Goal: Communication & Community: Ask a question

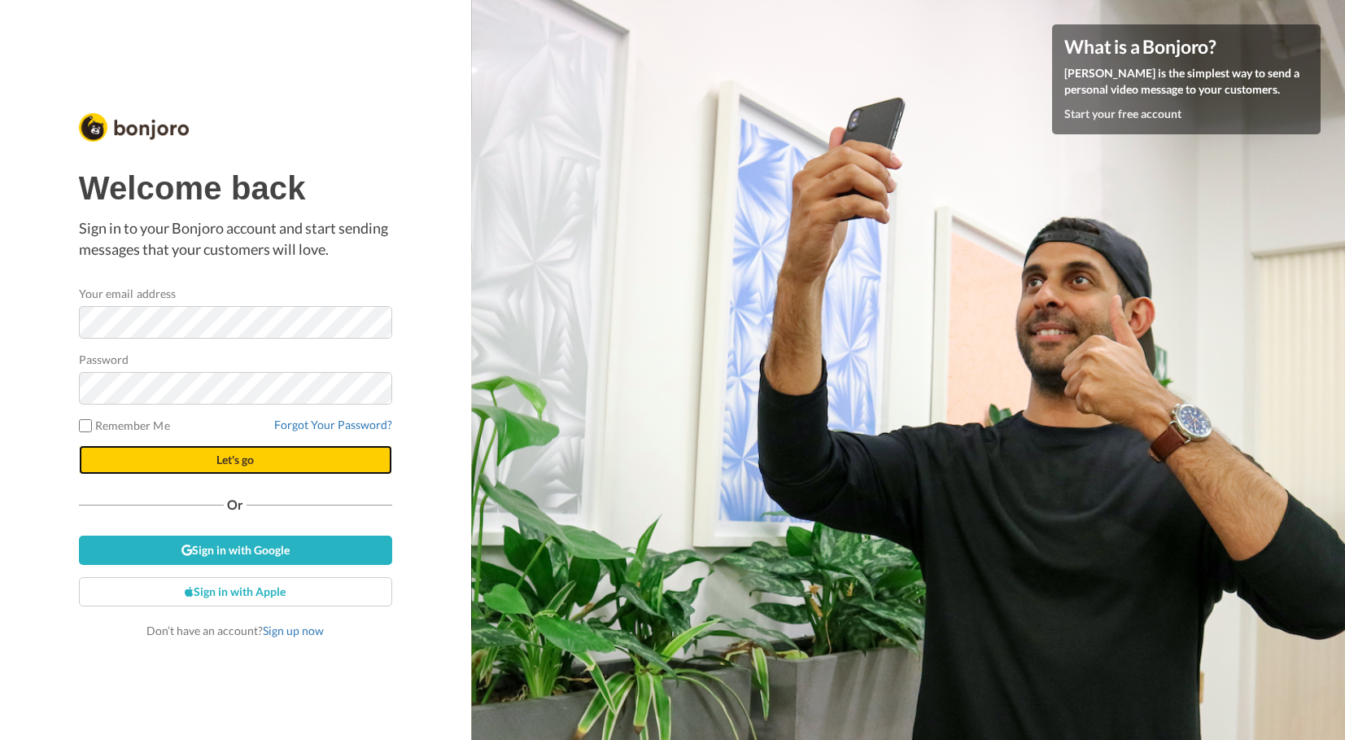
click at [249, 474] on button "Let's go" at bounding box center [235, 459] width 313 height 29
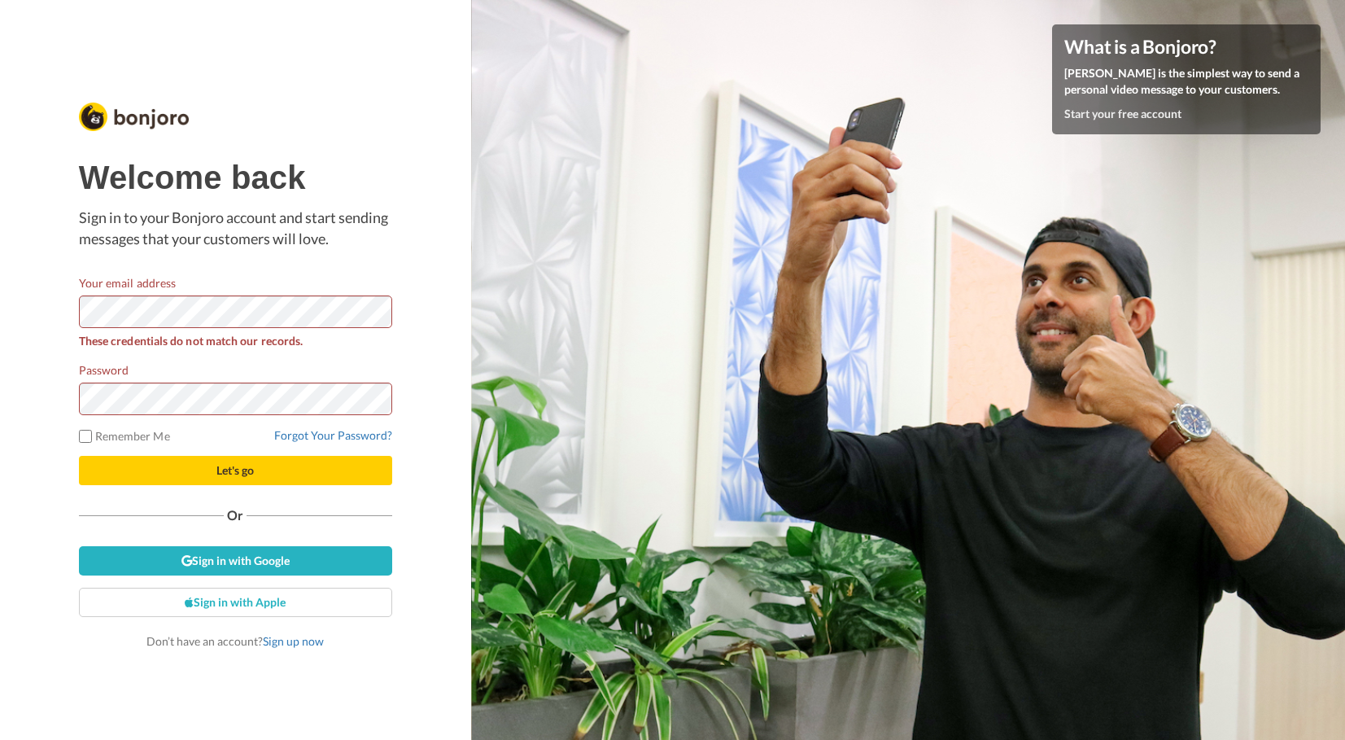
drag, startPoint x: 203, startPoint y: 424, endPoint x: 297, endPoint y: 370, distance: 107.9
click at [231, 429] on div "Forgot Your Password?" at bounding box center [235, 435] width 313 height 16
click at [250, 474] on span "Let's go" at bounding box center [234, 470] width 37 height 14
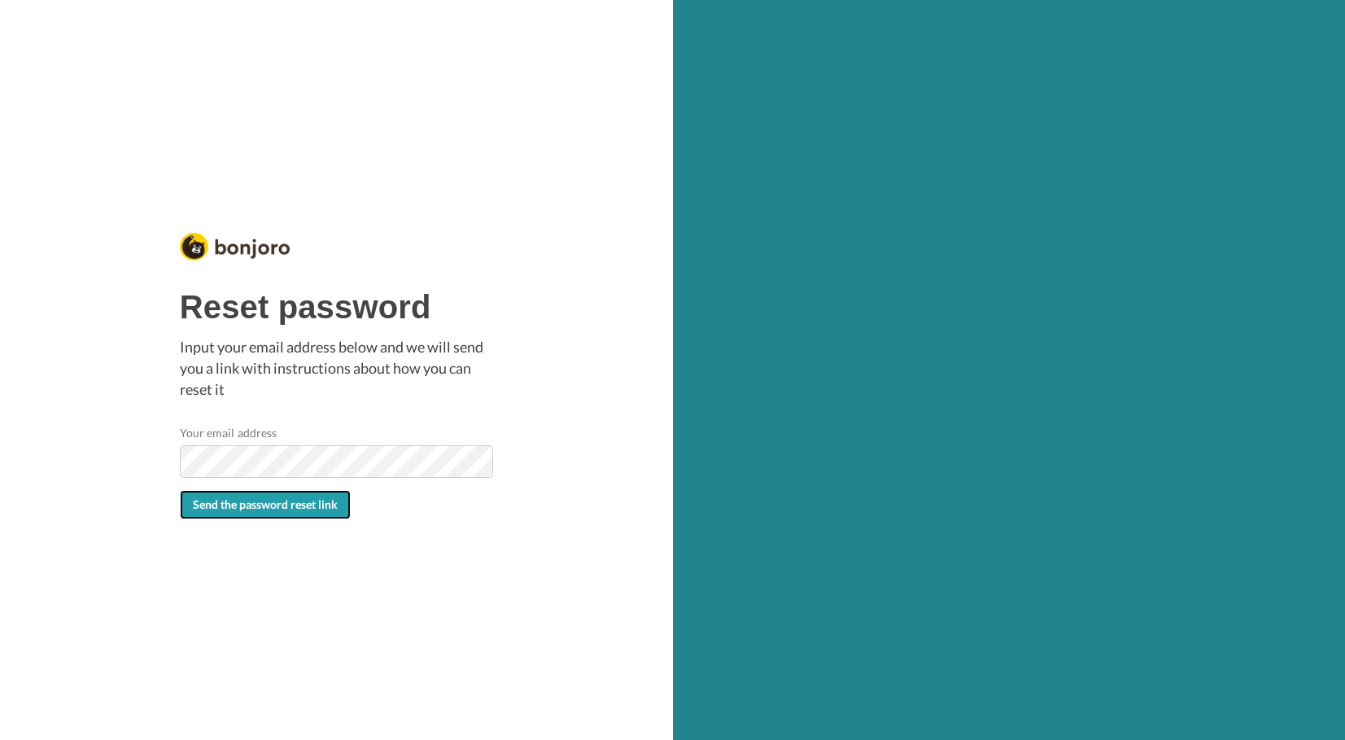
click at [317, 508] on span "Send the password reset link" at bounding box center [265, 504] width 145 height 14
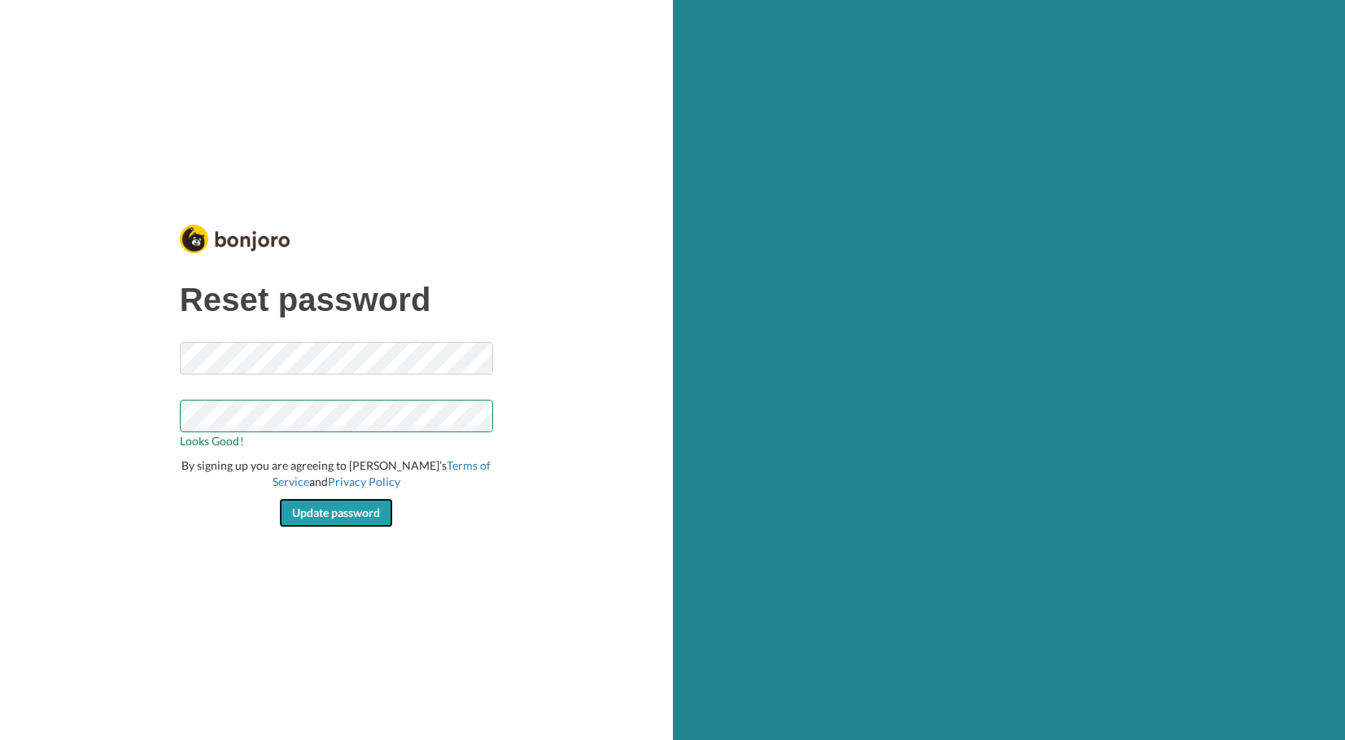
click at [326, 518] on span "Update password" at bounding box center [336, 512] width 88 height 14
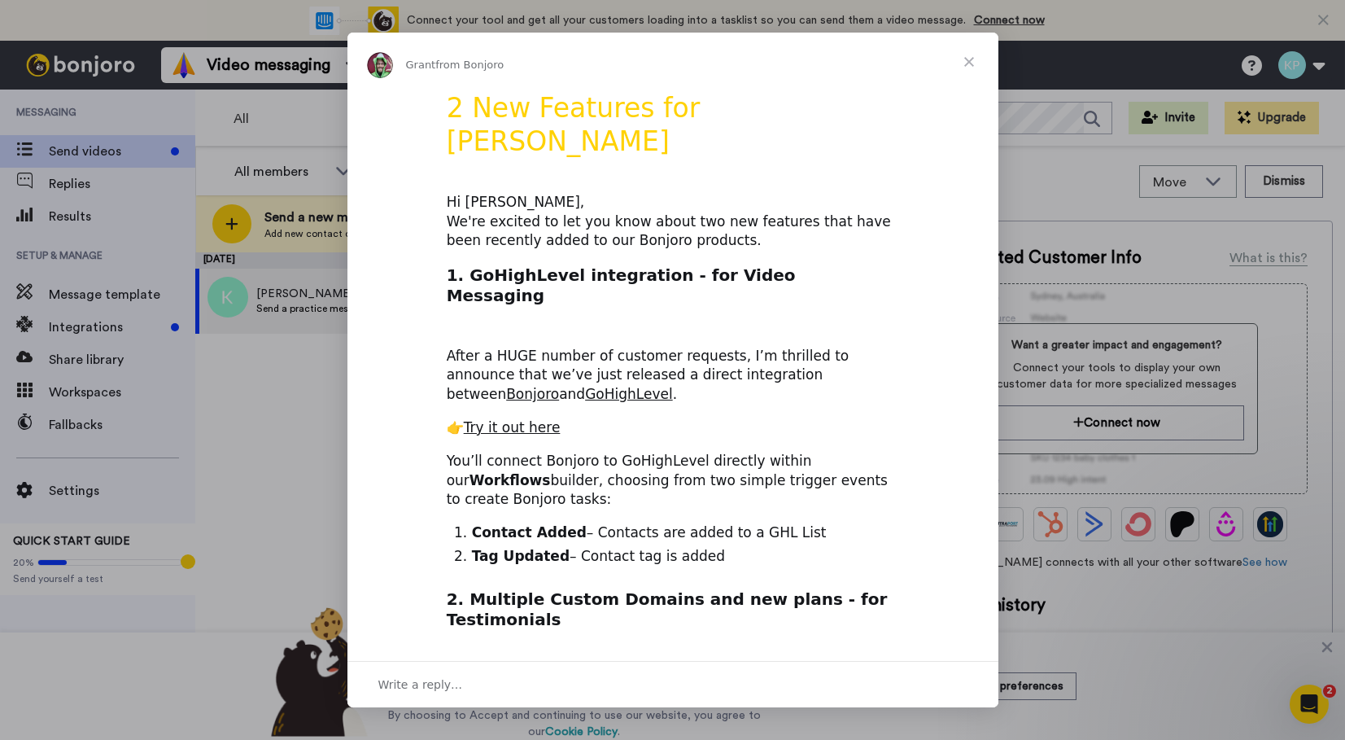
click at [970, 57] on span "Close" at bounding box center [969, 62] width 59 height 59
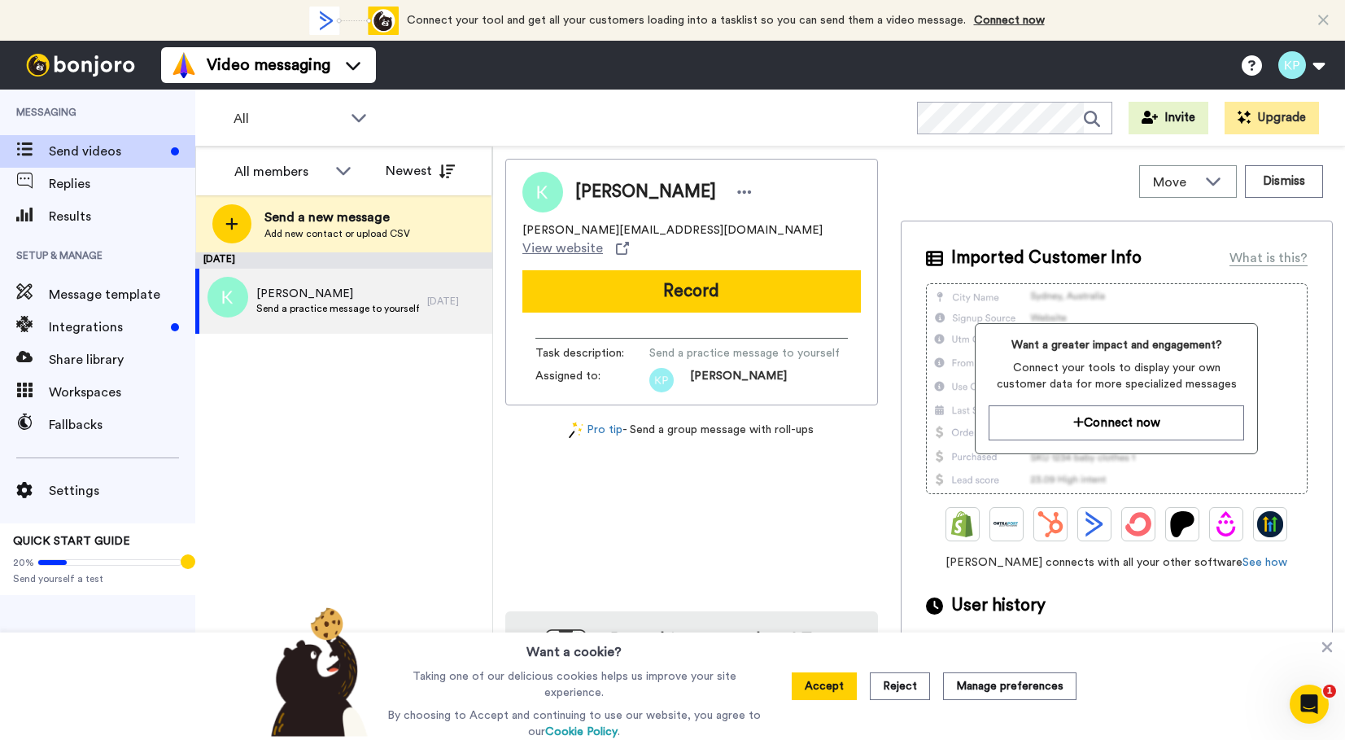
click at [940, 182] on div "Move WORKSPACES View all Default Infosession + Add a new workspace Dismiss" at bounding box center [1117, 182] width 432 height 46
click at [1325, 649] on icon at bounding box center [1327, 647] width 11 height 11
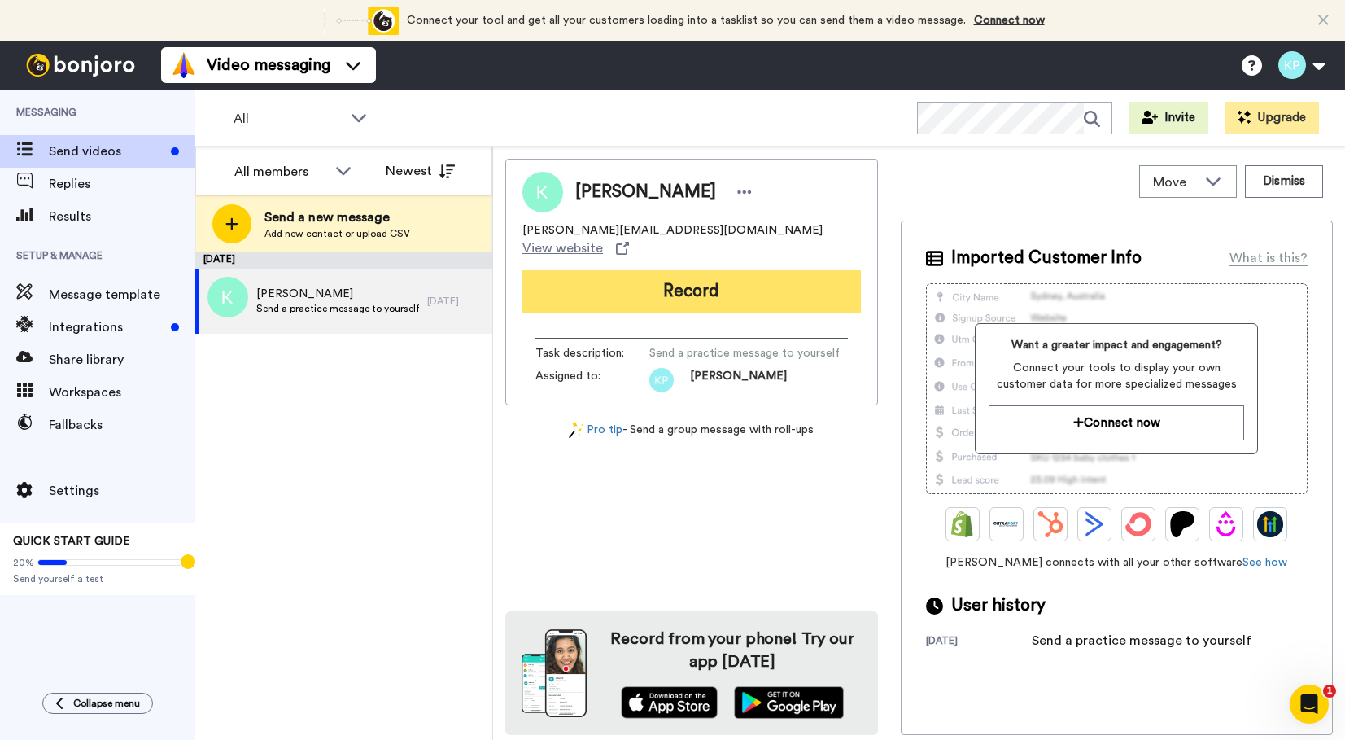
click at [666, 273] on button "Record" at bounding box center [691, 291] width 339 height 42
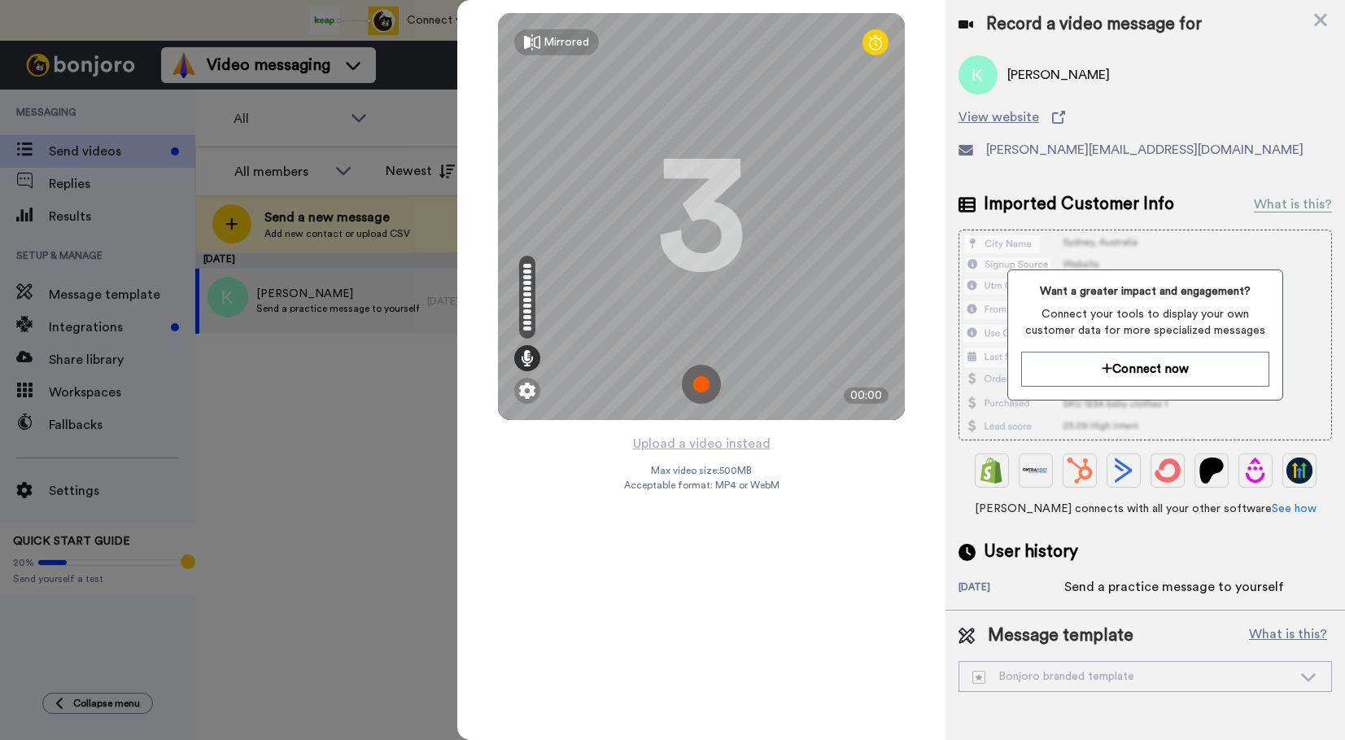
click at [704, 382] on img at bounding box center [701, 384] width 39 height 39
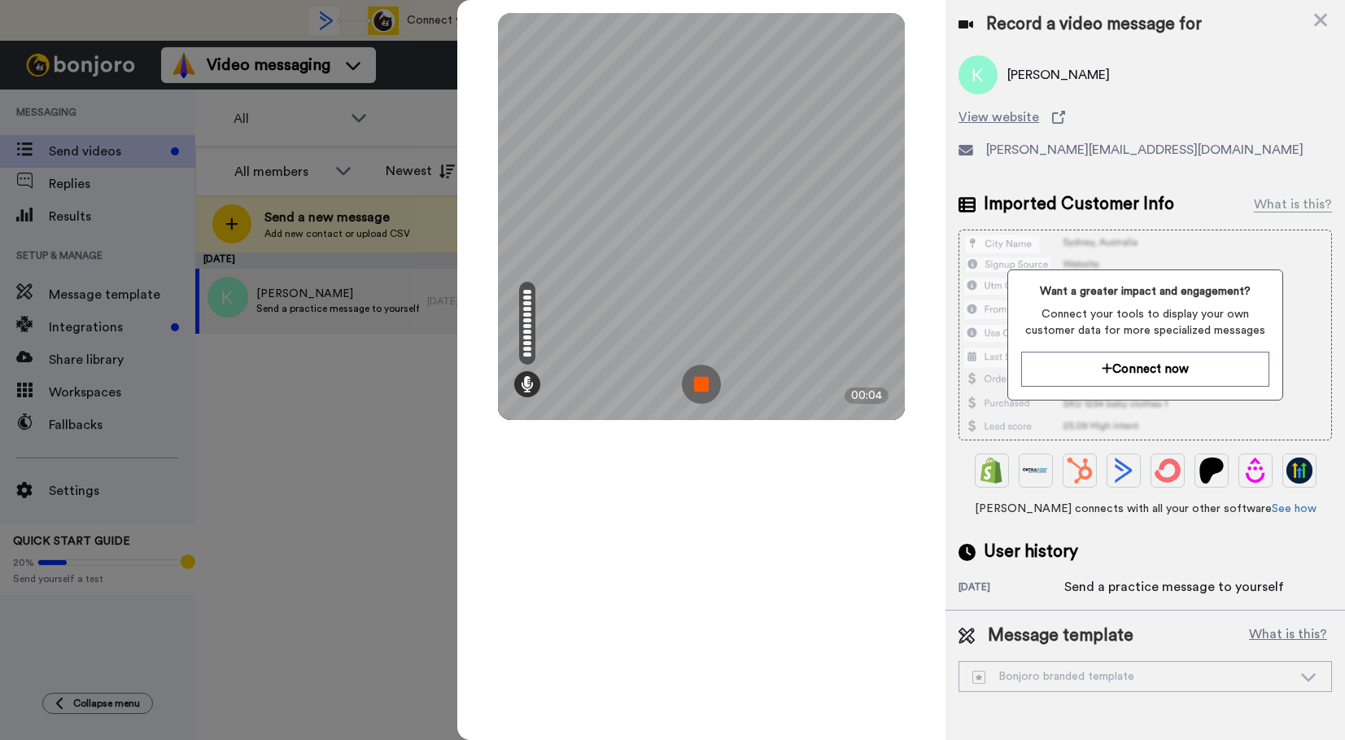
click at [702, 387] on img at bounding box center [701, 384] width 39 height 39
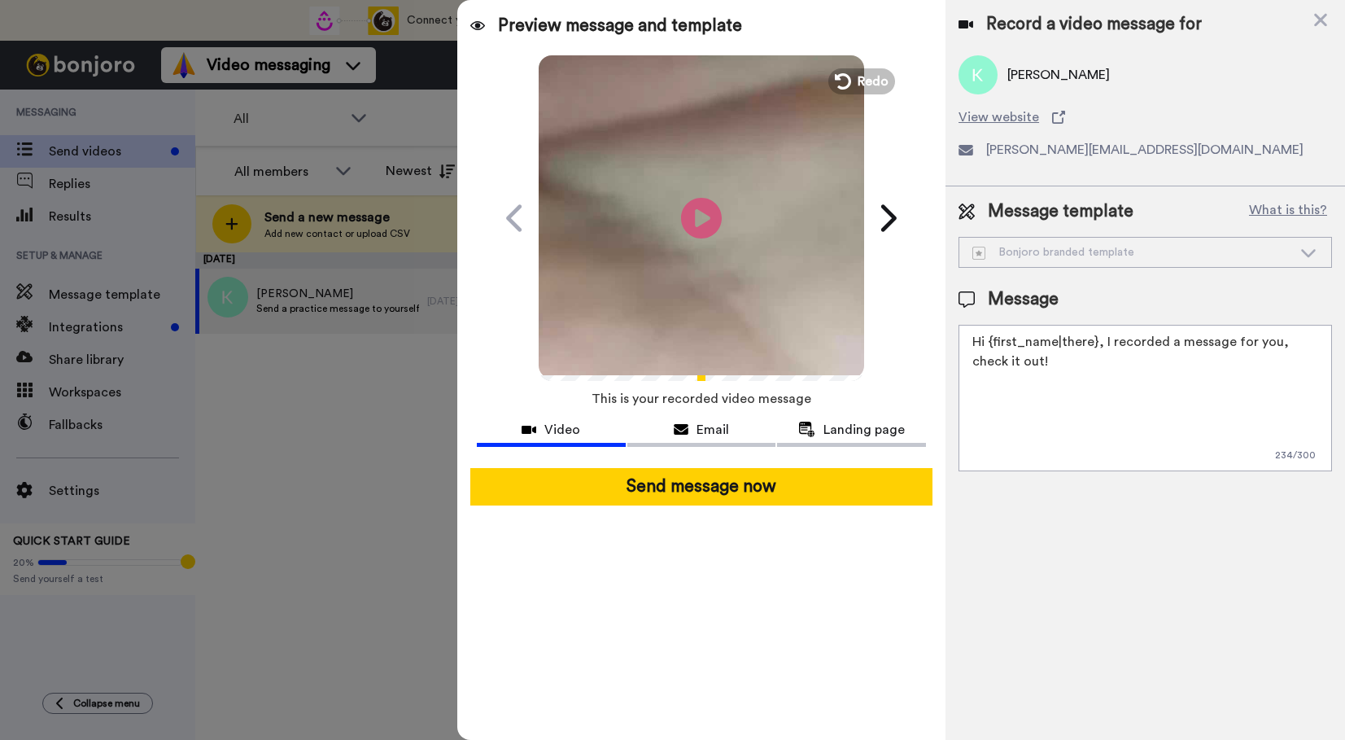
click at [1082, 258] on div "Bonjoro branded template" at bounding box center [1133, 252] width 320 height 16
click at [1271, 208] on button "What is this?" at bounding box center [1288, 211] width 88 height 24
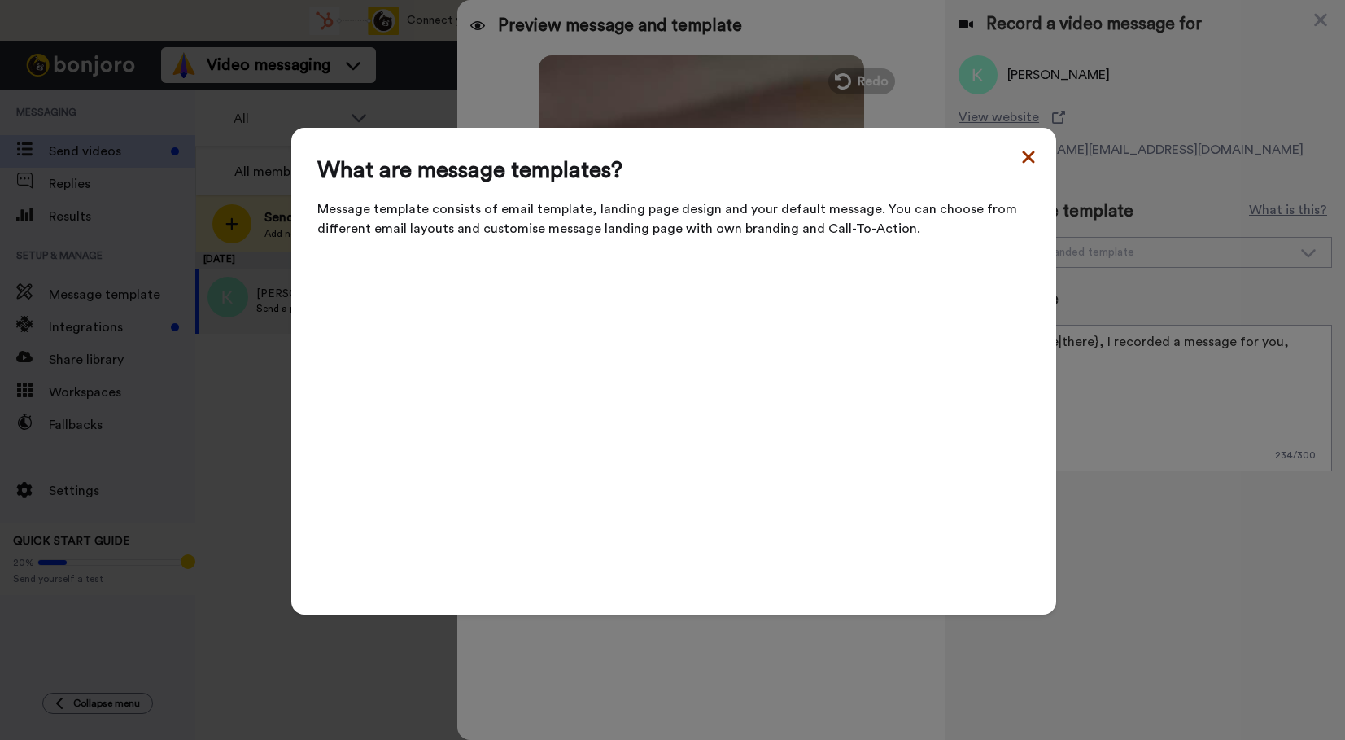
click at [1025, 160] on icon at bounding box center [1028, 157] width 12 height 12
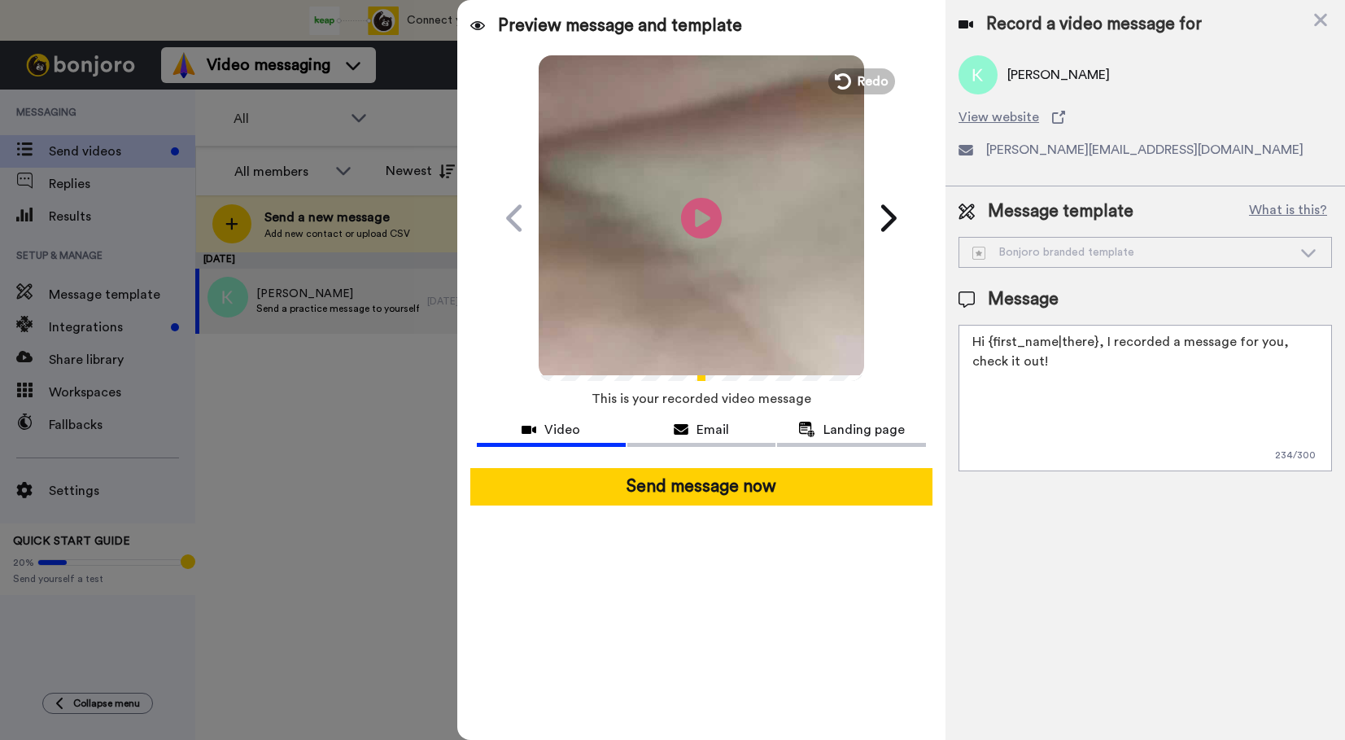
click at [1058, 249] on div "Bonjoro branded template" at bounding box center [1133, 252] width 320 height 16
click at [1106, 295] on div "Message" at bounding box center [1146, 299] width 374 height 24
click at [705, 425] on span "Email" at bounding box center [713, 430] width 33 height 20
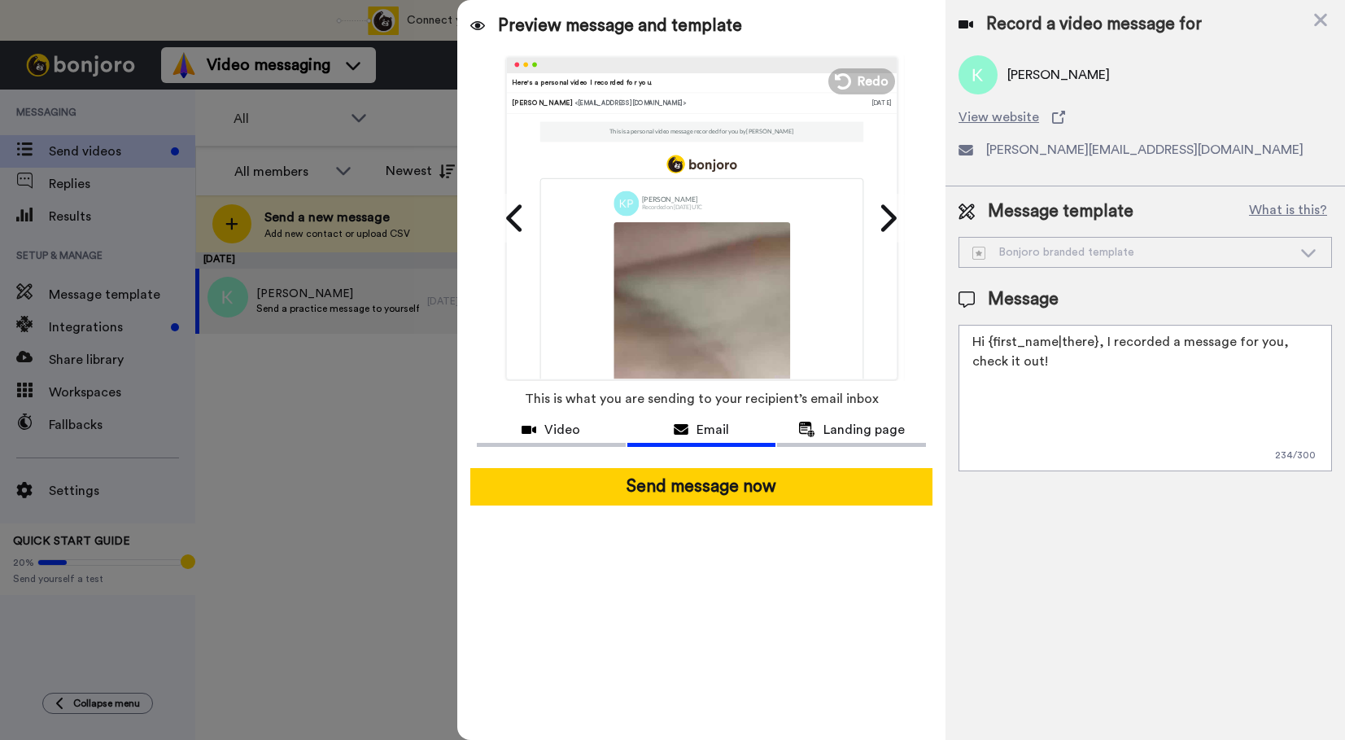
click at [1019, 73] on span "Kari" at bounding box center [1059, 75] width 103 height 20
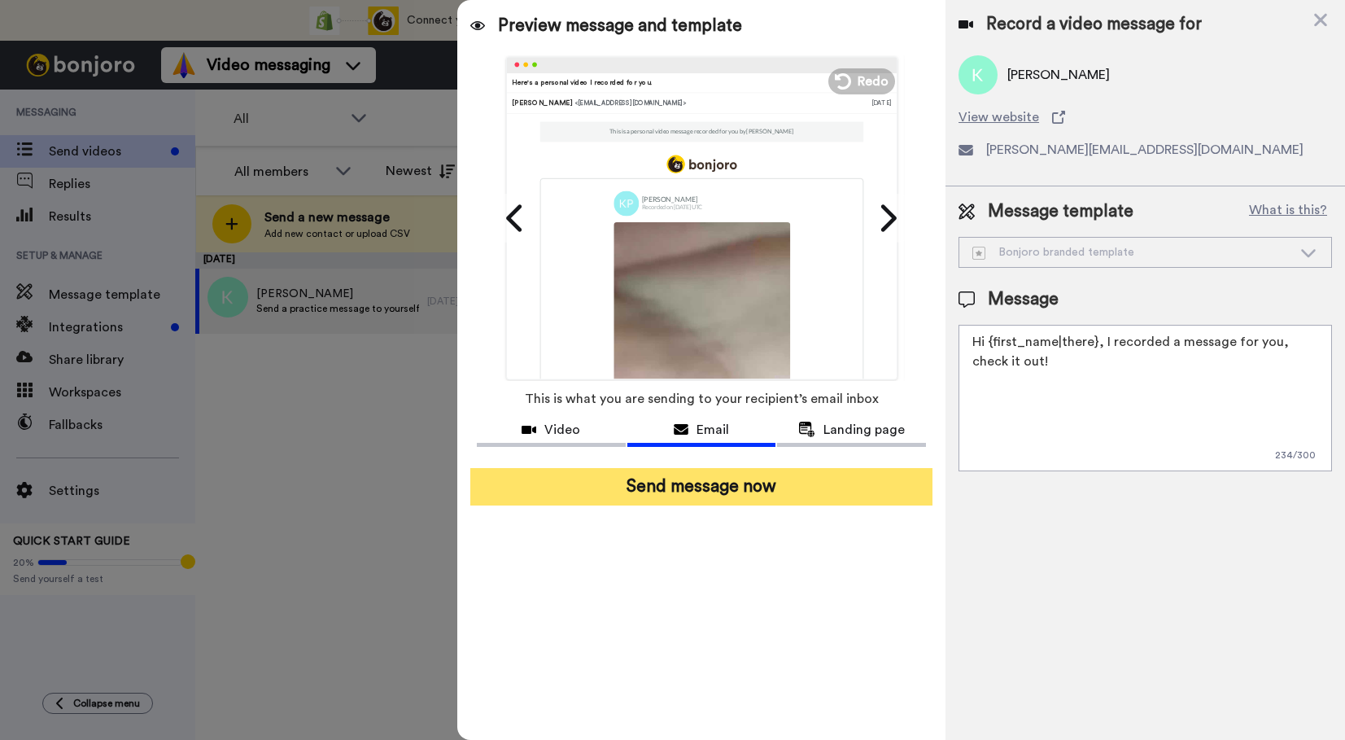
click at [706, 487] on button "Send message now" at bounding box center [701, 486] width 462 height 37
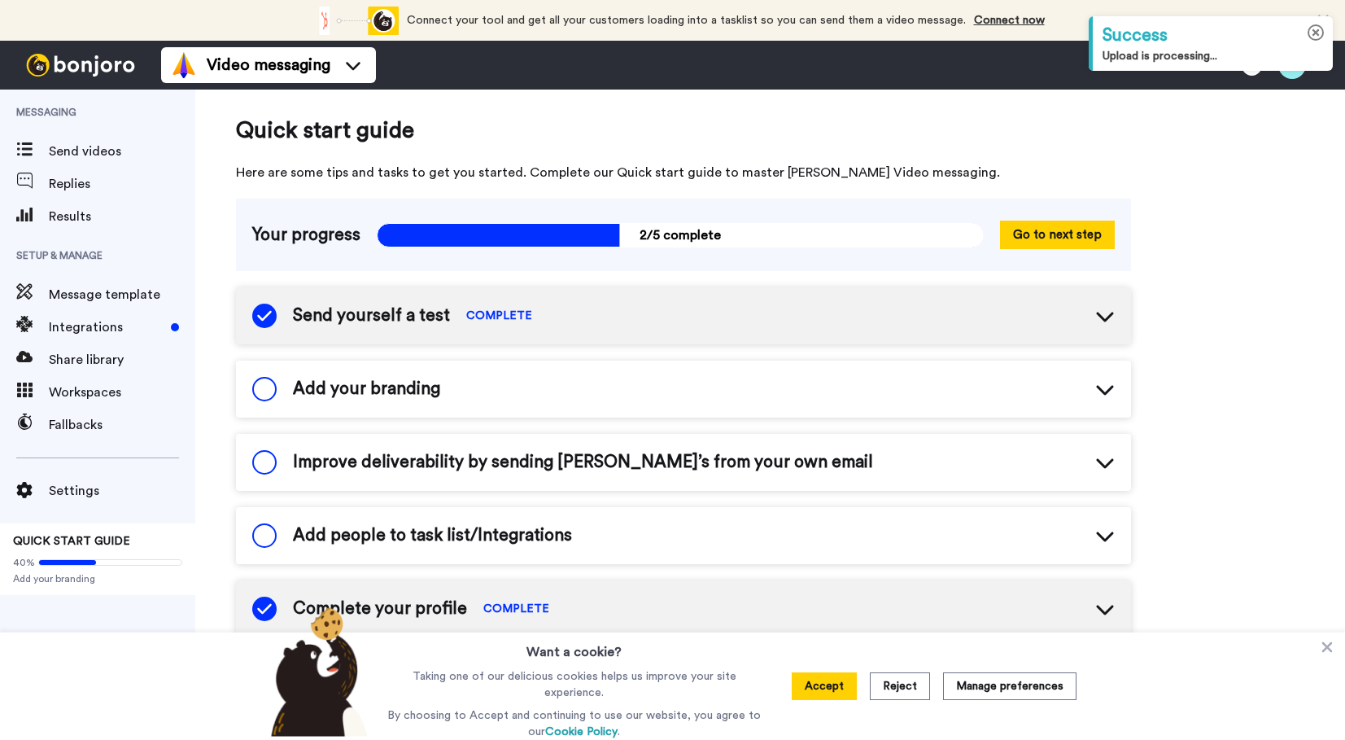
click at [1316, 31] on icon at bounding box center [1316, 32] width 17 height 17
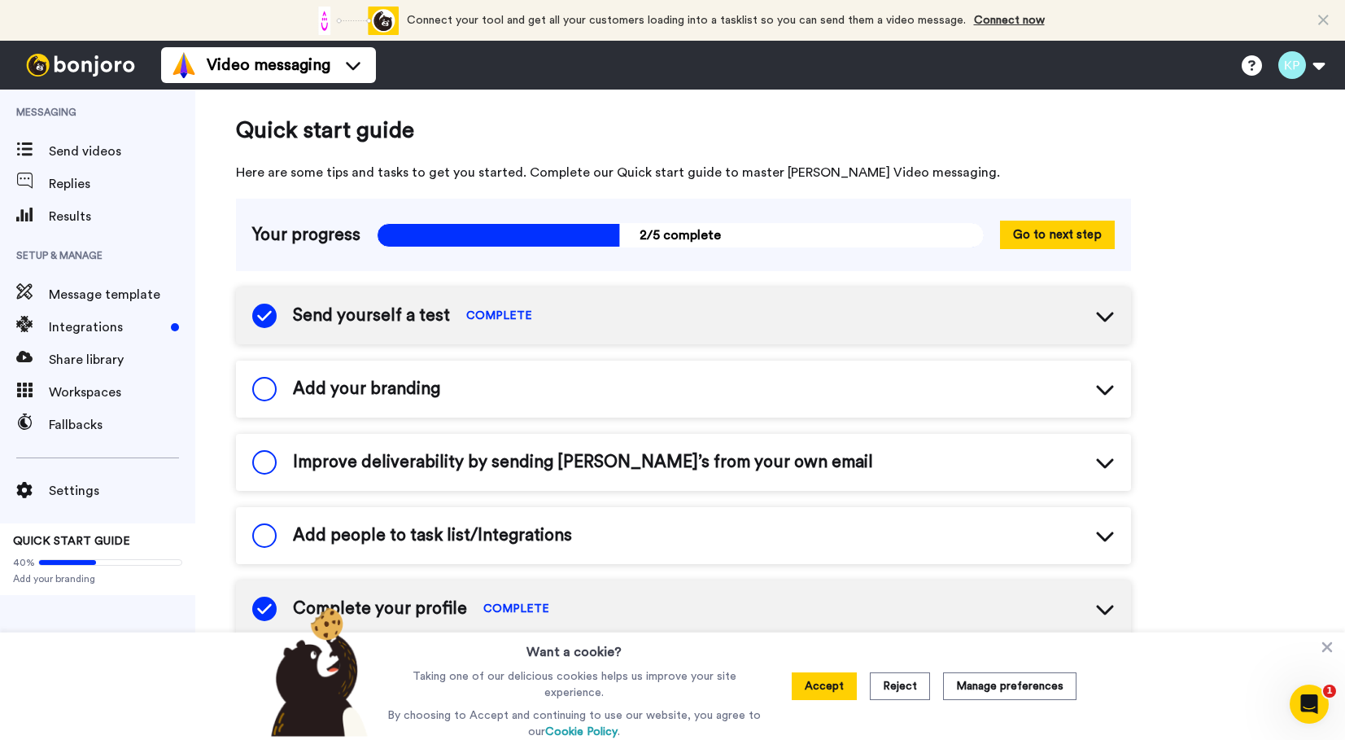
click at [505, 473] on span "Improve deliverability by sending Bonjoro’s from your own email" at bounding box center [583, 462] width 580 height 24
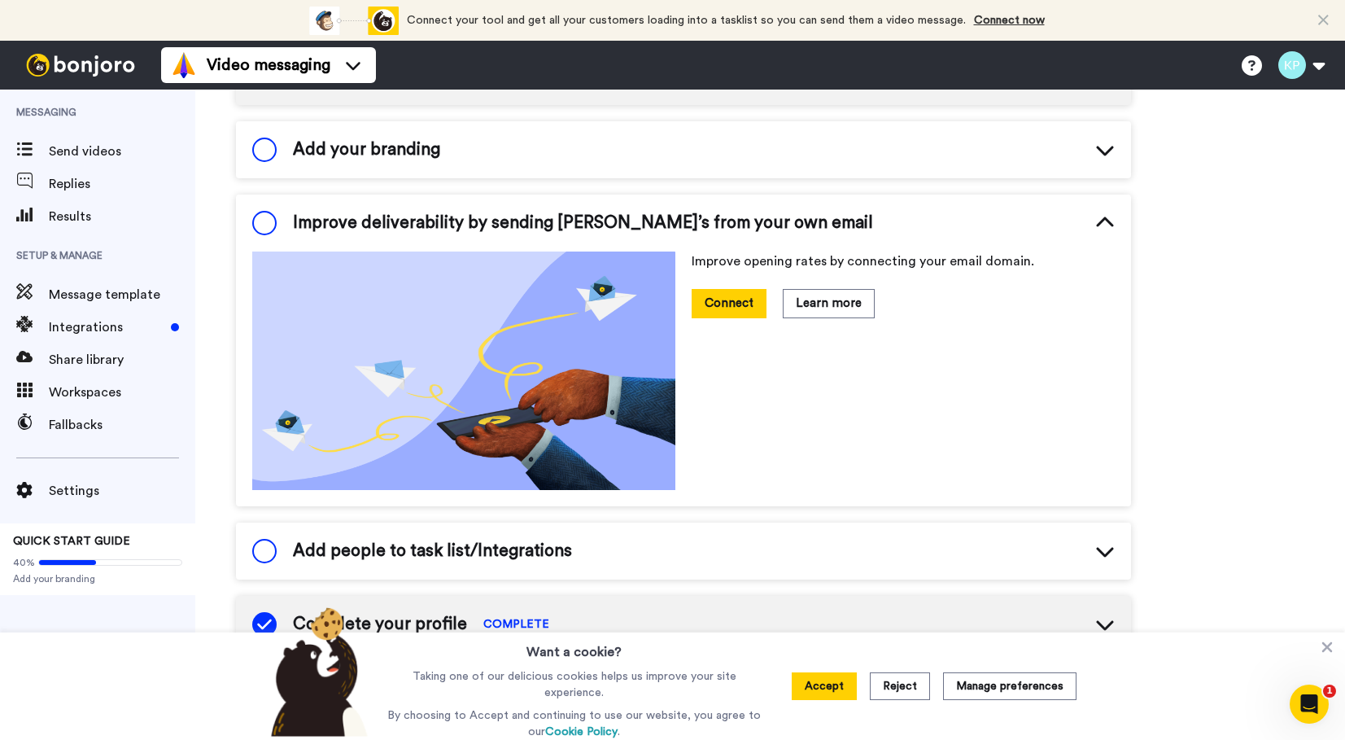
scroll to position [339, 0]
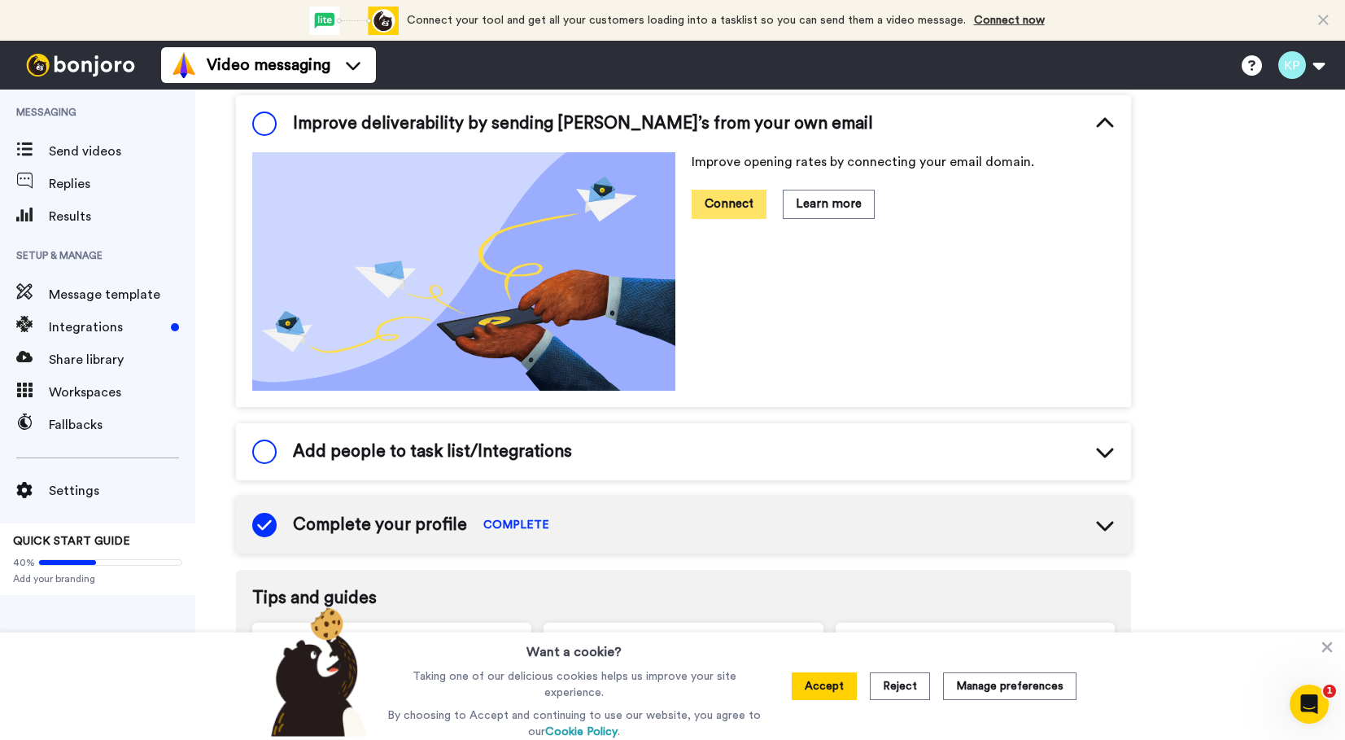
click at [731, 212] on button "Connect" at bounding box center [729, 204] width 75 height 28
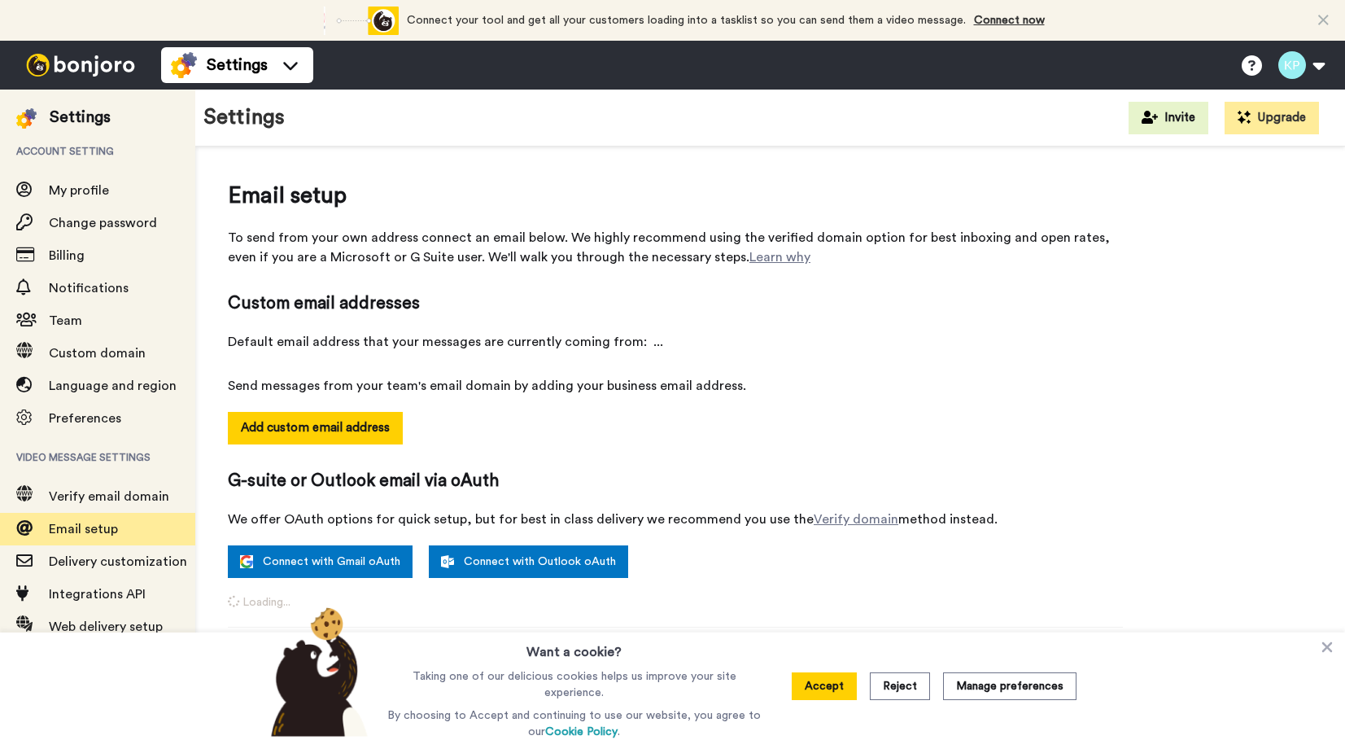
select select "92492"
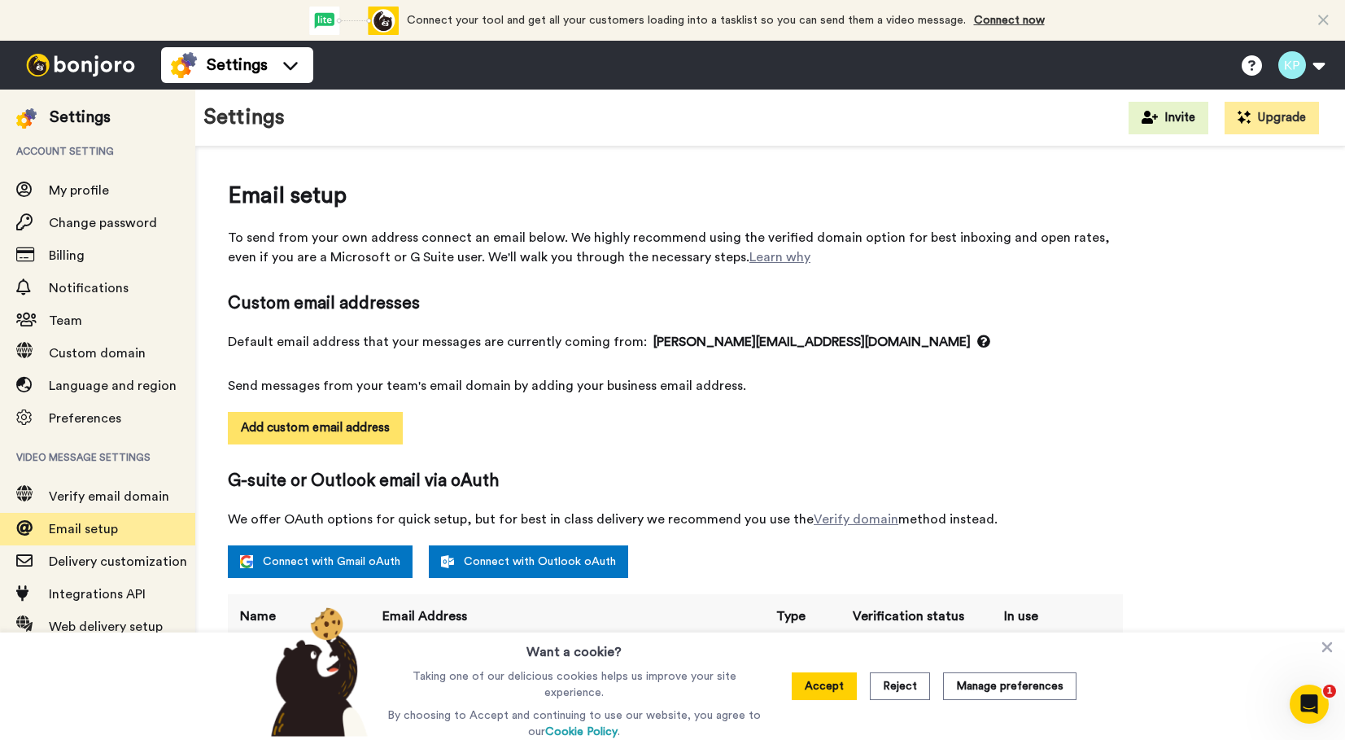
click at [356, 427] on button "Add custom email address" at bounding box center [315, 428] width 175 height 33
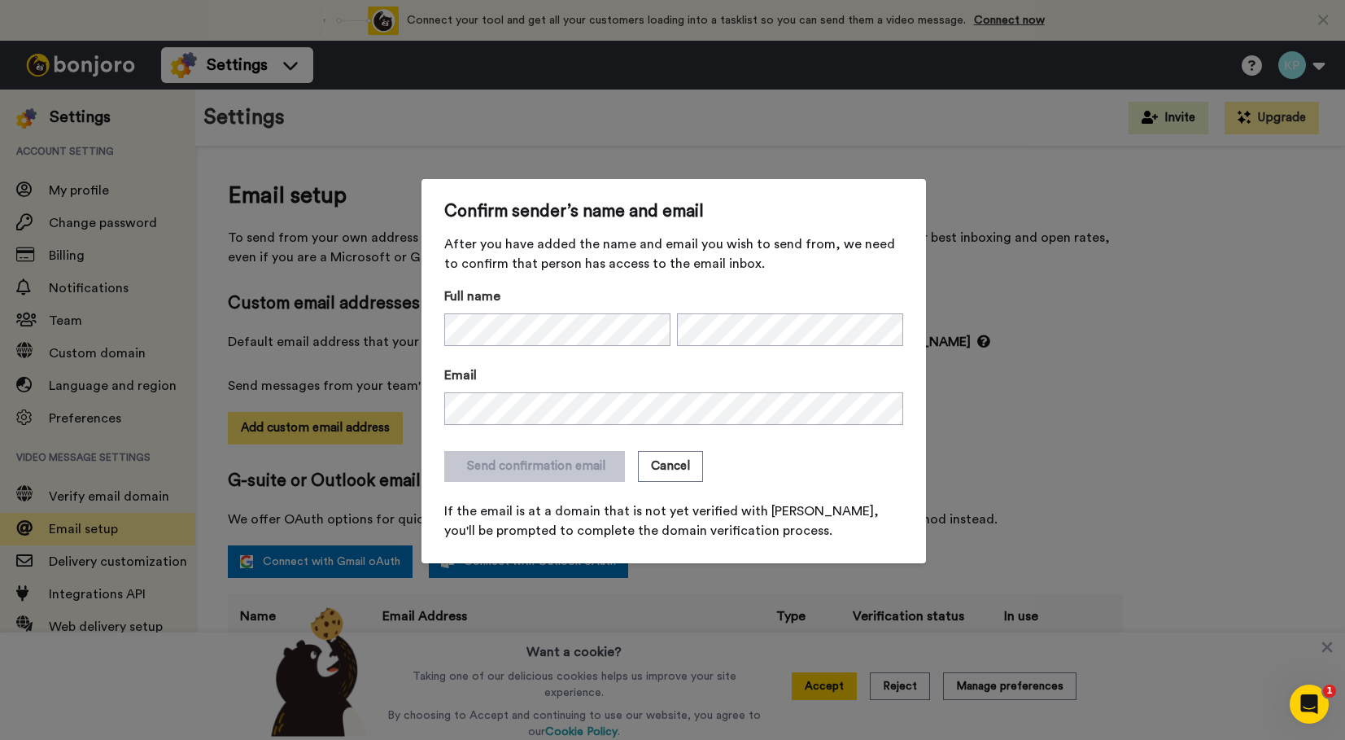
click at [356, 427] on div "Confirm sender’s name and email After you have added the name and email you wis…" at bounding box center [672, 370] width 1345 height 740
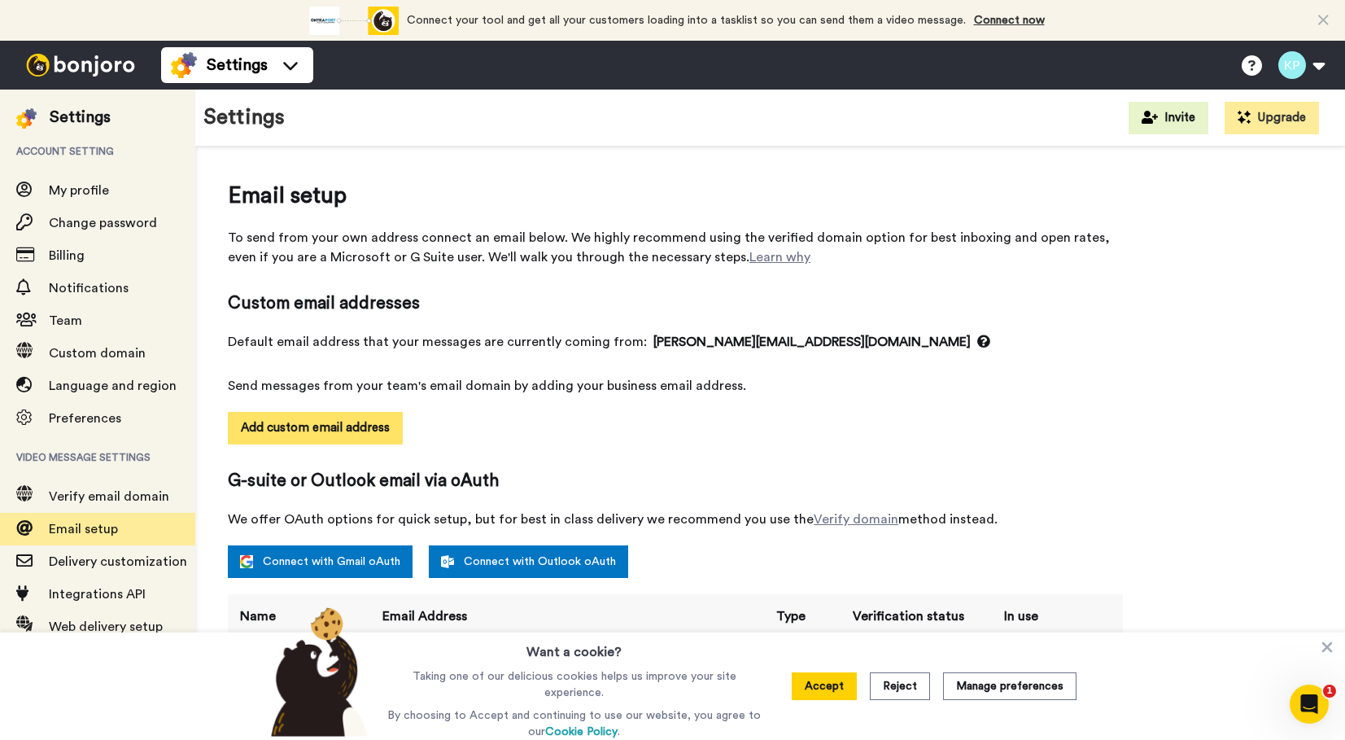
click at [337, 441] on button "Add custom email address" at bounding box center [315, 428] width 175 height 33
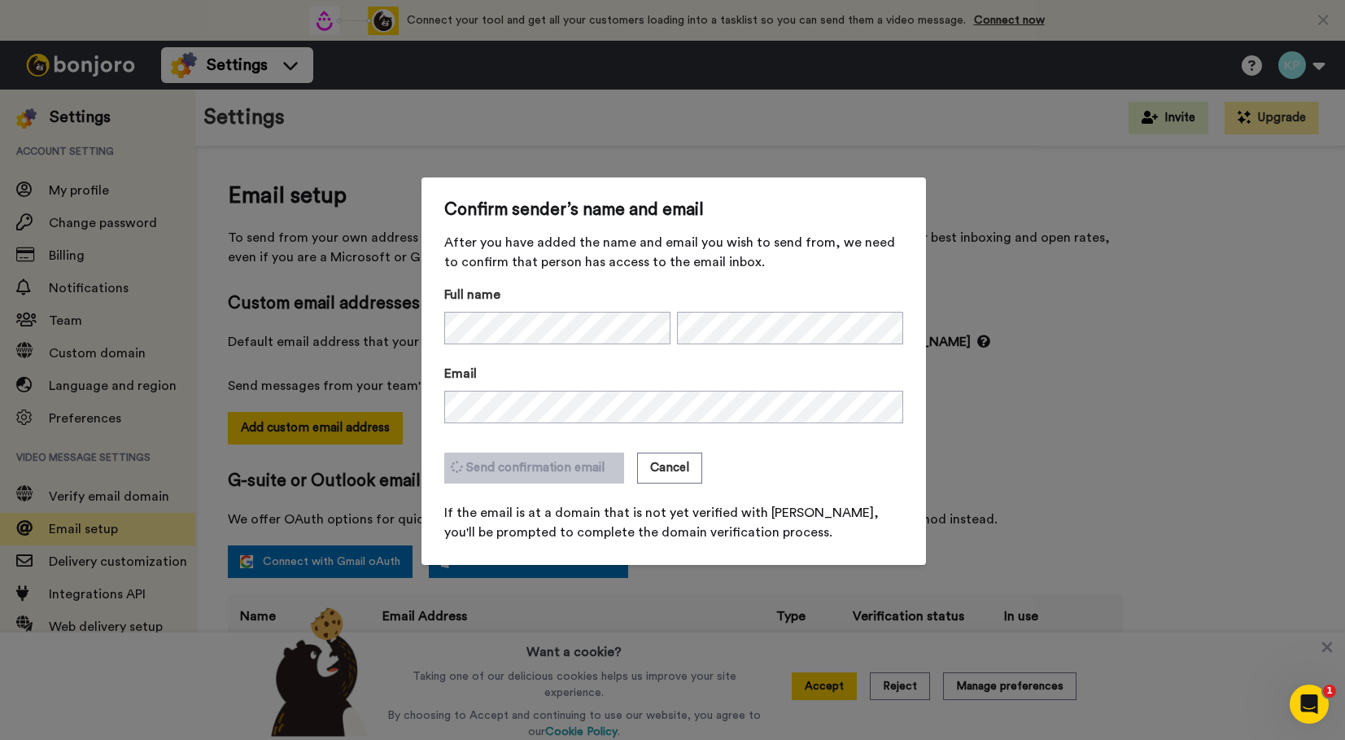
click at [744, 440] on form "Full name Email Send confirmation email Cancel If the email is at a domain that…" at bounding box center [673, 413] width 459 height 257
click at [551, 466] on button "Send confirmation email" at bounding box center [534, 467] width 181 height 31
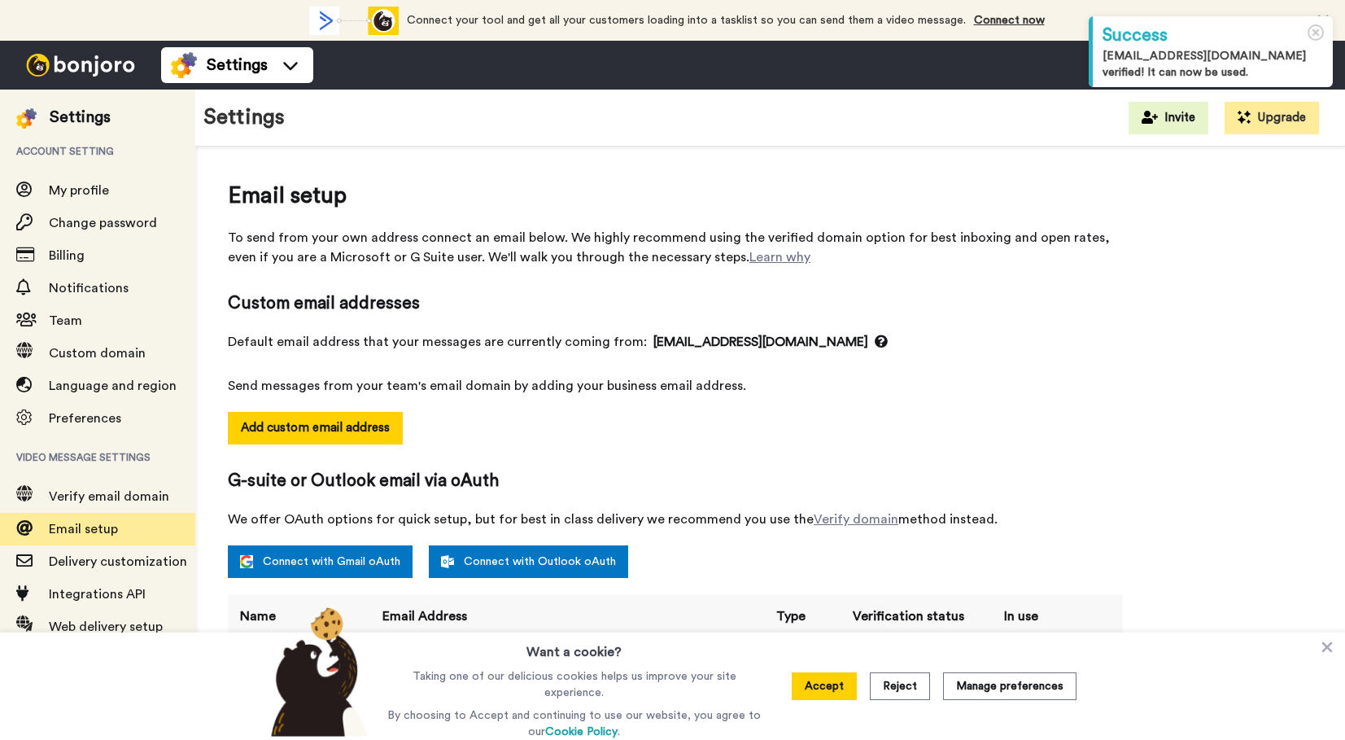
select select "164318"
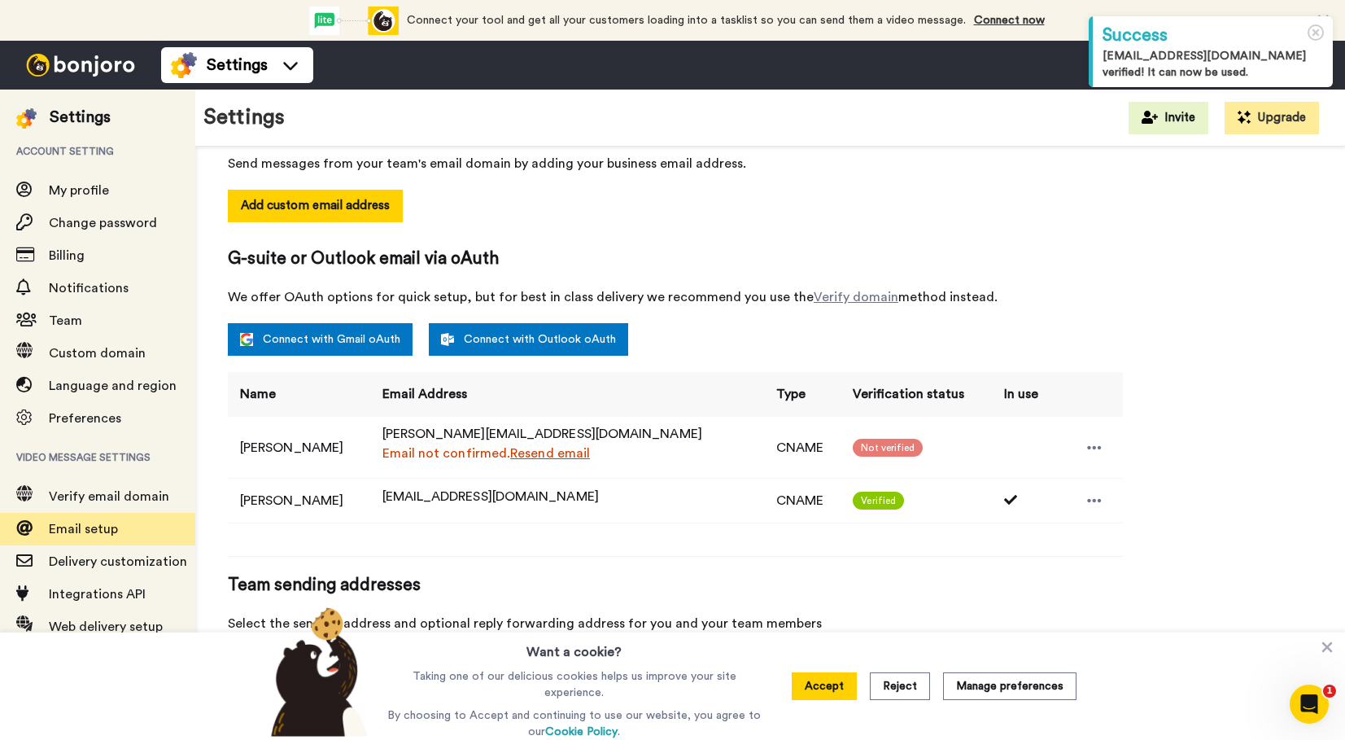
scroll to position [230, 0]
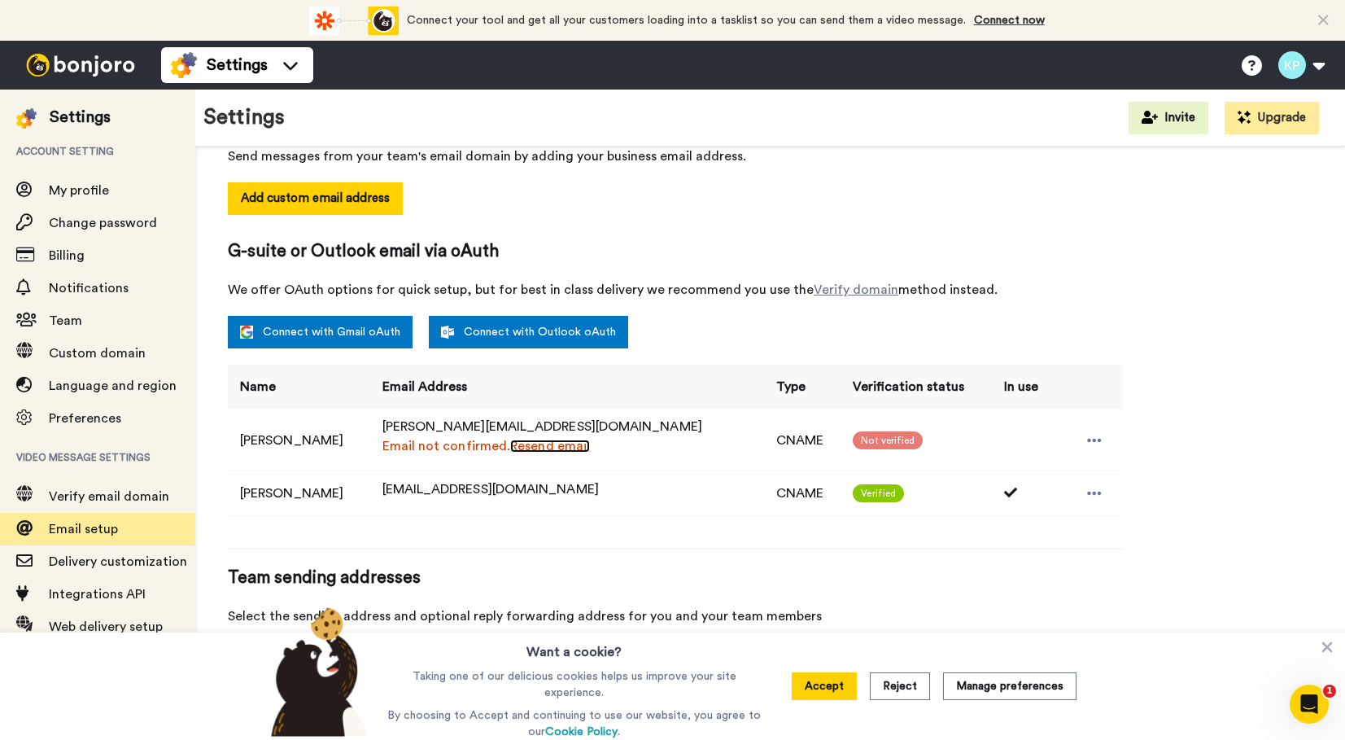
click at [562, 448] on link "Resend email" at bounding box center [550, 445] width 80 height 13
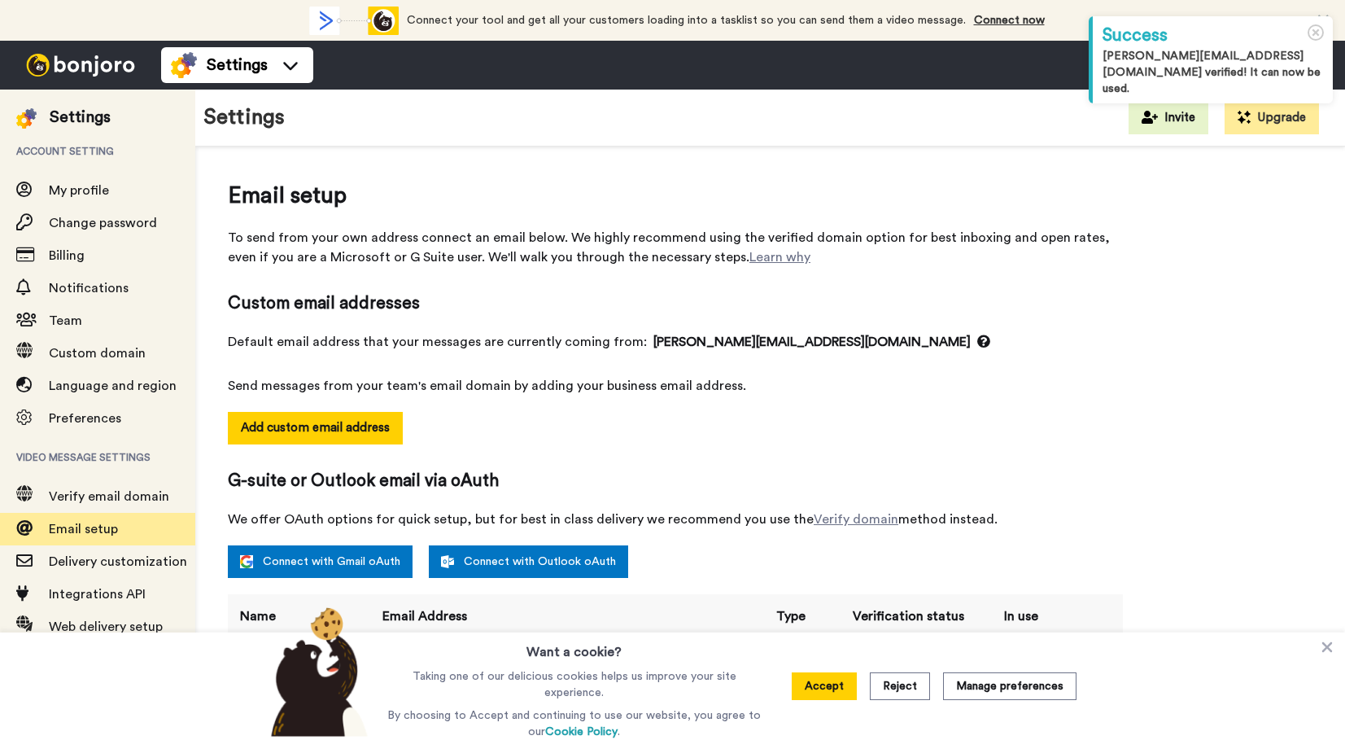
select select "92492"
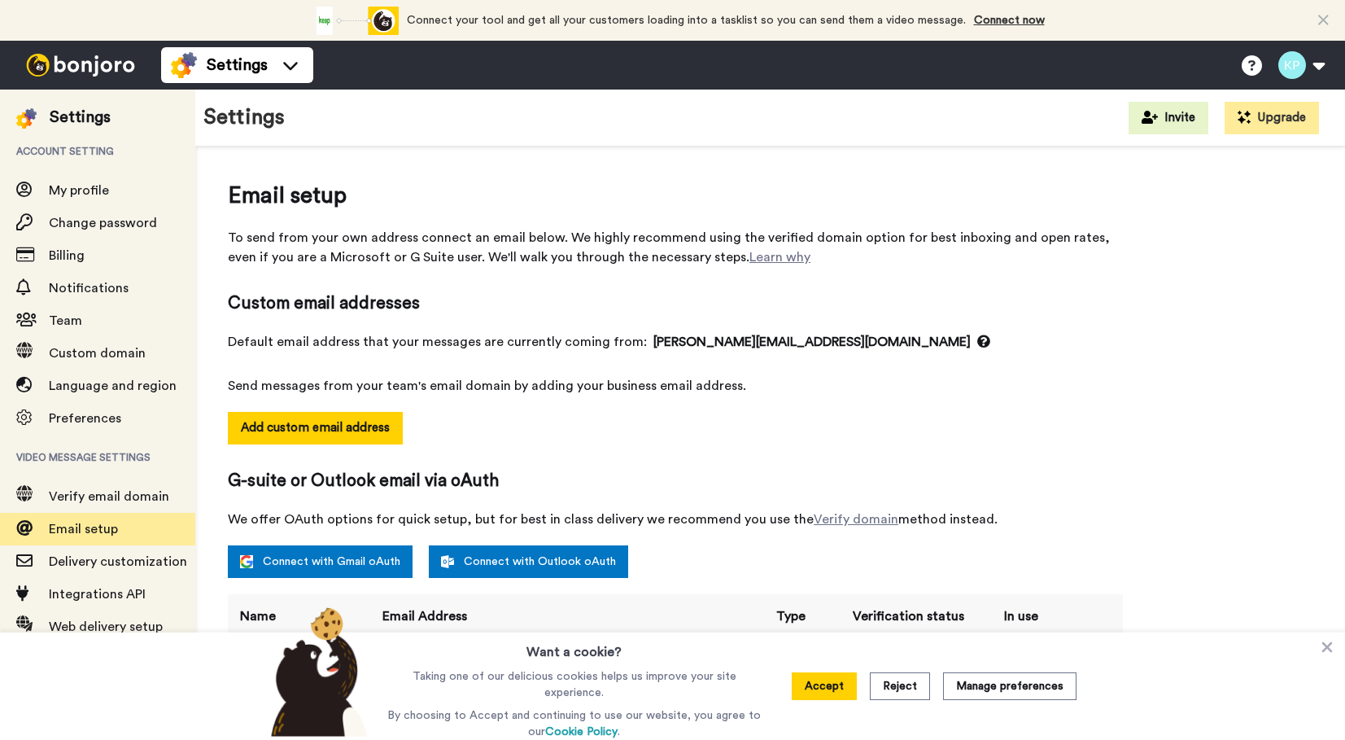
select select "92492"
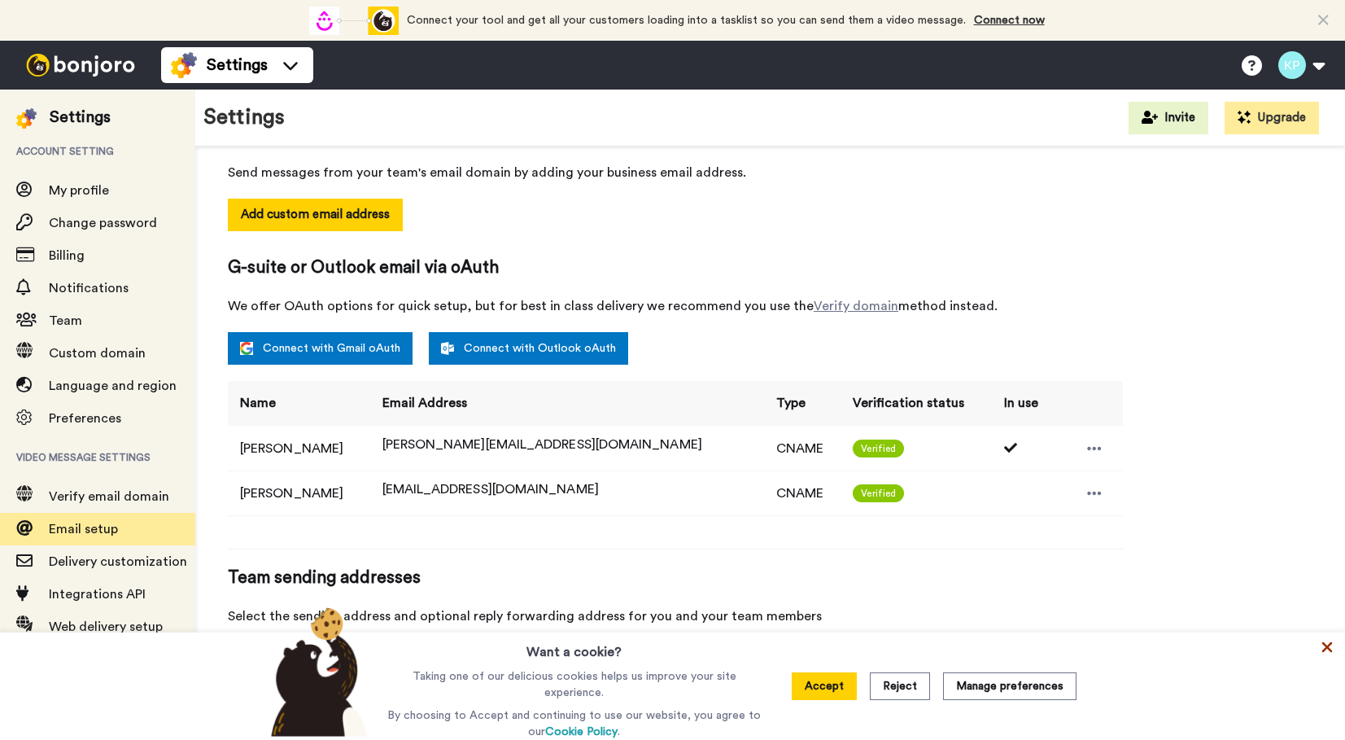
click at [1329, 649] on icon at bounding box center [1327, 647] width 11 height 11
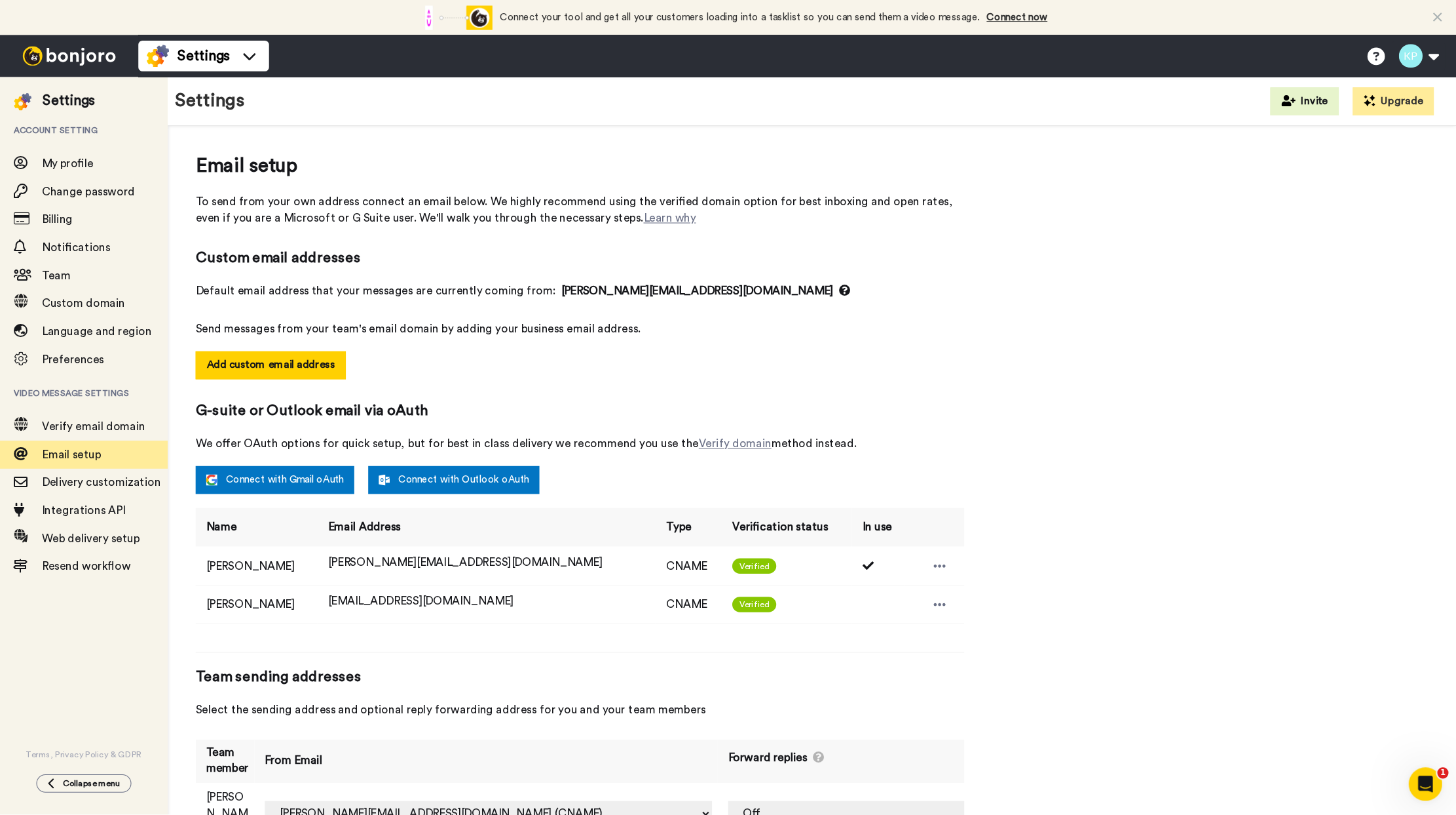
scroll to position [0, 0]
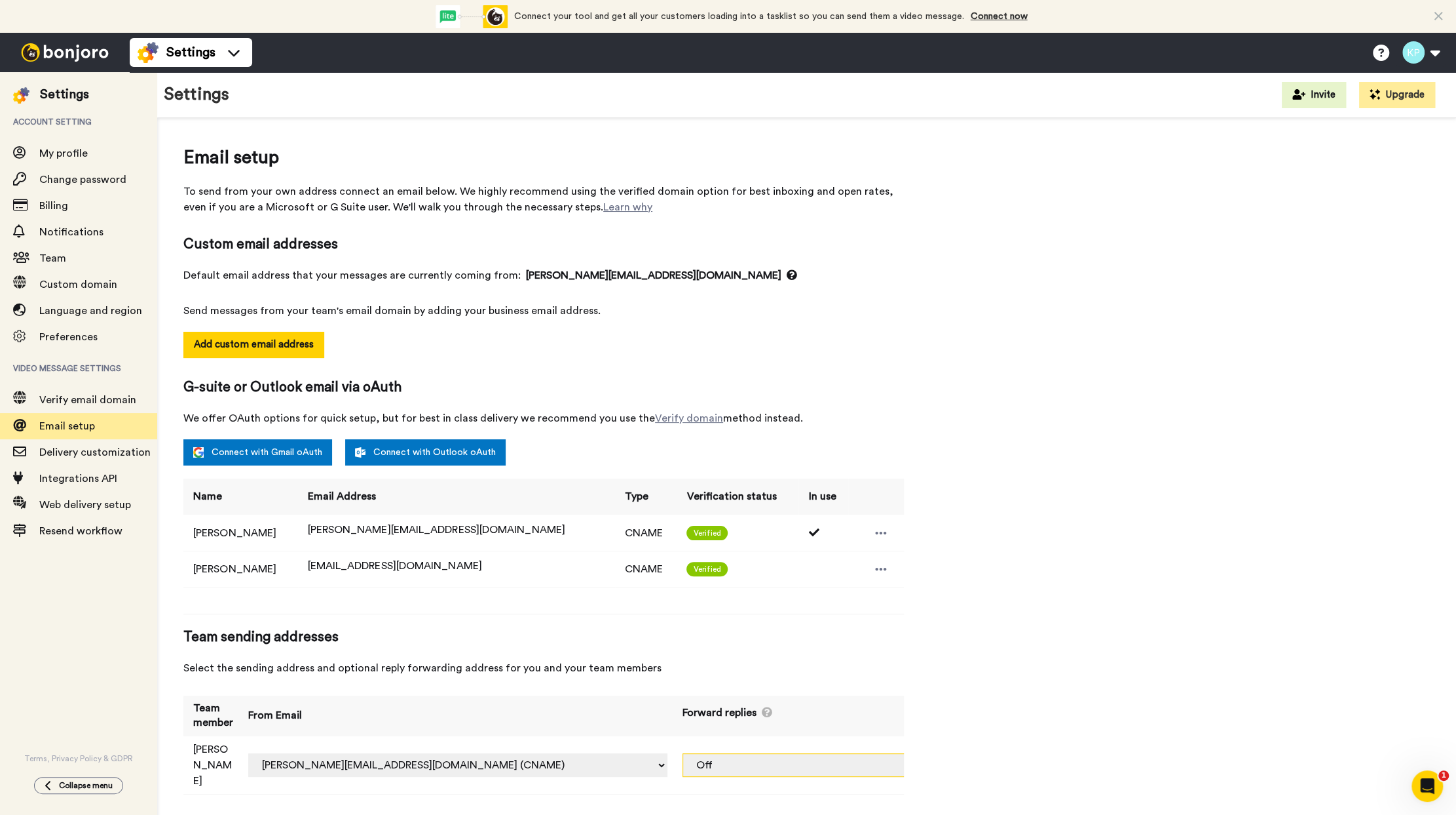
click at [849, 595] on select "Off kari@karipoppleton.com (CNAME) support@karipoppleton.com (CNAME)" at bounding box center [852, 764] width 338 height 23
click at [461, 595] on select "kari.poppleton@inbound.bonjoromail.com (Default) kari@karipoppleton.com (CNAME)…" at bounding box center [457, 764] width 419 height 23
click at [293, 595] on select "kari.poppleton@inbound.bonjoromail.com (Default) kari@karipoppleton.com (CNAME)…" at bounding box center [457, 764] width 419 height 23
click at [727, 595] on select "Off kari@karipoppleton.com (CNAME) support@karipoppleton.com (CNAME)" at bounding box center [852, 764] width 338 height 23
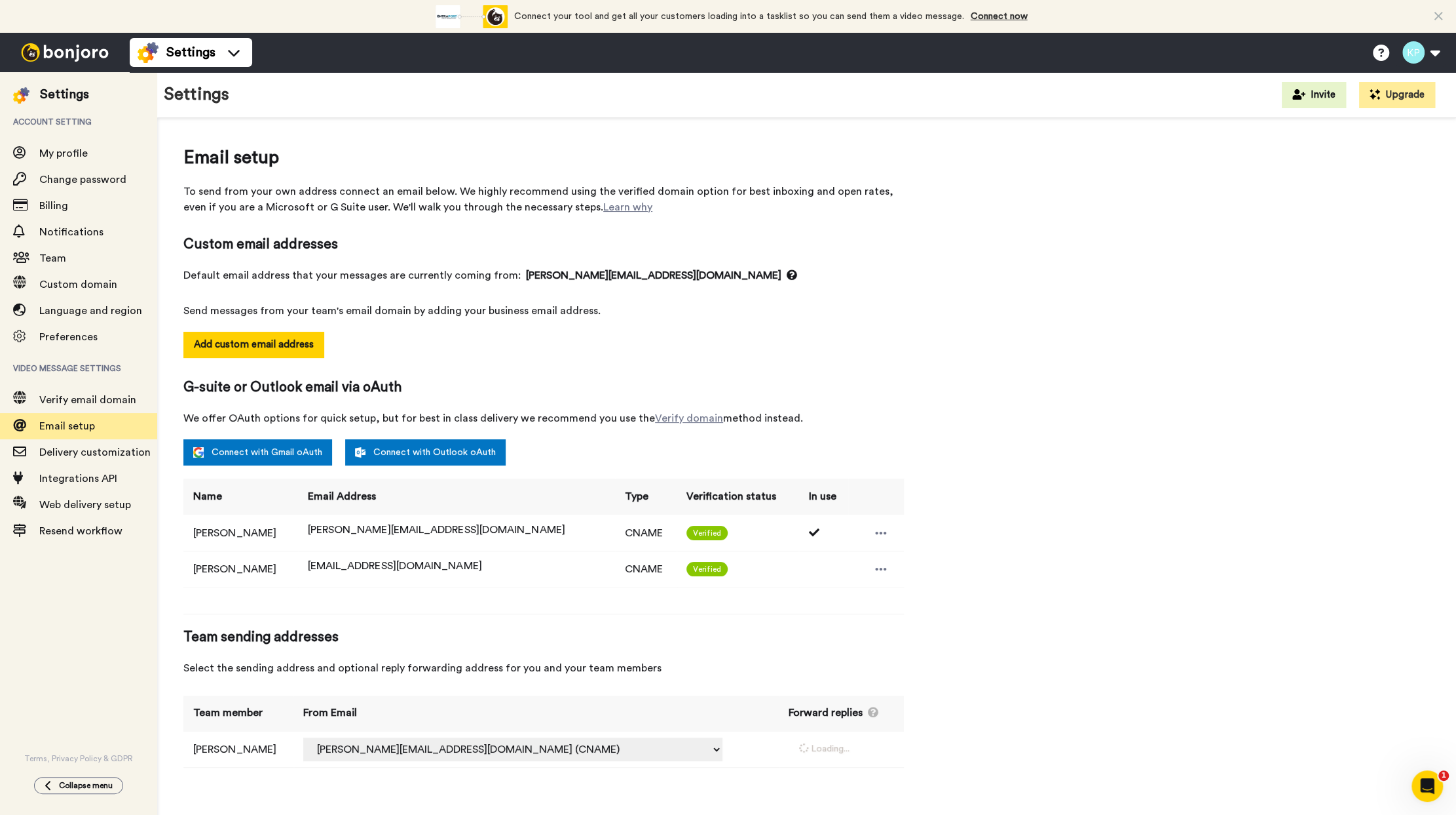
select select "164318"
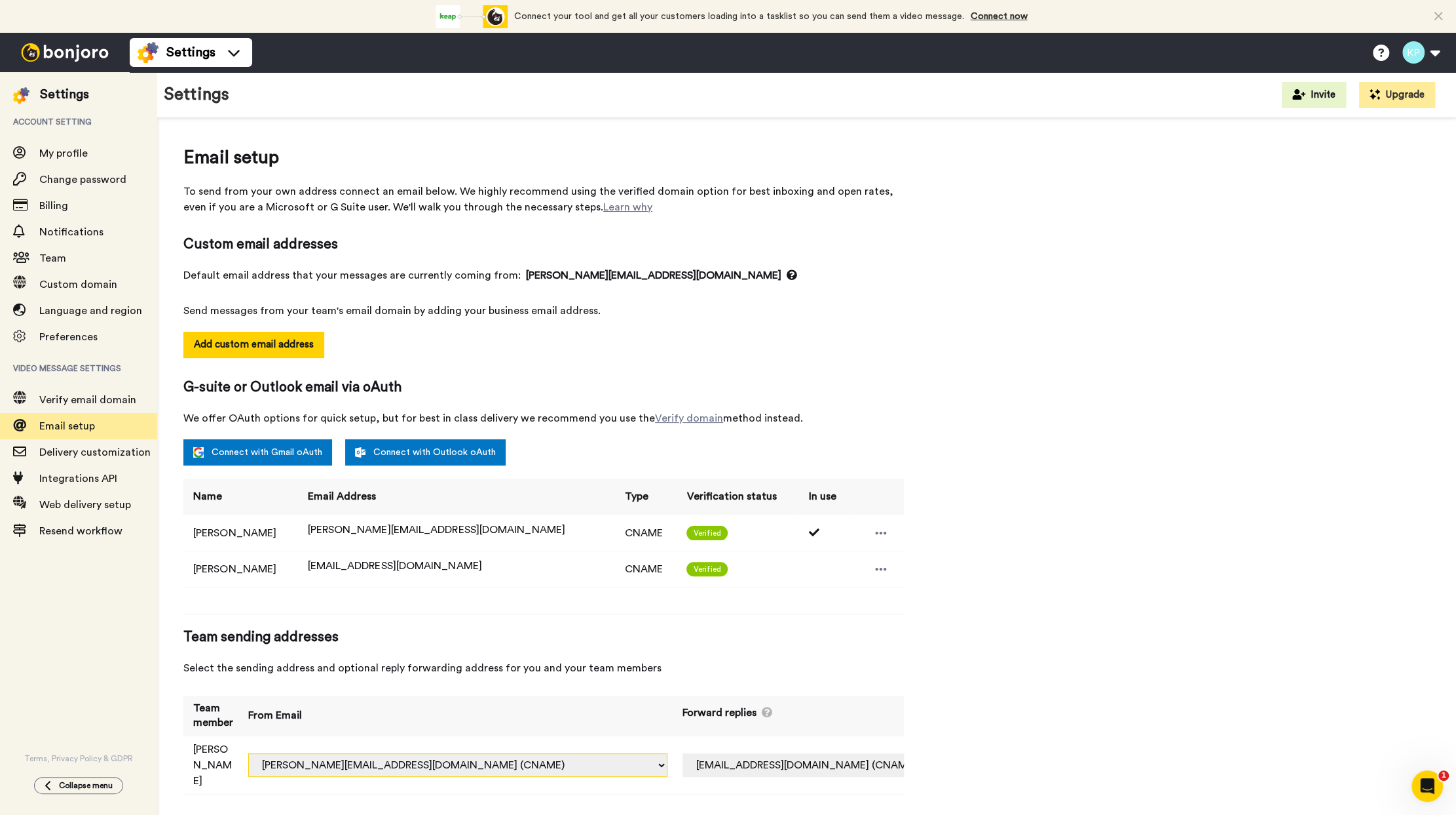
click at [568, 595] on select "kari.poppleton@inbound.bonjoromail.com (Default) kari@karipoppleton.com (CNAME)…" at bounding box center [457, 764] width 419 height 23
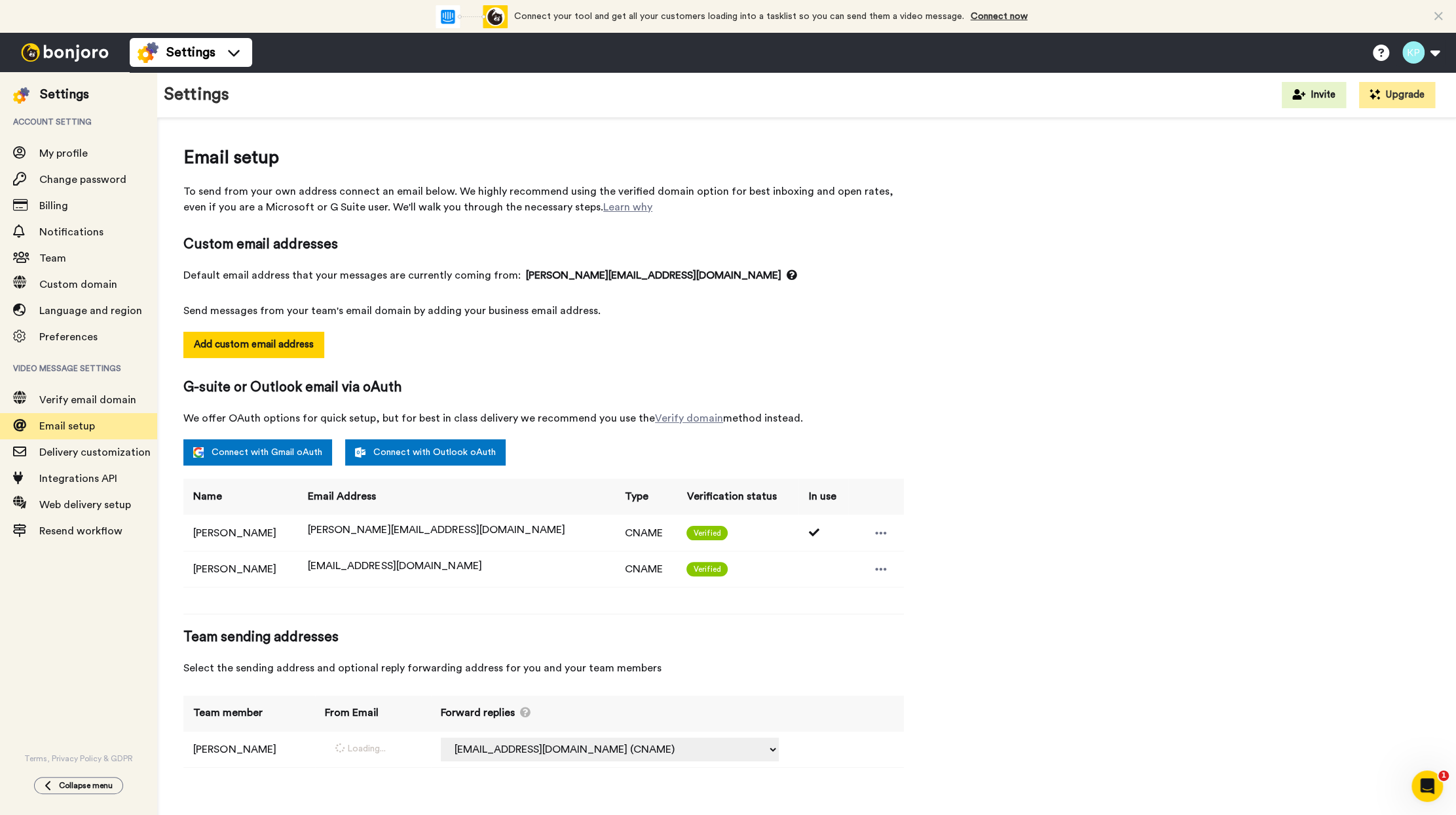
select select "164318"
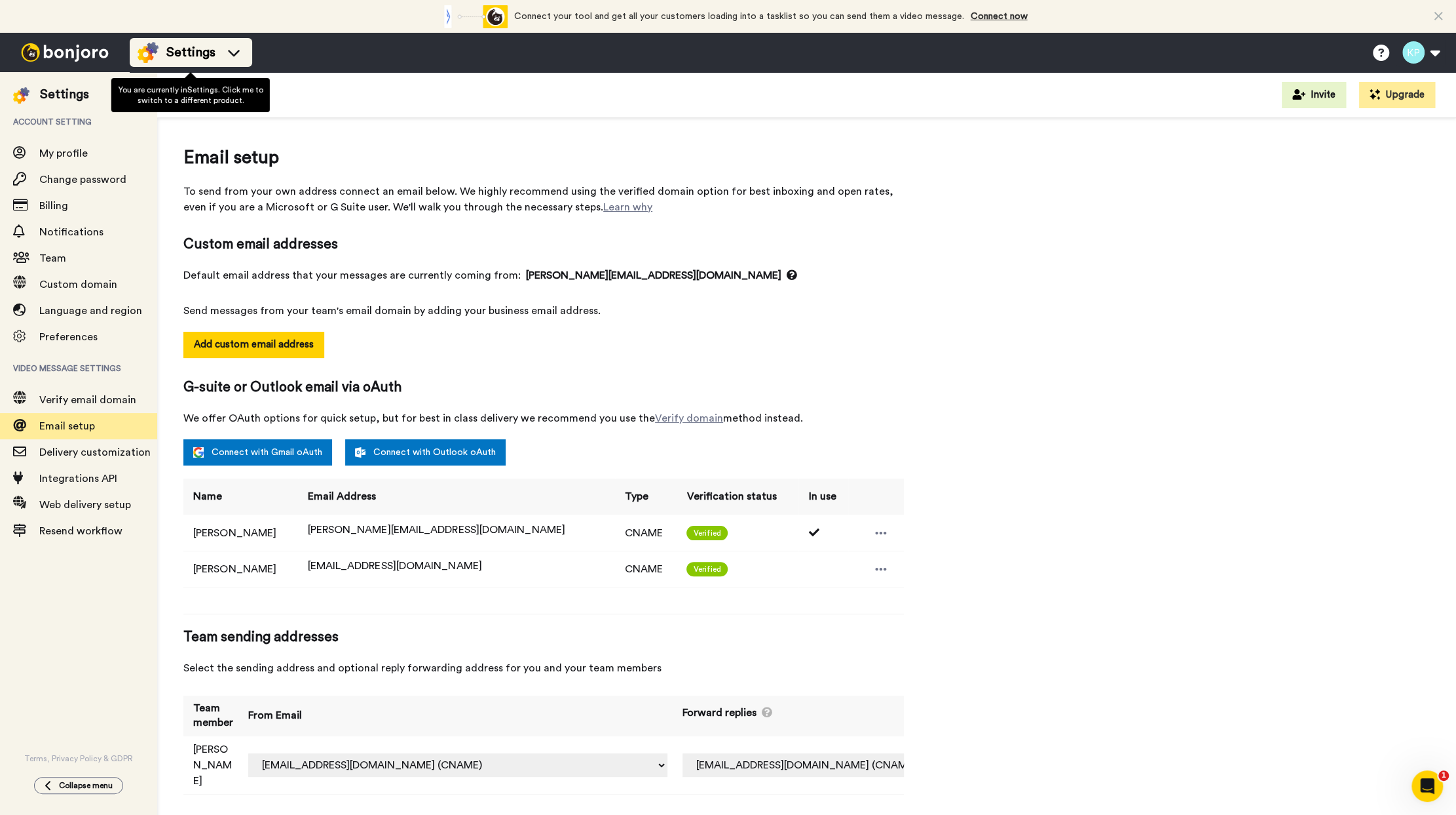
click at [217, 55] on div "Settings" at bounding box center [191, 52] width 107 height 21
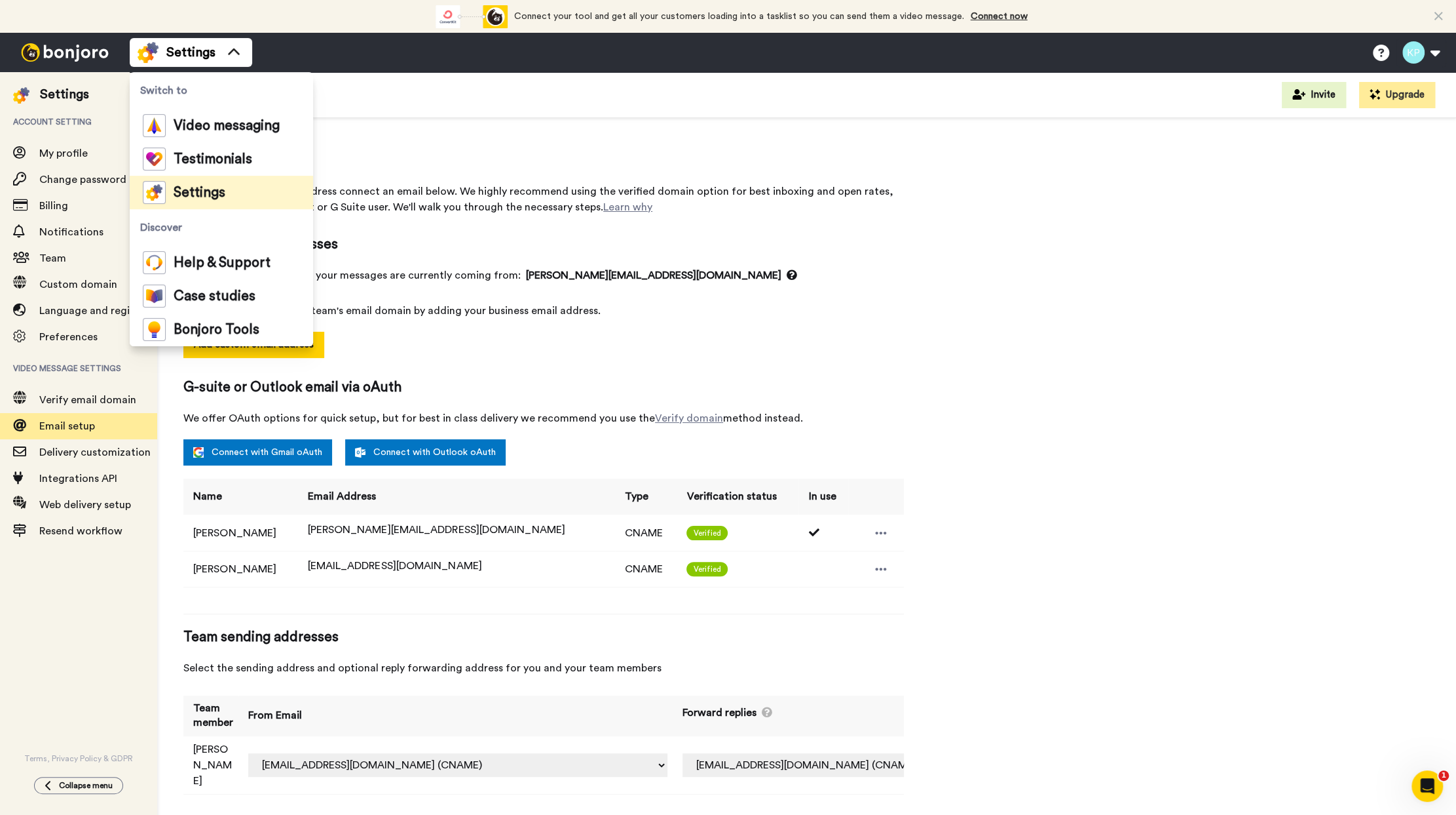
click at [398, 109] on div "Settings Invite Upgrade" at bounding box center [806, 95] width 1299 height 46
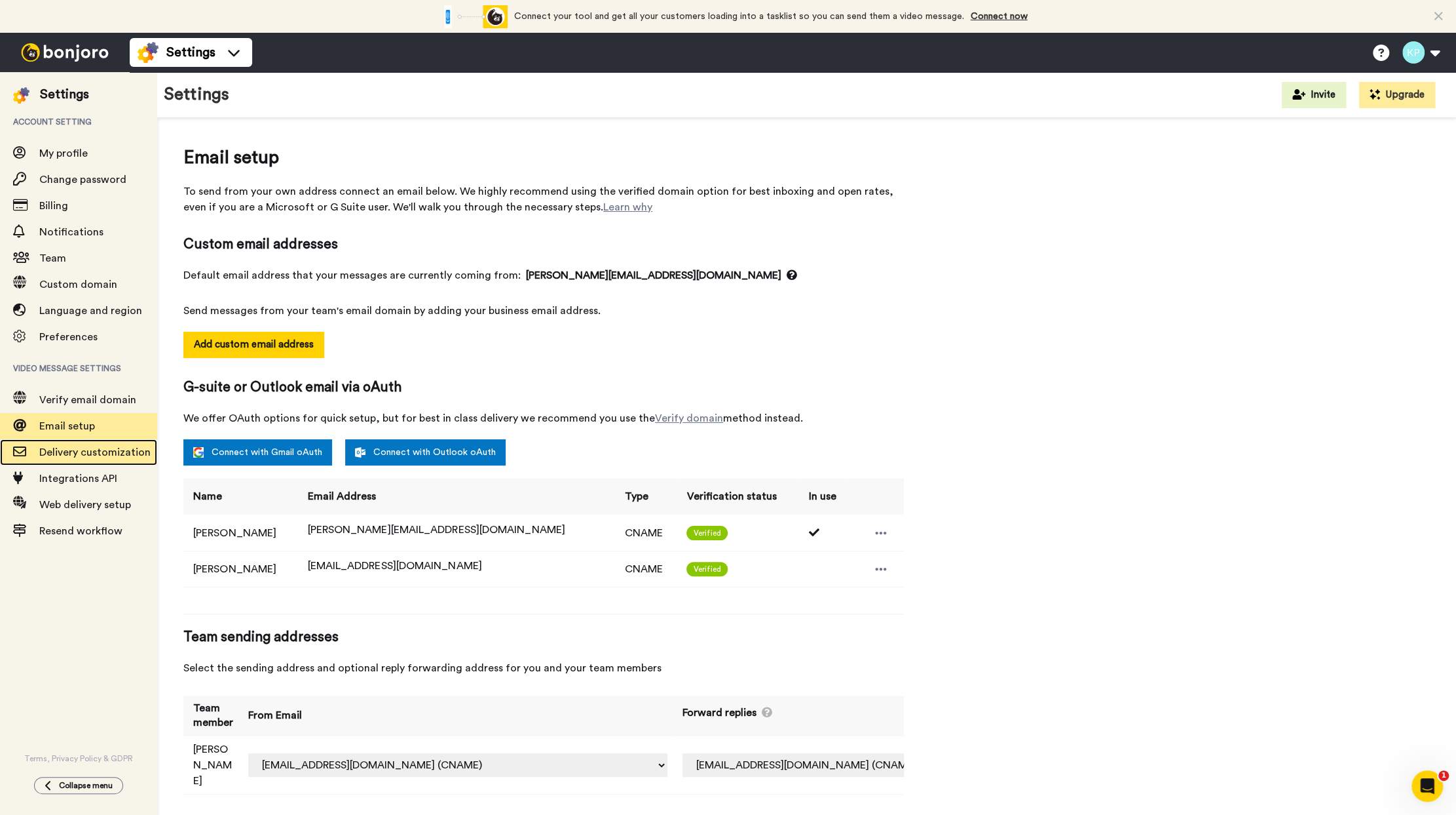
click at [67, 450] on span "Delivery customization" at bounding box center [95, 452] width 111 height 10
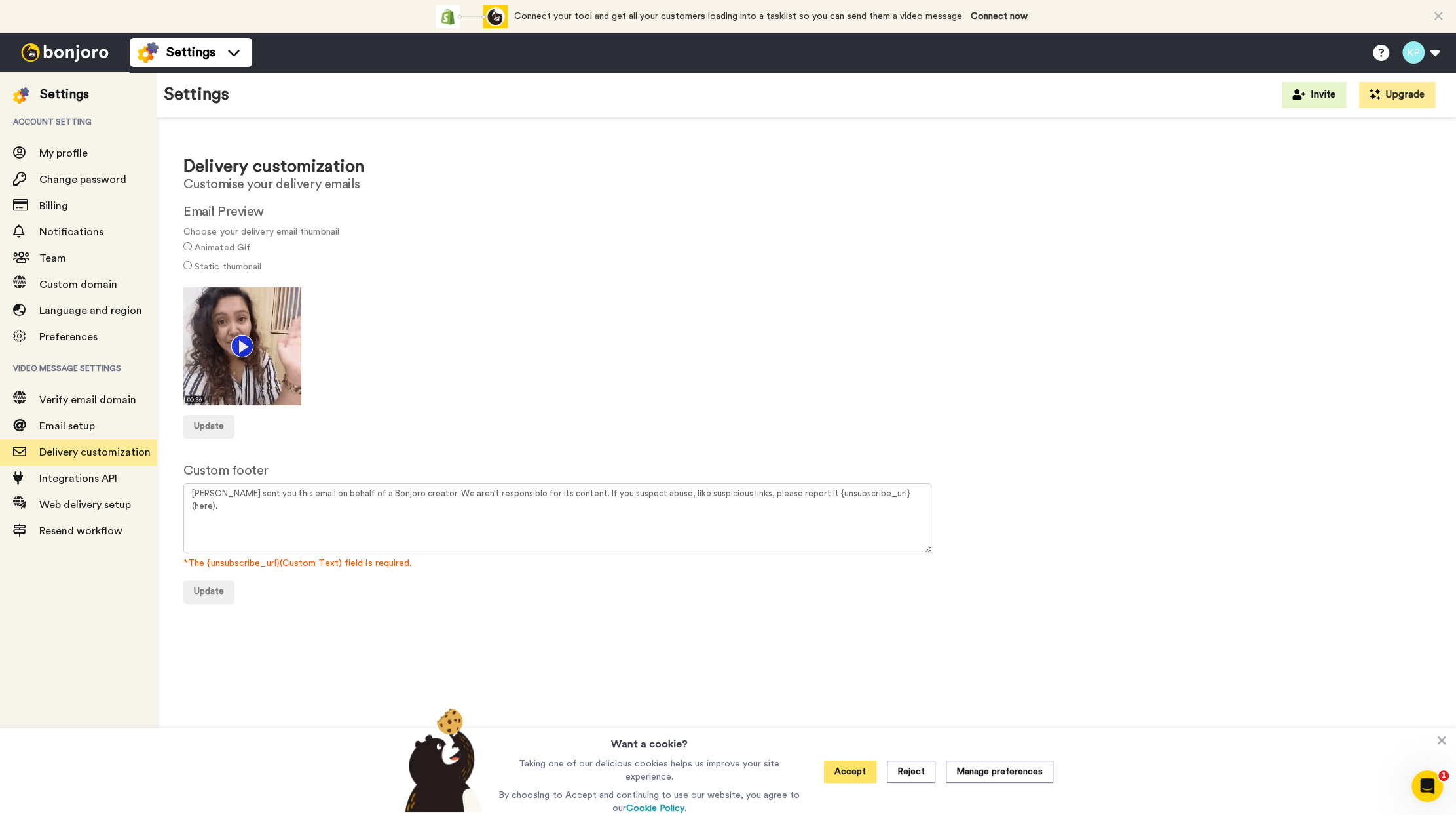
click at [853, 764] on button "Accept" at bounding box center [850, 772] width 52 height 23
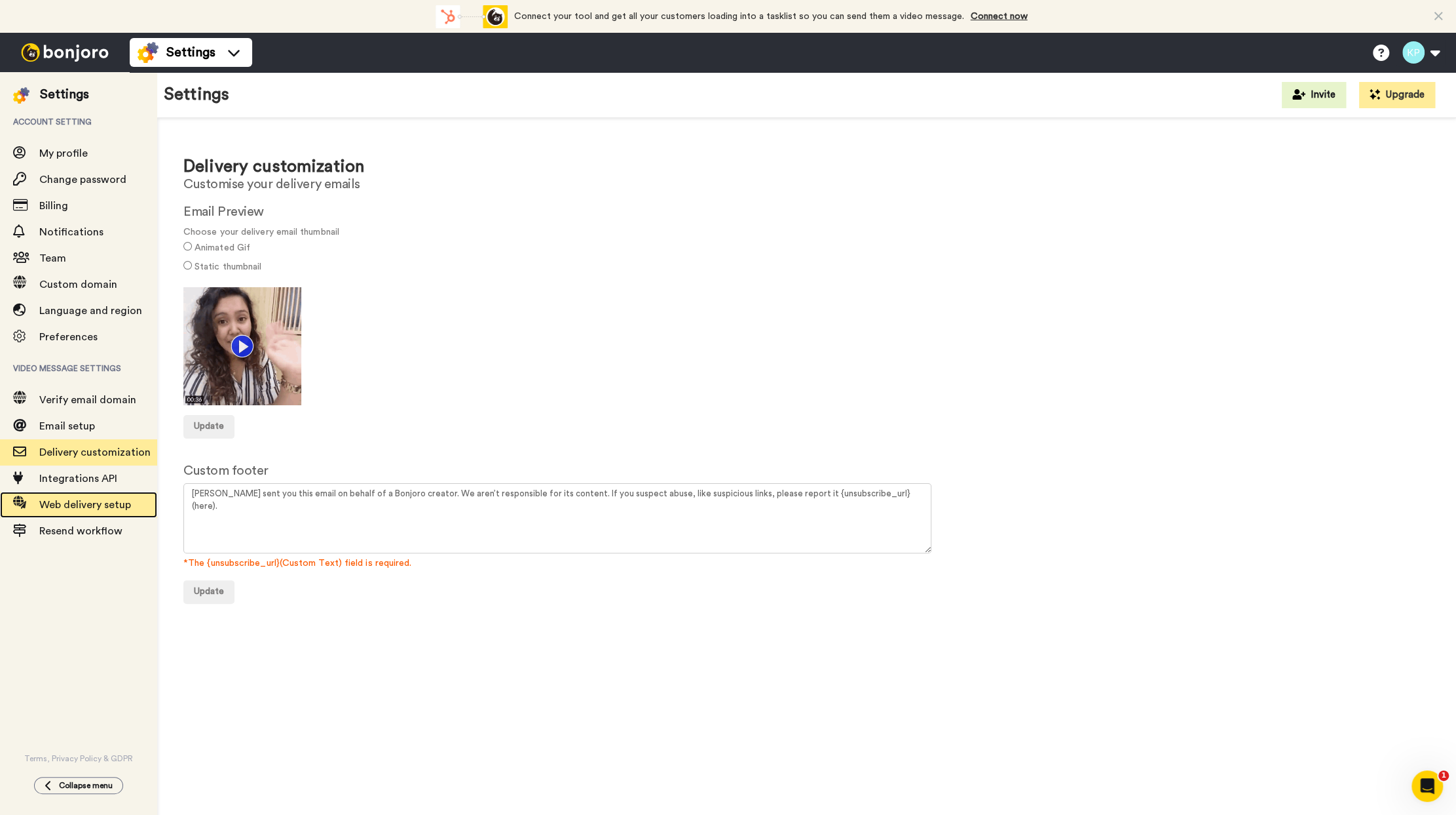
click at [66, 507] on span "Web delivery setup" at bounding box center [85, 504] width 92 height 10
click at [68, 507] on span "Web delivery setup" at bounding box center [85, 504] width 92 height 10
click at [157, 45] on img at bounding box center [148, 52] width 21 height 21
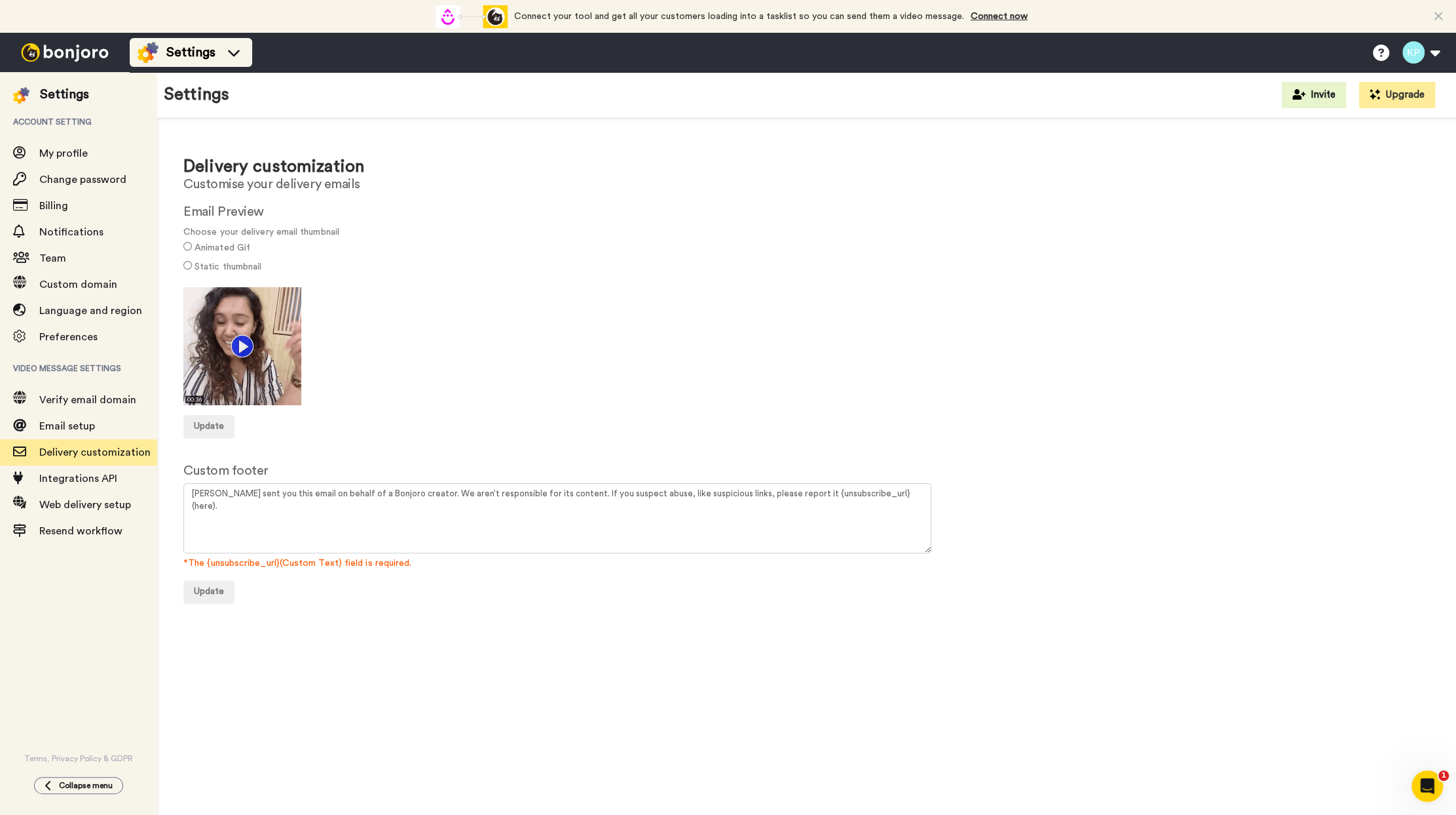
click at [231, 46] on icon at bounding box center [234, 52] width 21 height 13
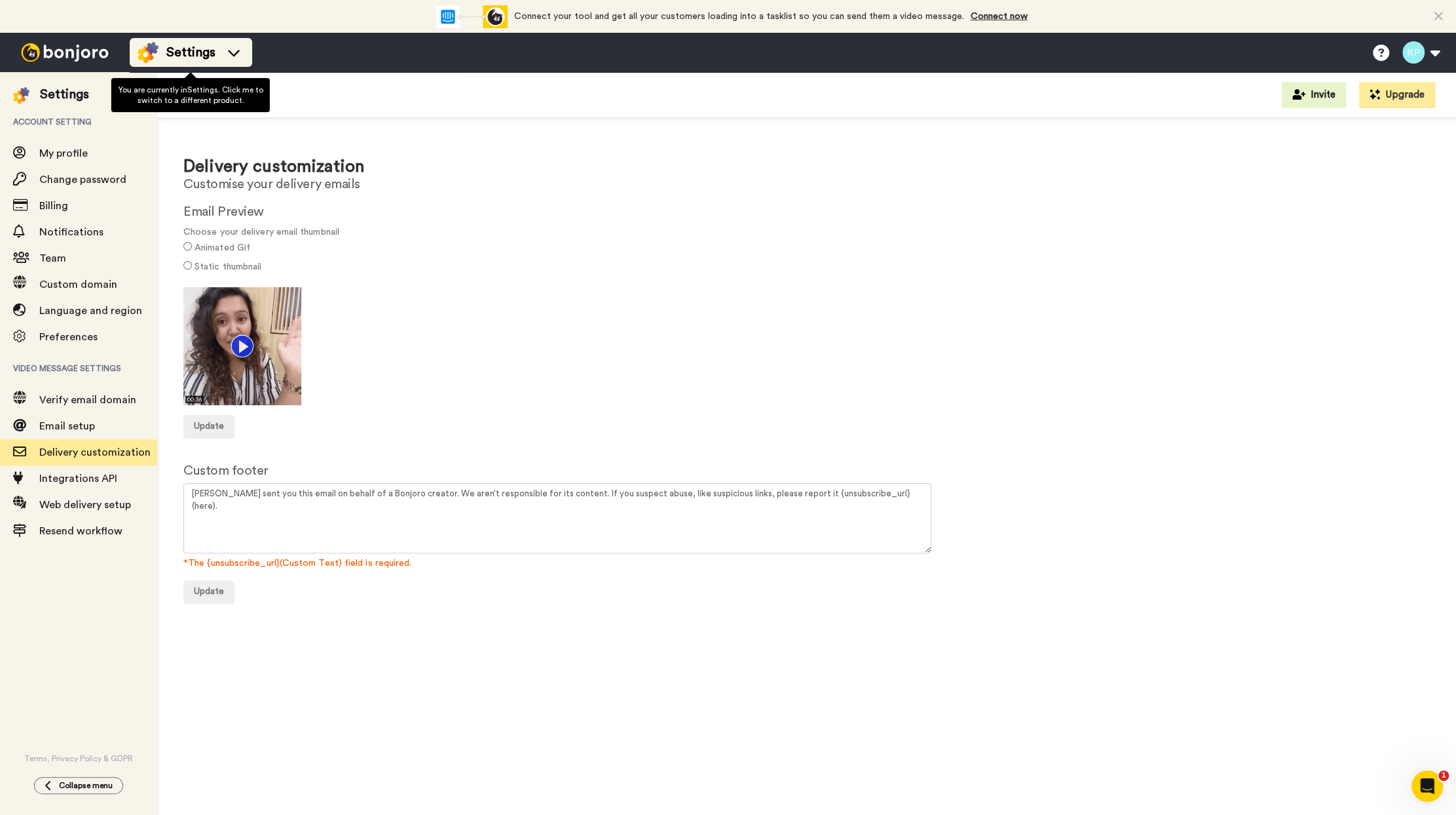
click at [229, 46] on icon at bounding box center [234, 52] width 21 height 13
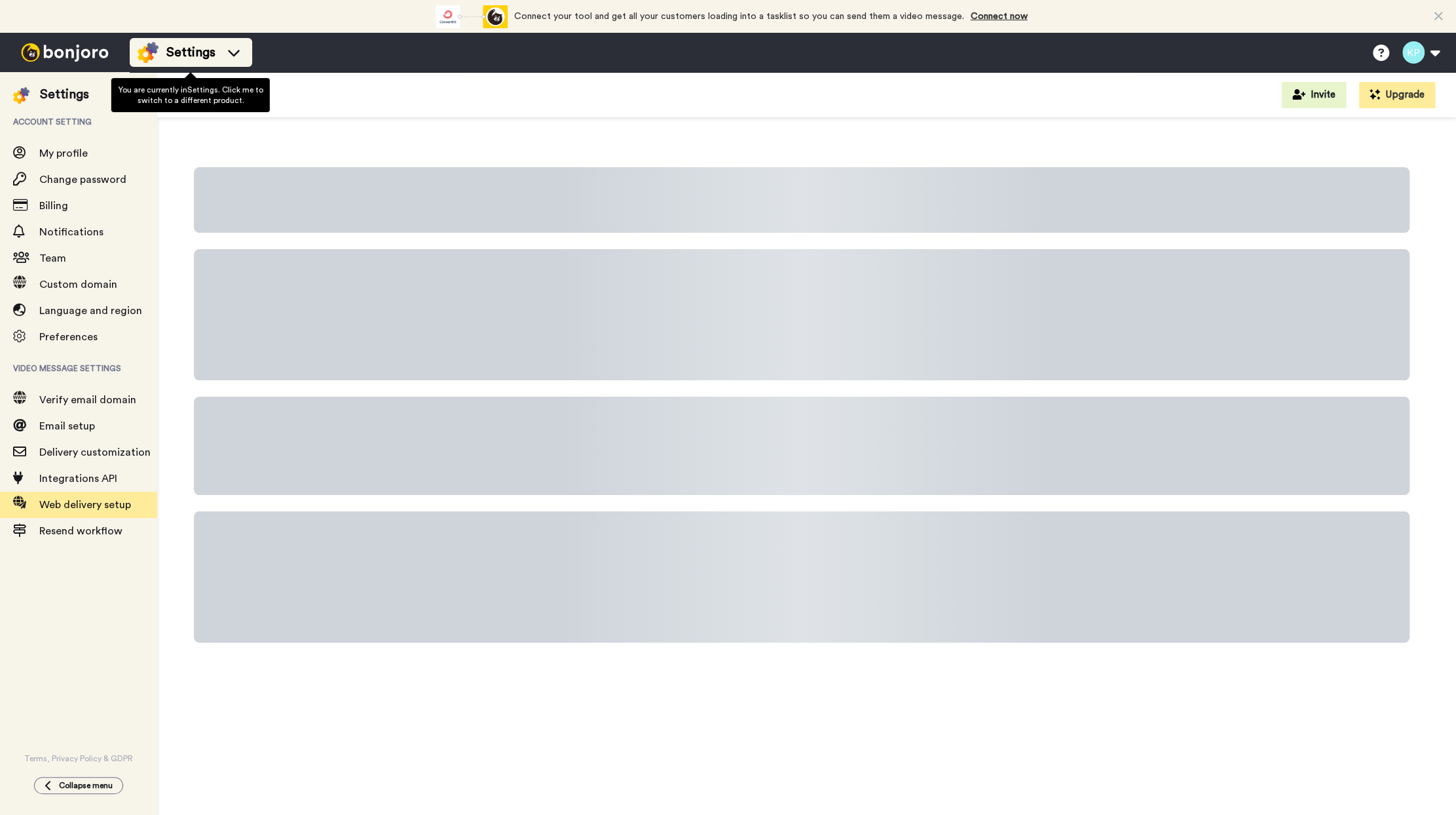
click at [203, 64] on li "Settings" at bounding box center [191, 52] width 122 height 29
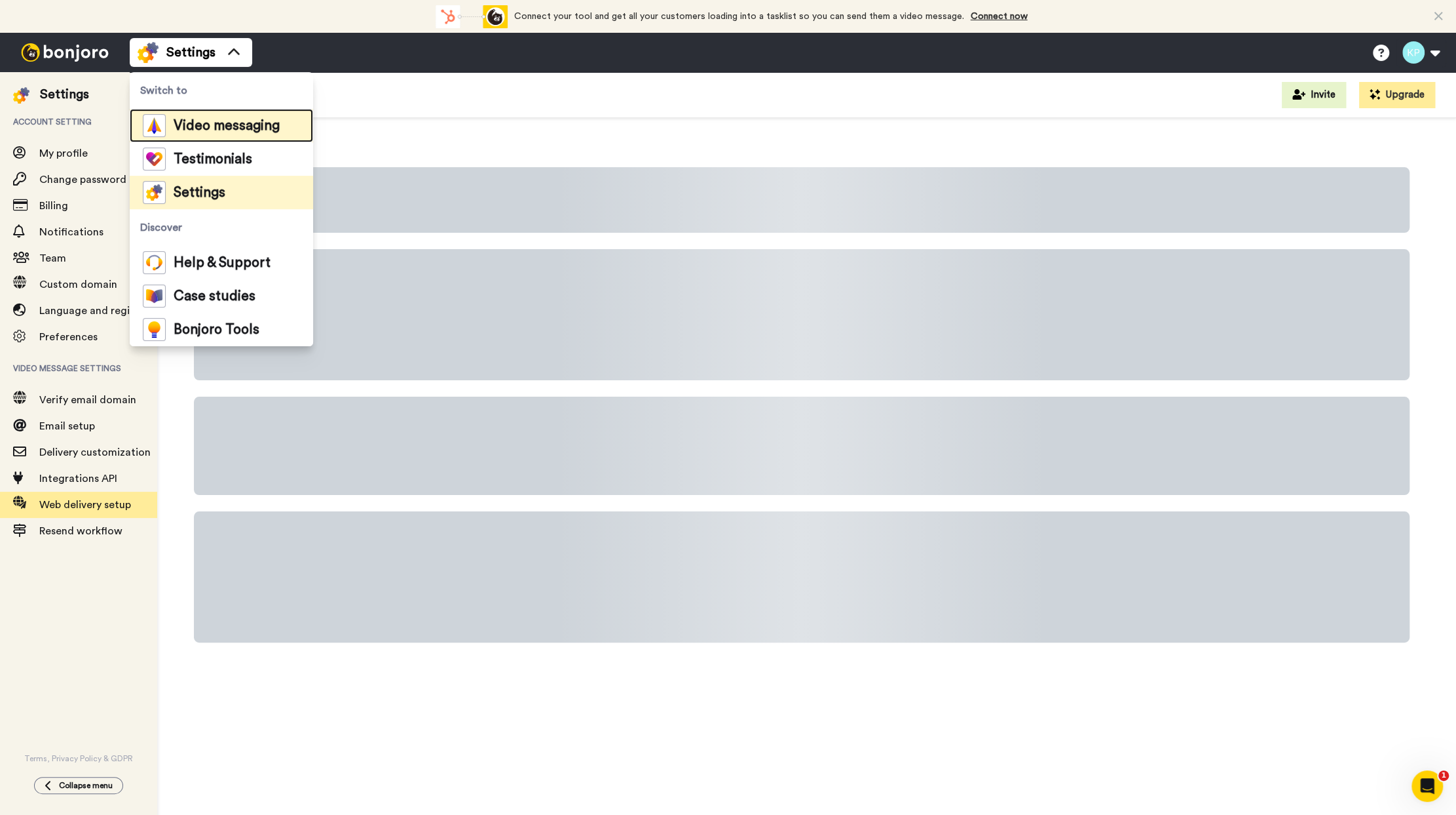
click at [186, 130] on span "Video messaging" at bounding box center [227, 126] width 106 height 13
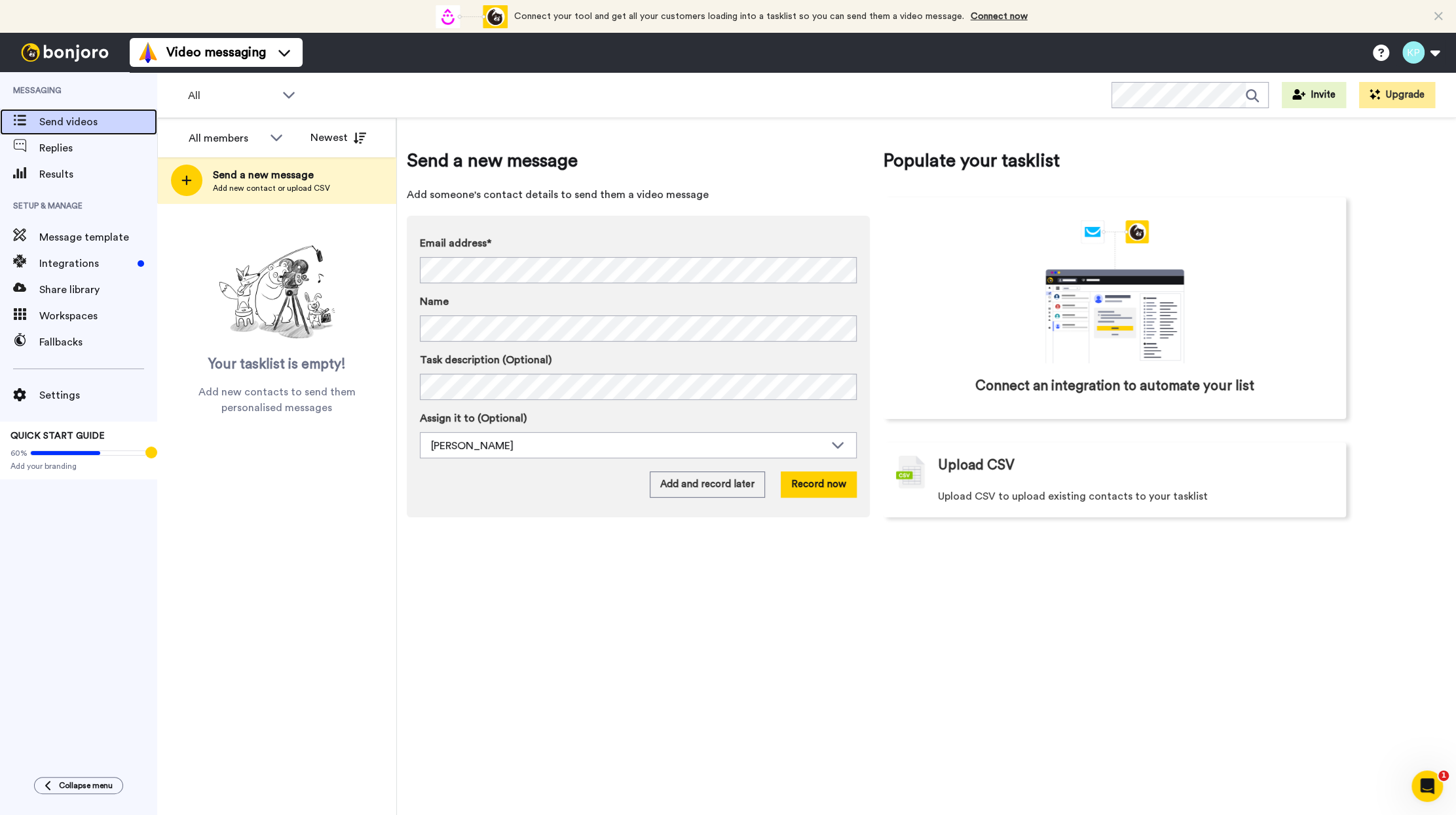
click at [92, 121] on span "Send videos" at bounding box center [98, 122] width 118 height 16
click at [737, 94] on div "All WORKSPACES View all All Default Infosession + Add a new workspace Invite Up…" at bounding box center [806, 95] width 1299 height 46
click at [79, 323] on div "Workspaces" at bounding box center [78, 316] width 157 height 27
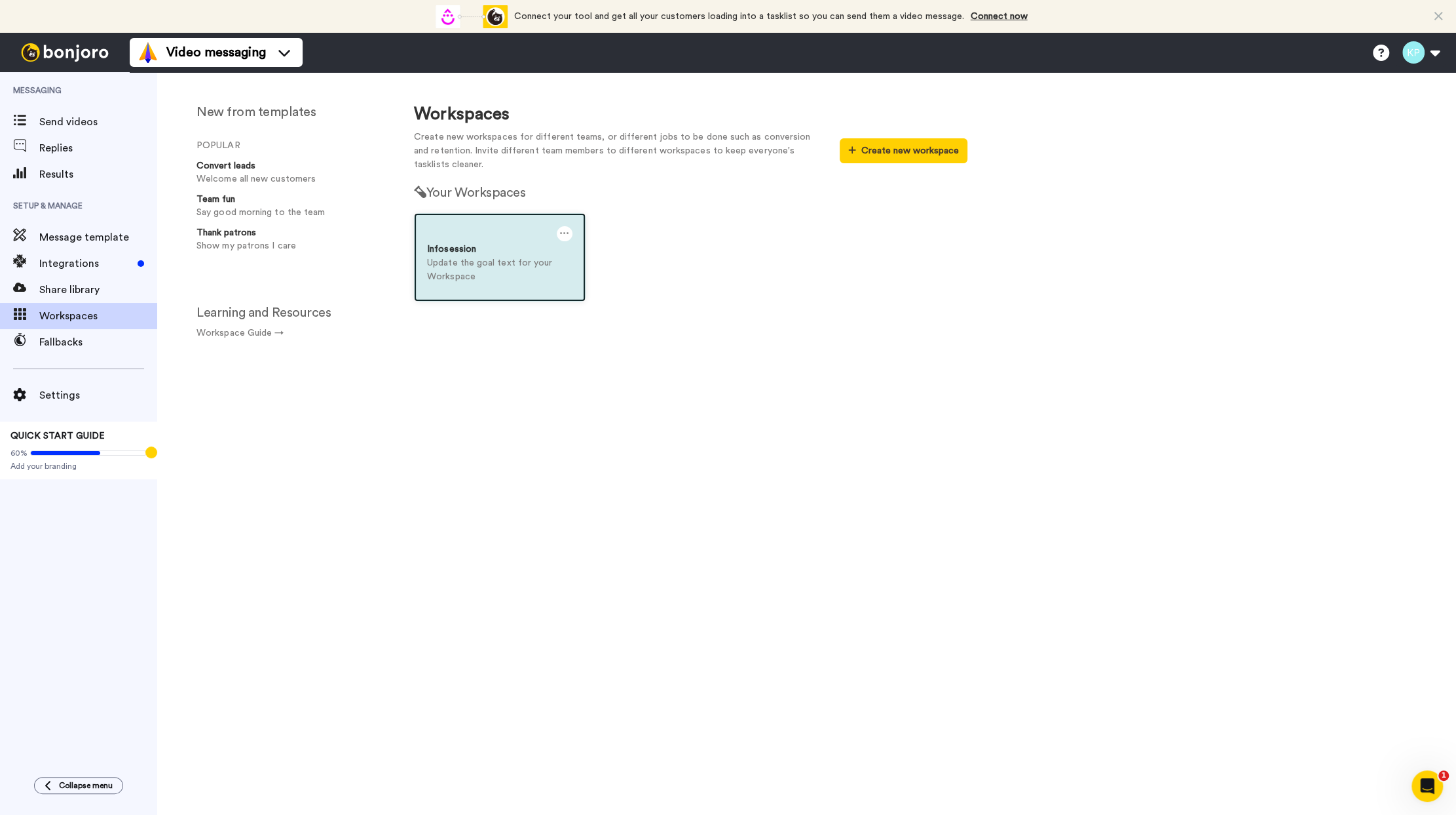
click at [541, 246] on div "Infosession" at bounding box center [500, 249] width 146 height 14
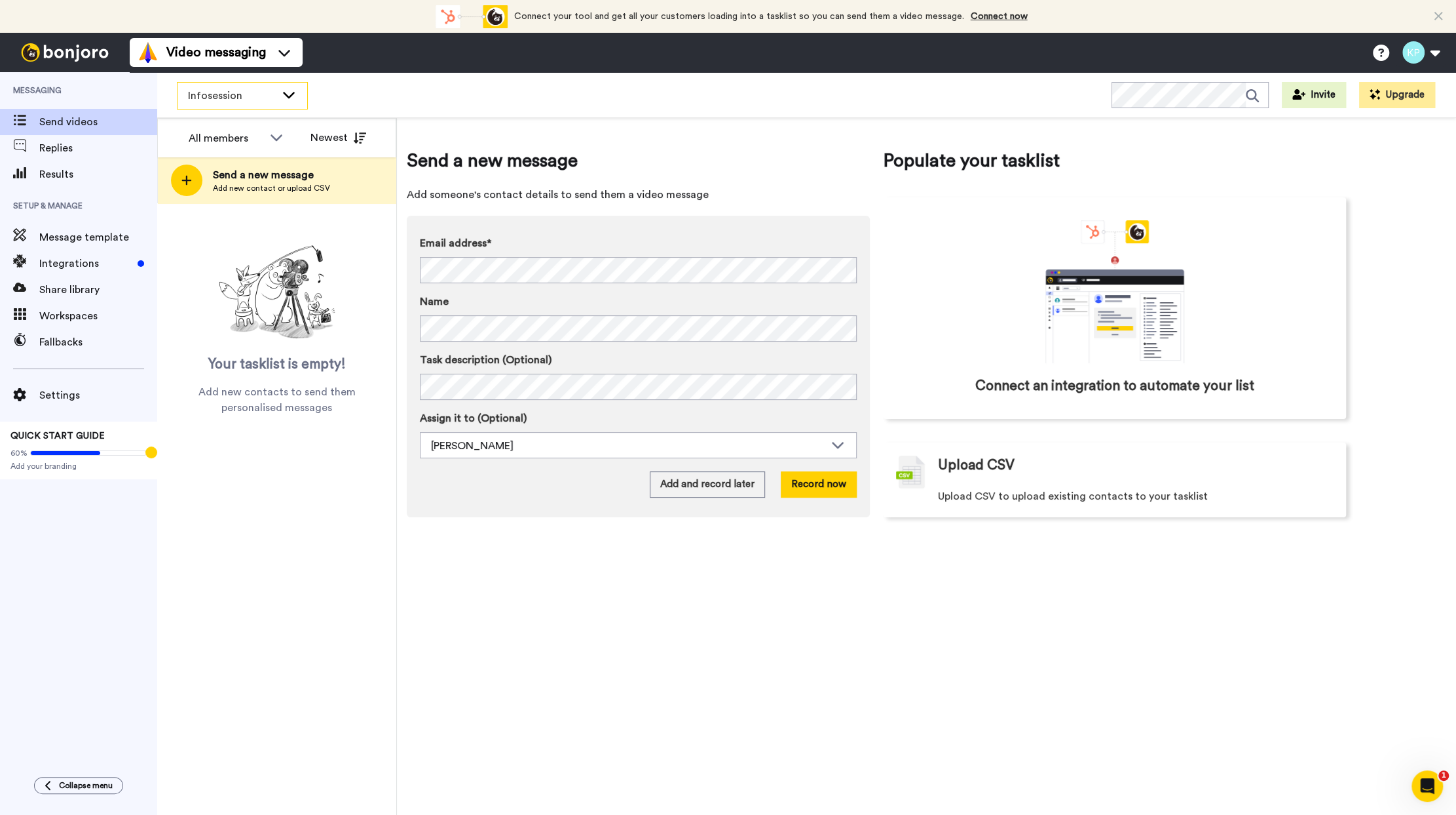
click at [286, 97] on icon at bounding box center [289, 94] width 16 height 13
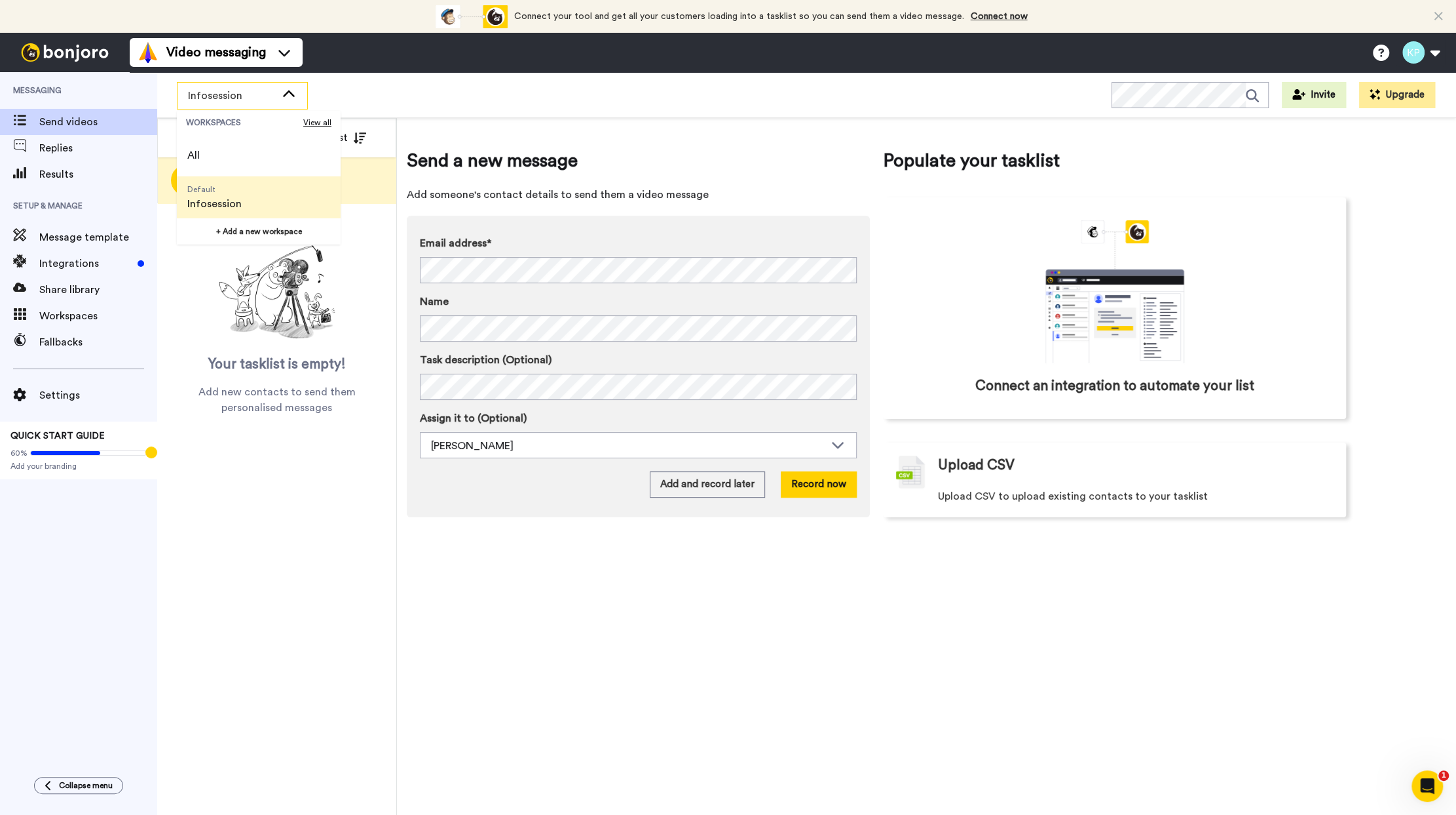
click at [445, 107] on div "Infosession WORKSPACES View all All Default Infosession + Add a new workspace I…" at bounding box center [806, 95] width 1299 height 46
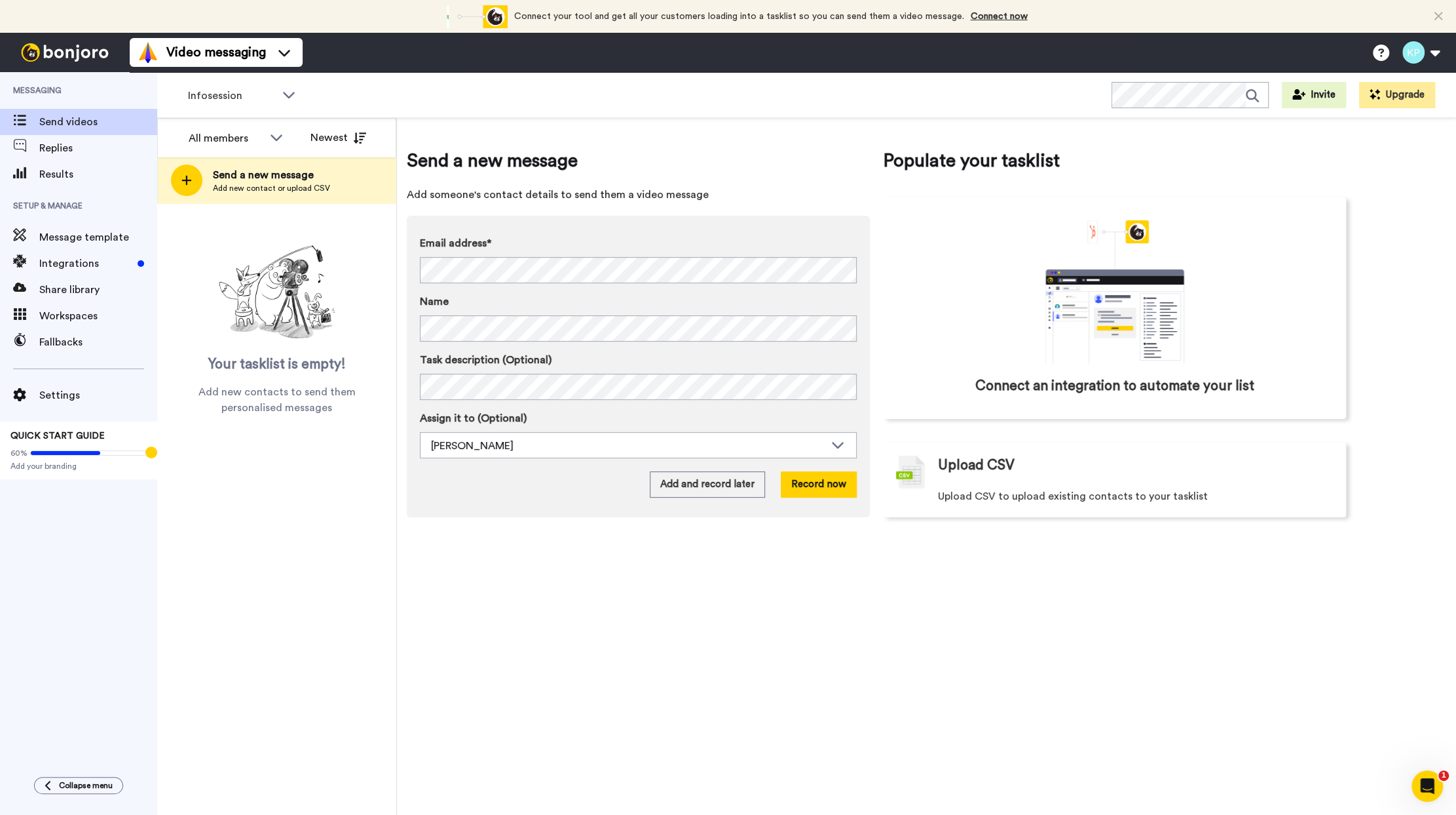
click at [1439, 21] on icon at bounding box center [1438, 16] width 9 height 13
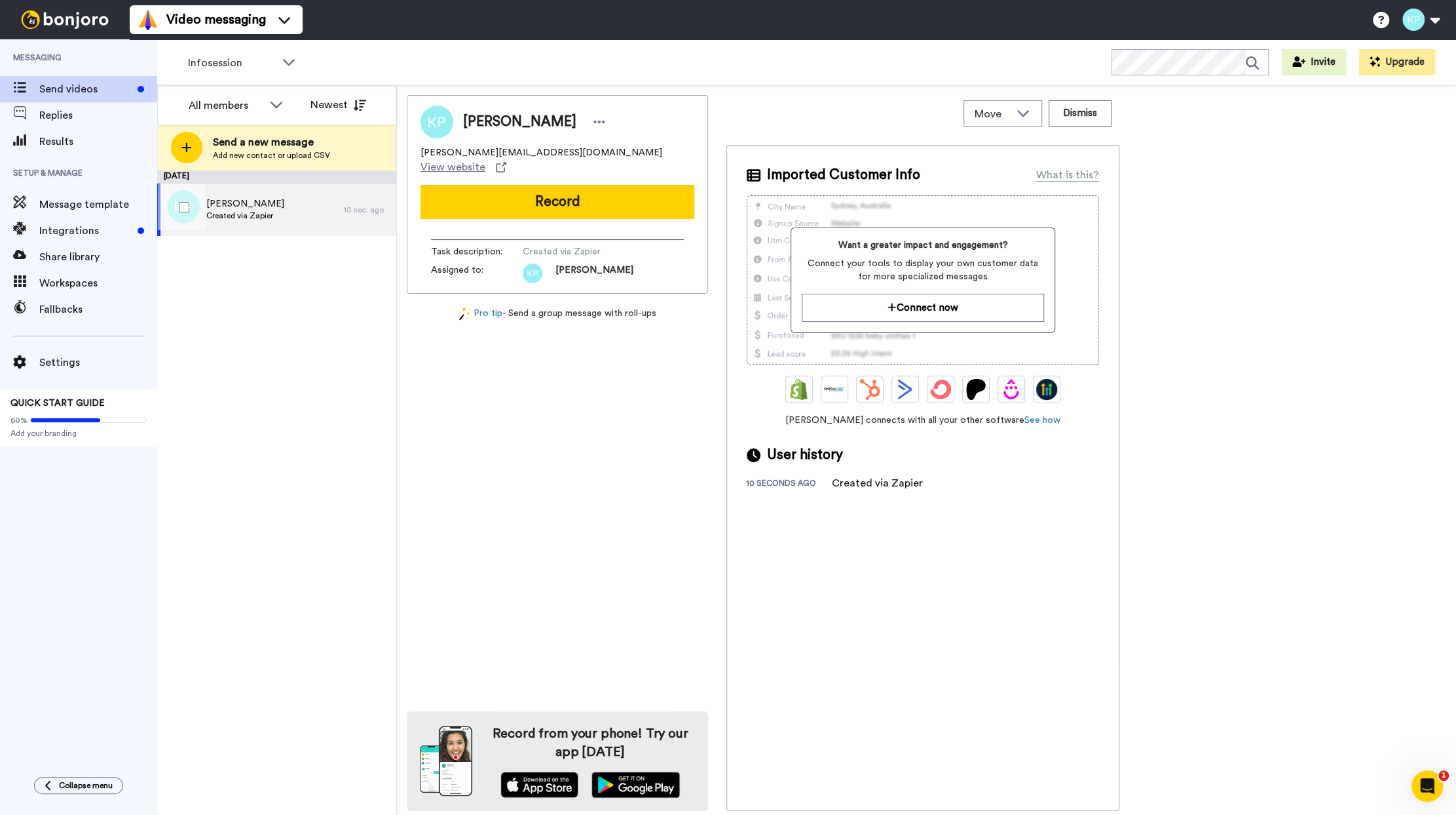
click at [270, 213] on span "Created via Zapier" at bounding box center [245, 215] width 78 height 10
click at [600, 198] on button "Record" at bounding box center [557, 202] width 274 height 34
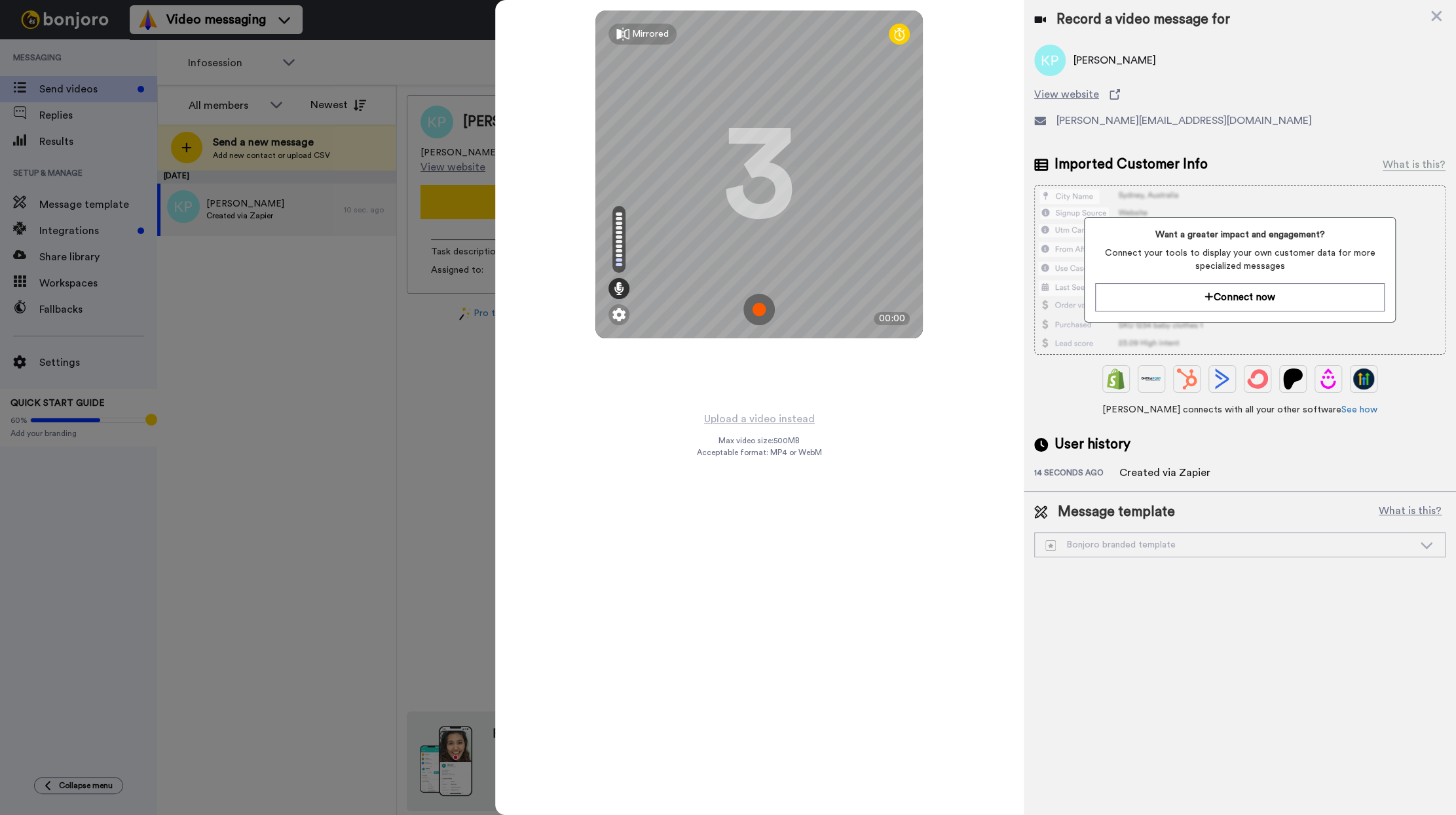
click at [758, 311] on img at bounding box center [759, 309] width 31 height 31
click at [761, 312] on img at bounding box center [759, 309] width 31 height 31
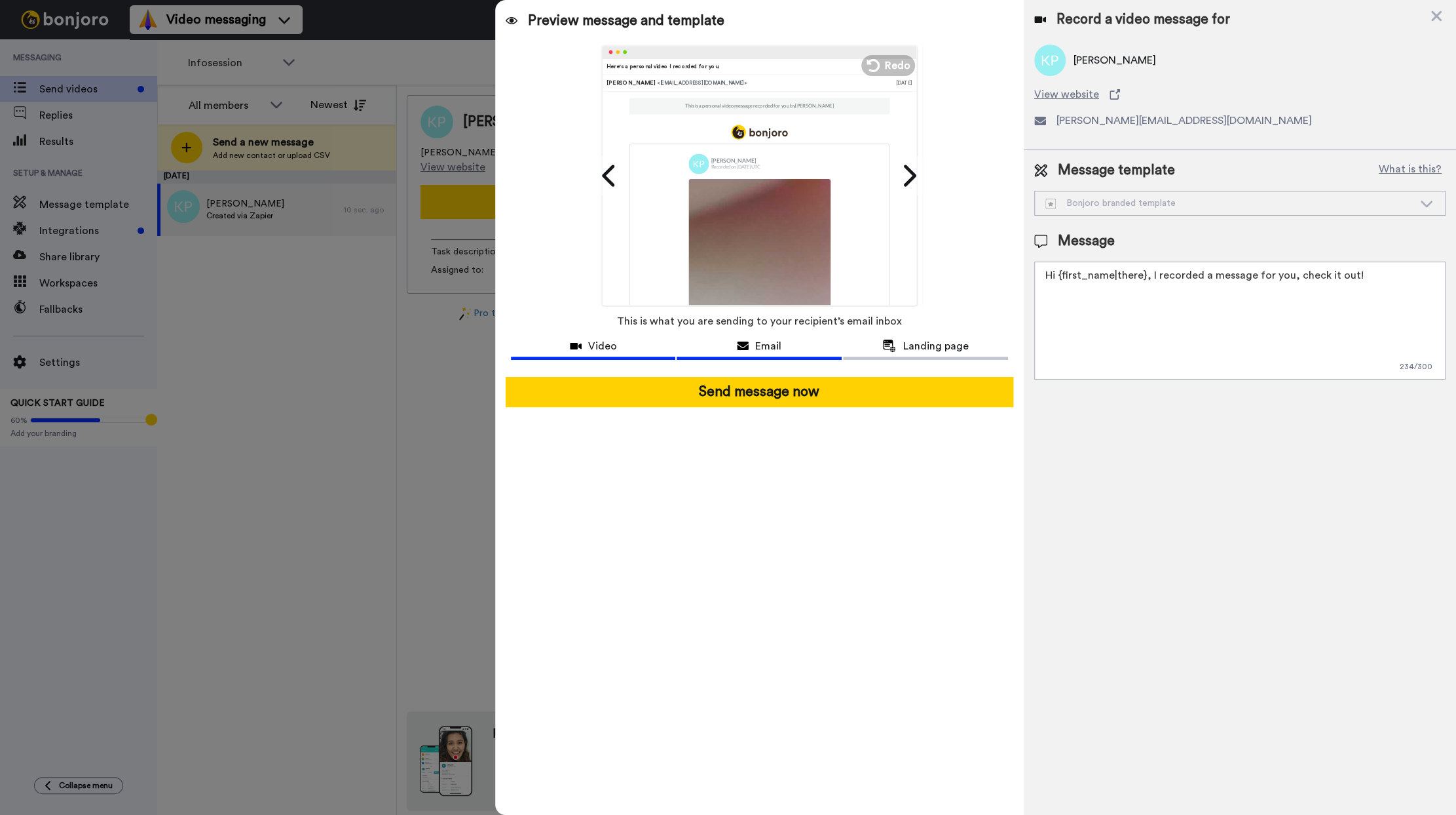
click at [571, 350] on icon at bounding box center [575, 345] width 12 height 10
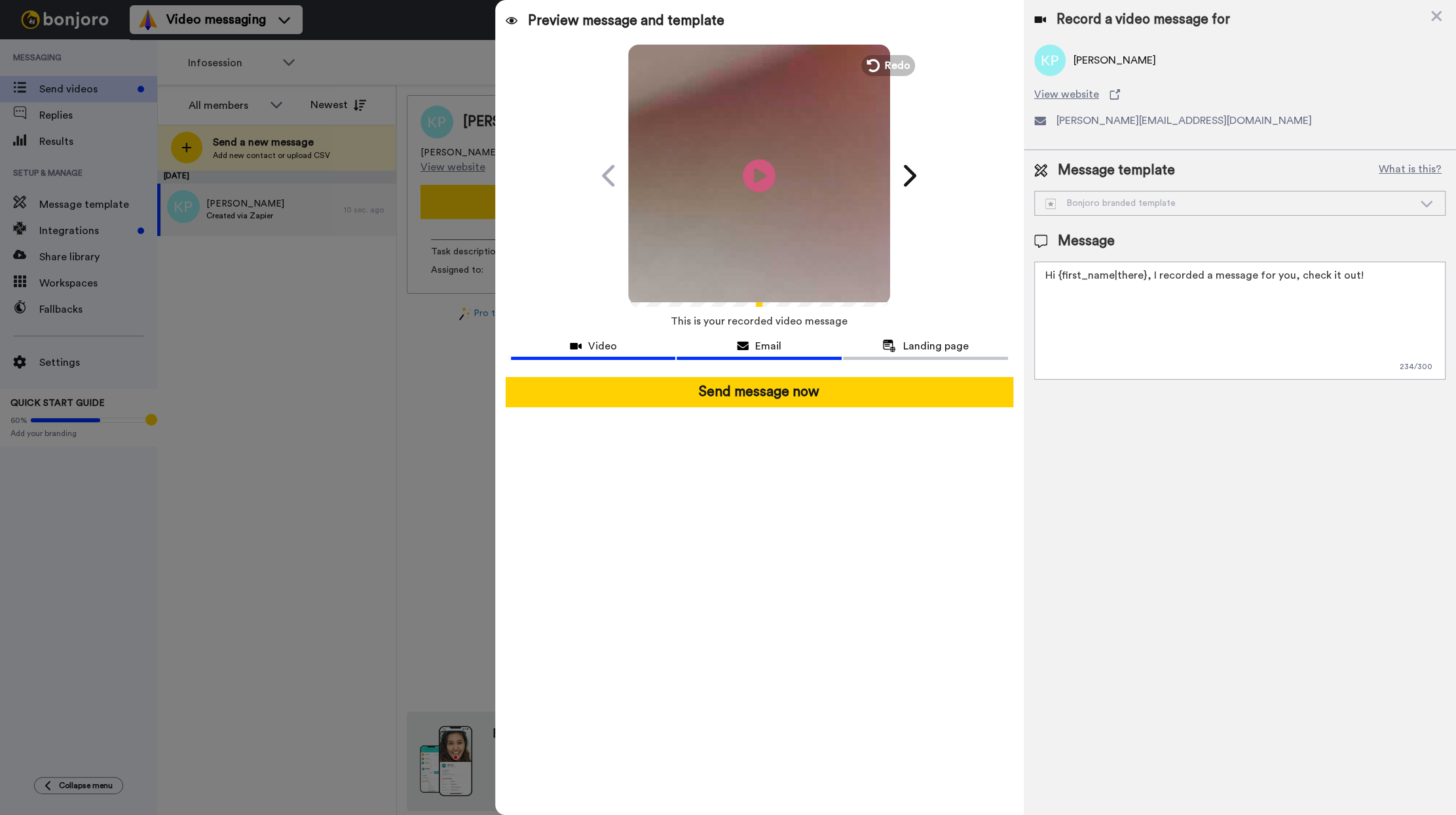
click at [766, 342] on span "Email" at bounding box center [768, 346] width 27 height 16
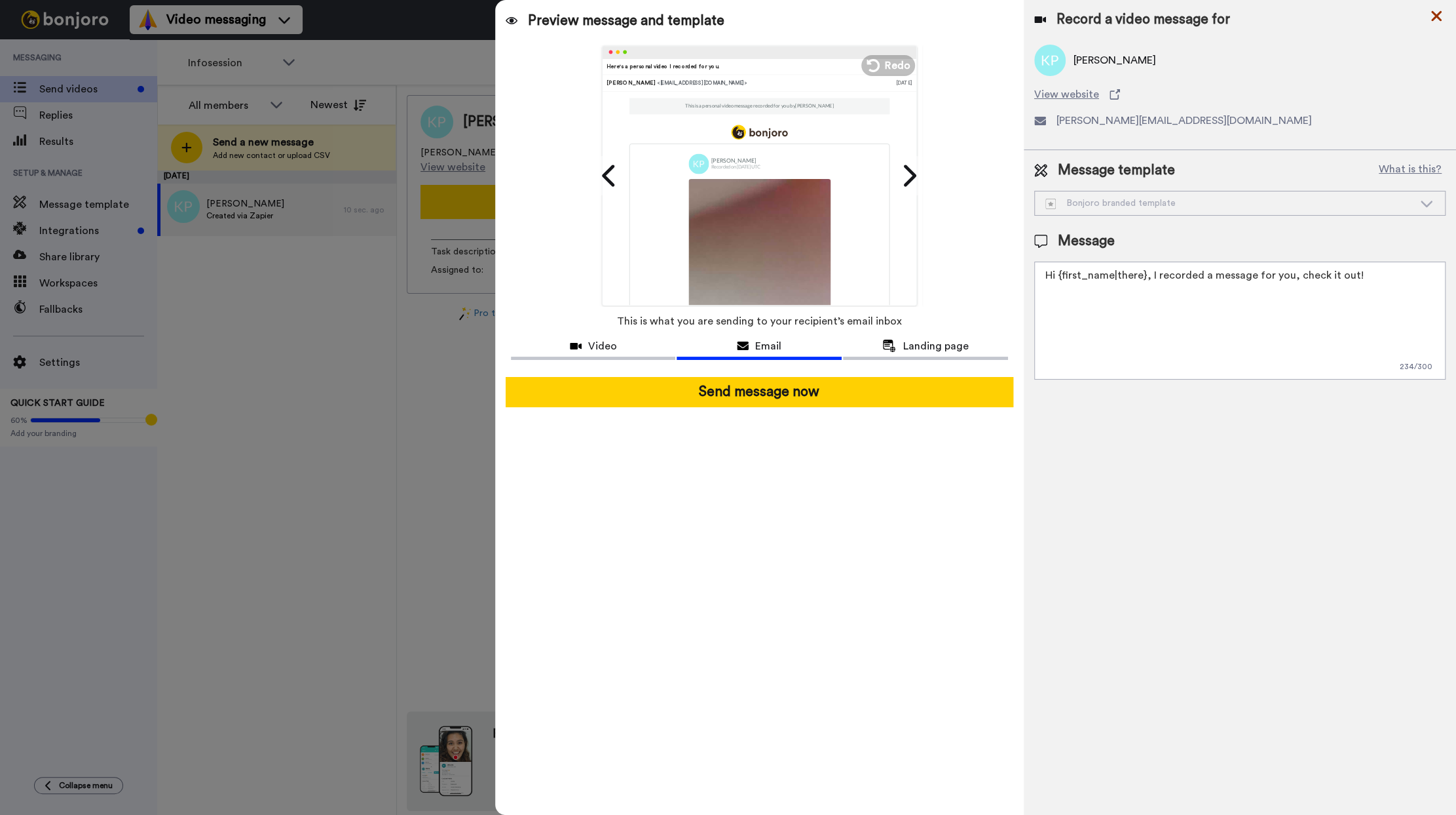
click at [1435, 16] on icon at bounding box center [1436, 16] width 10 height 10
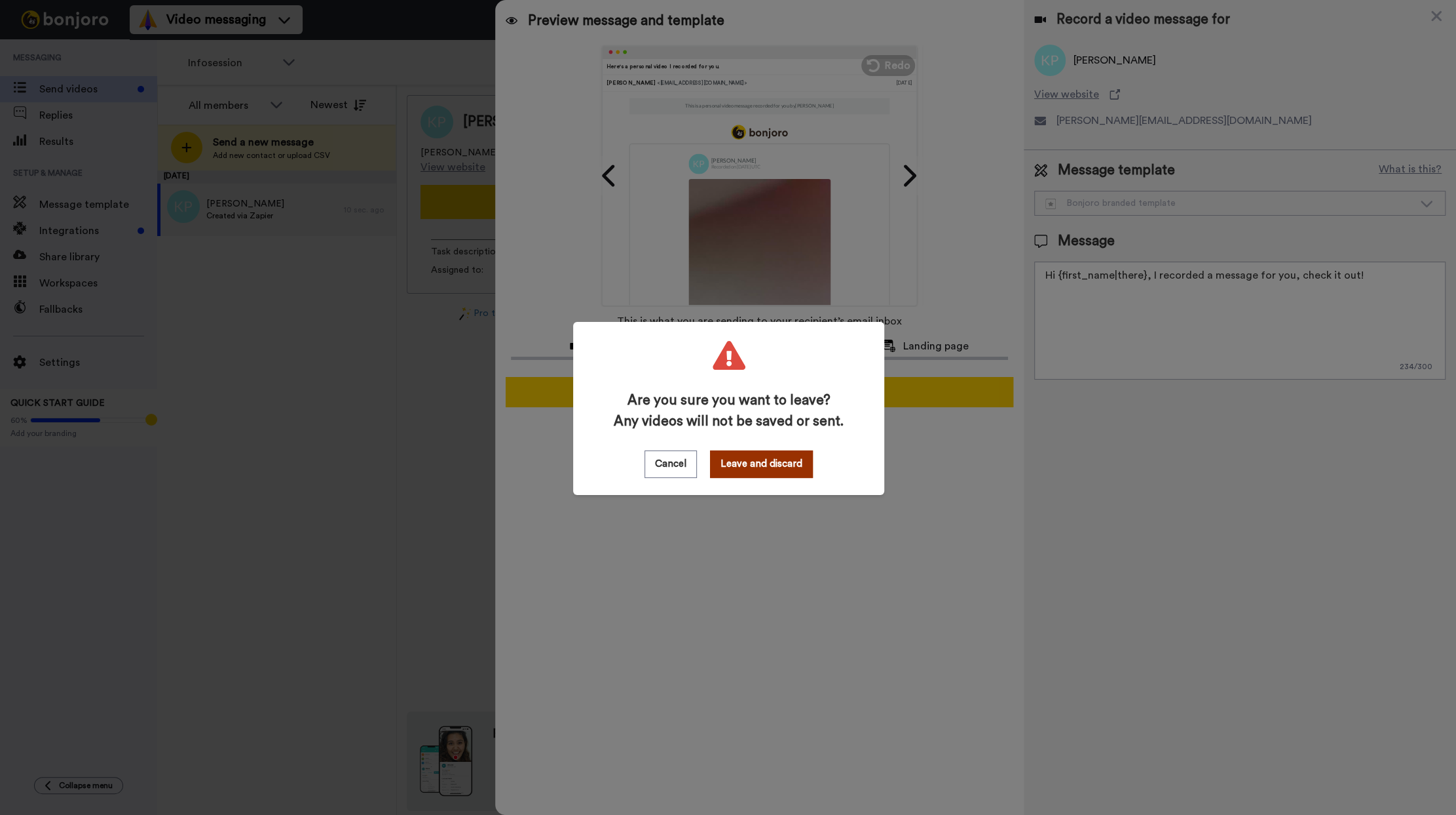
click at [728, 461] on button "Leave and discard" at bounding box center [761, 464] width 103 height 27
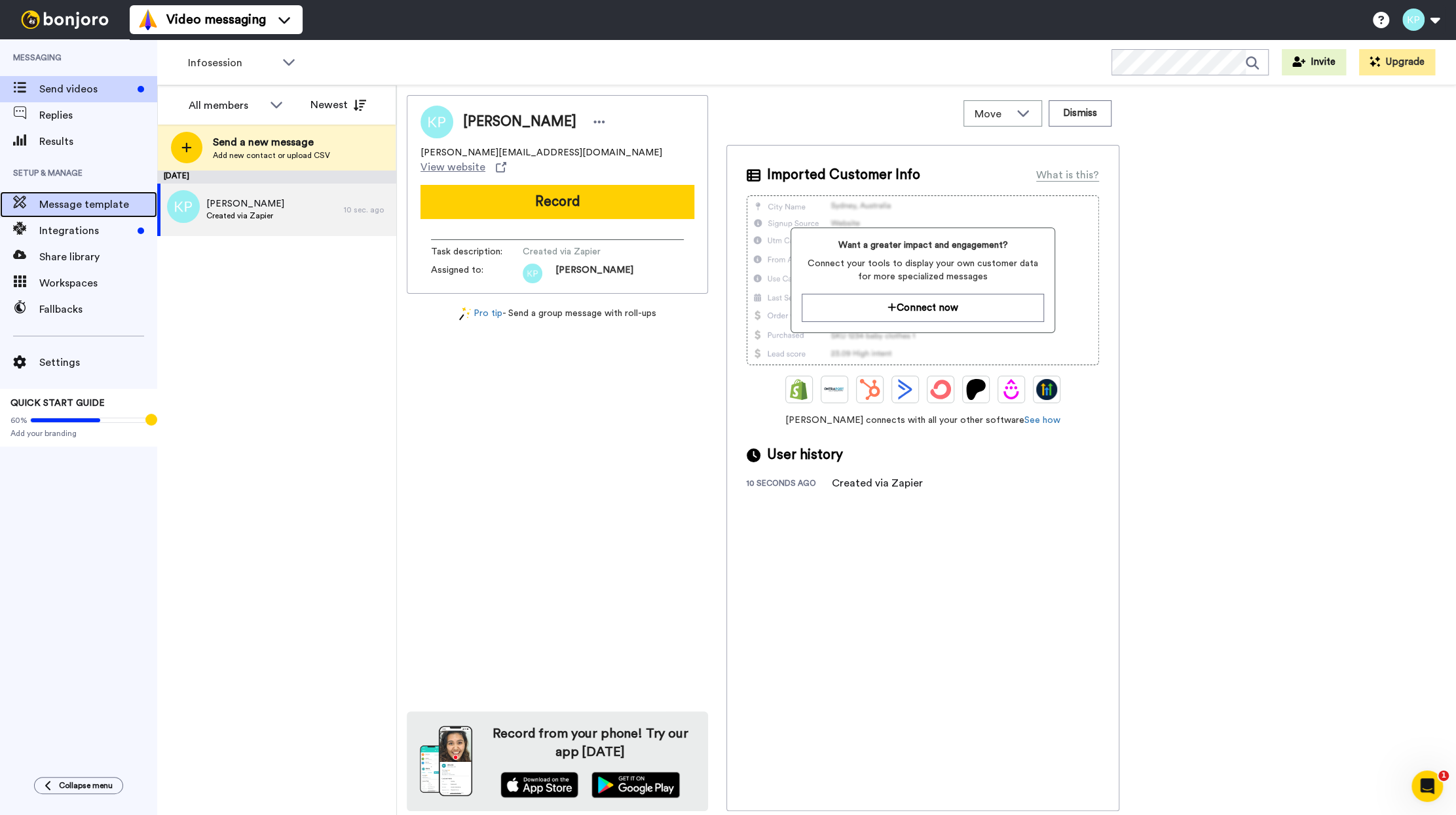
click at [88, 209] on span "Message template" at bounding box center [98, 205] width 118 height 16
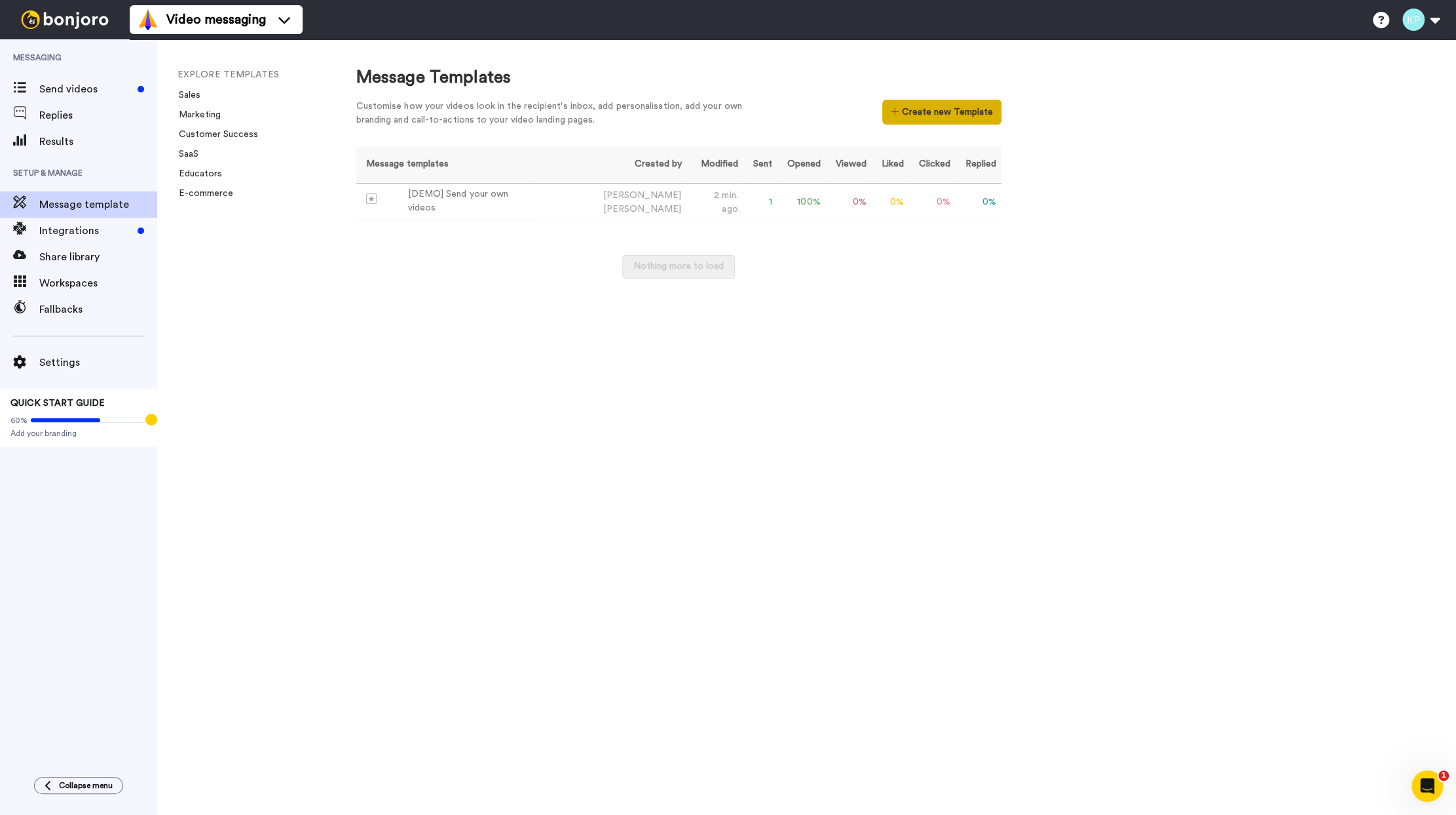
click at [929, 114] on button "Create new Template" at bounding box center [941, 112] width 118 height 25
click at [775, 248] on div "Message templates Created by Modified Sent Opened Viewed Liked Clicked Replied …" at bounding box center [679, 218] width 646 height 144
click at [617, 205] on span "[PERSON_NAME]" at bounding box center [642, 209] width 79 height 9
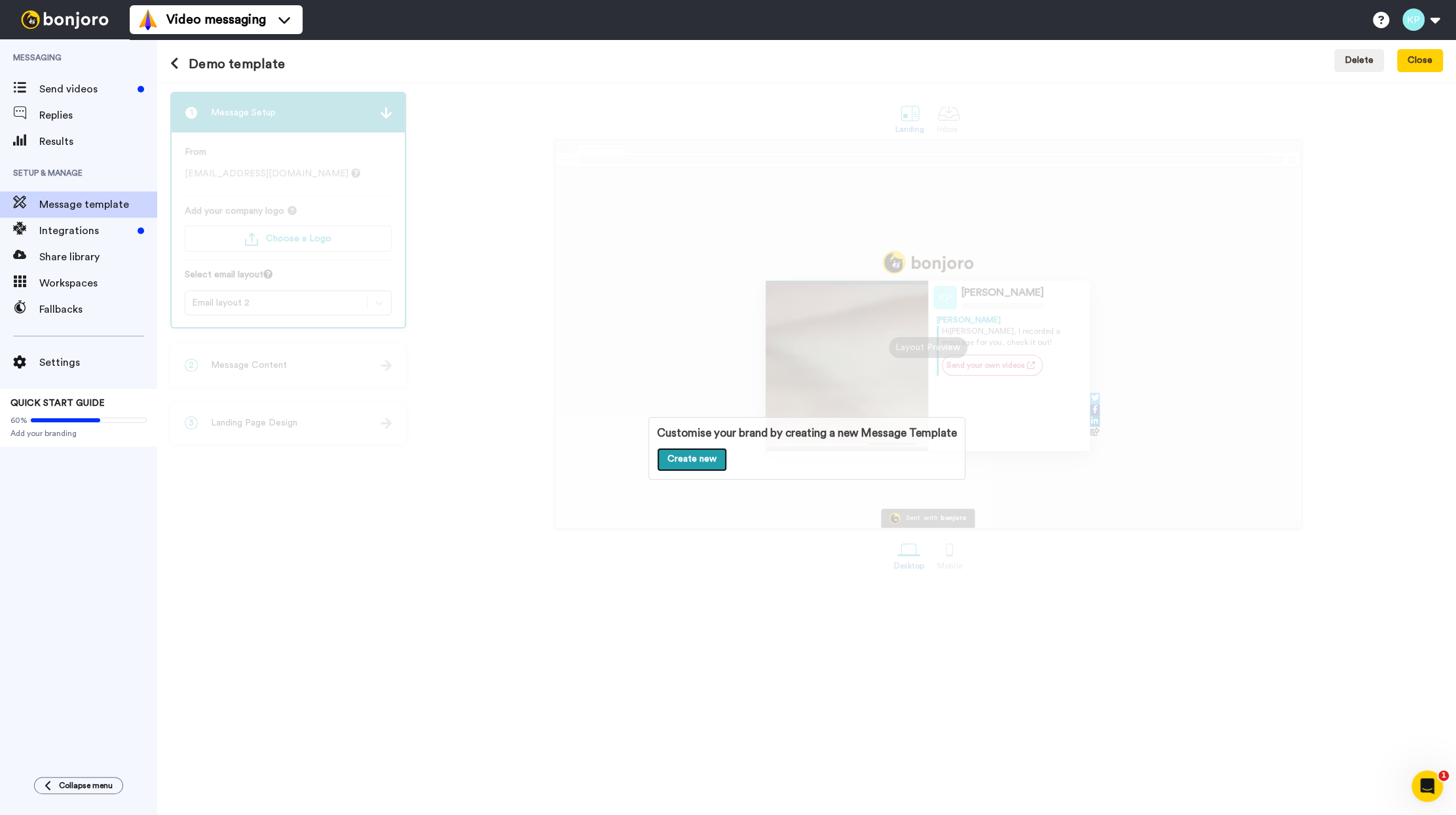
click at [695, 457] on link "Create new" at bounding box center [691, 459] width 70 height 23
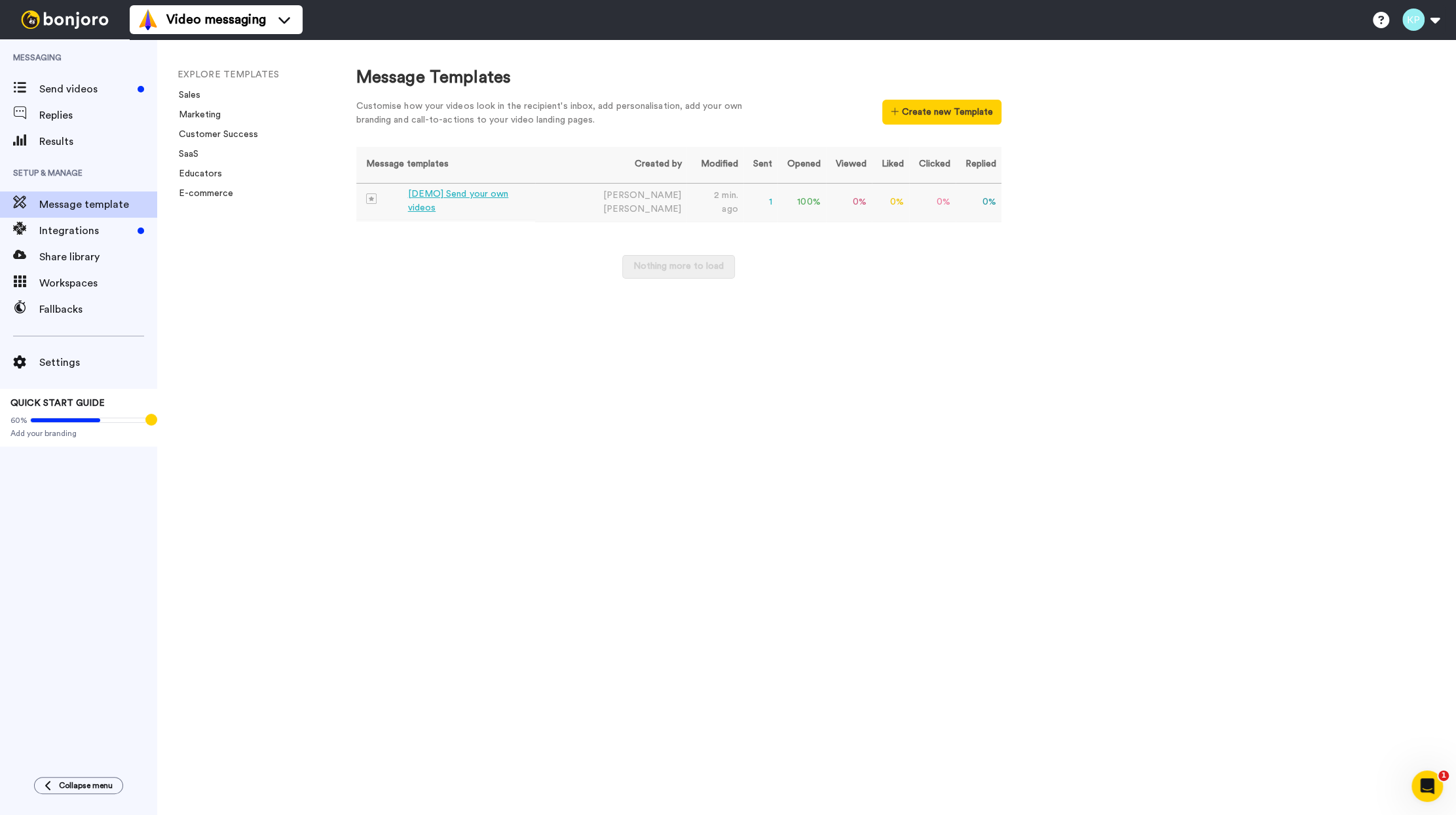
click at [425, 201] on div "[DEMO] Send your own videos" at bounding box center [468, 201] width 122 height 27
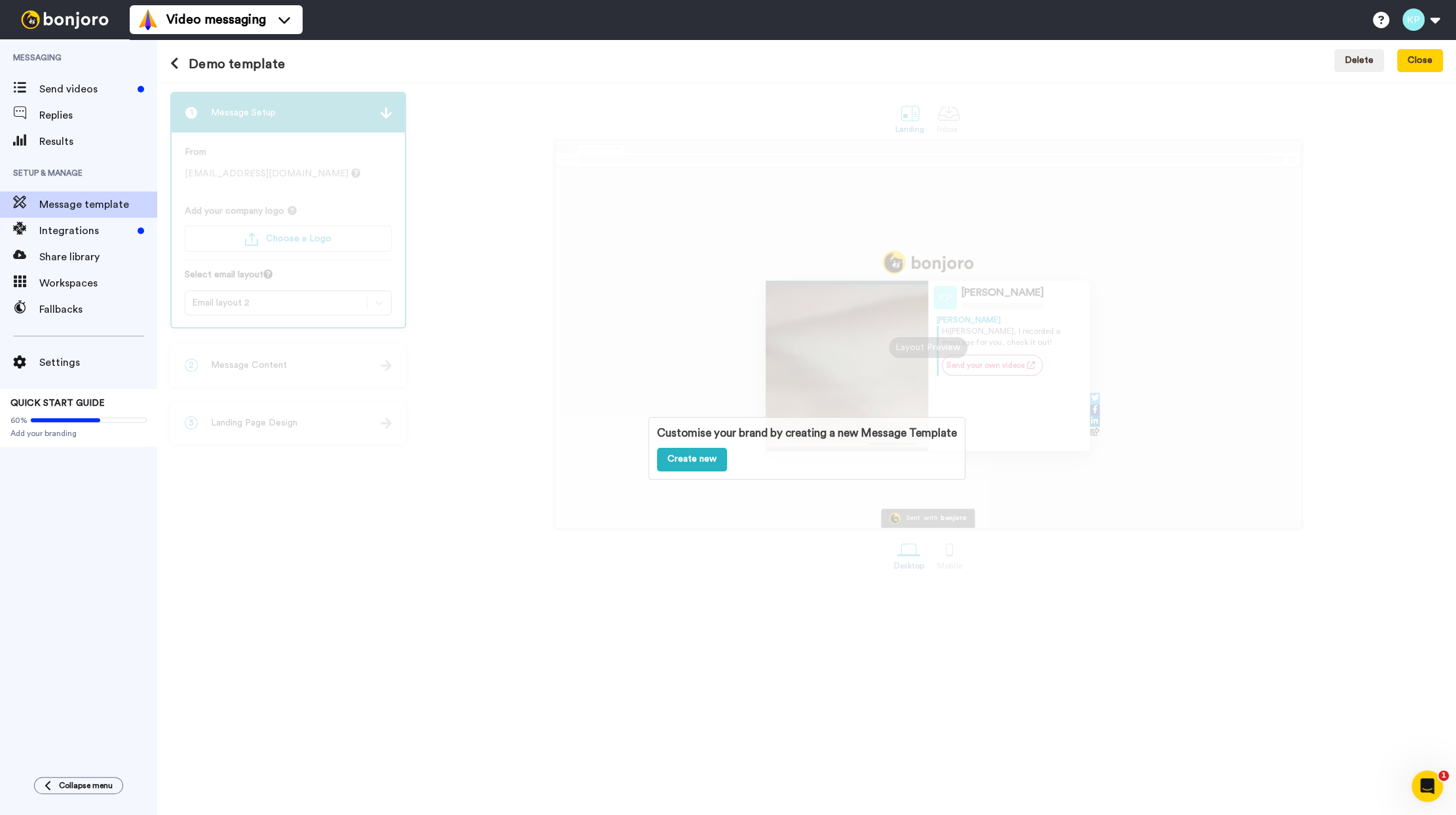
click at [681, 303] on div "Customise your brand by creating a new Message Template Create new" at bounding box center [806, 449] width 1299 height 733
click at [926, 354] on div "Customise your brand by creating a new Message Template Create new" at bounding box center [806, 449] width 1299 height 733
click at [696, 454] on link "Create new" at bounding box center [691, 459] width 70 height 23
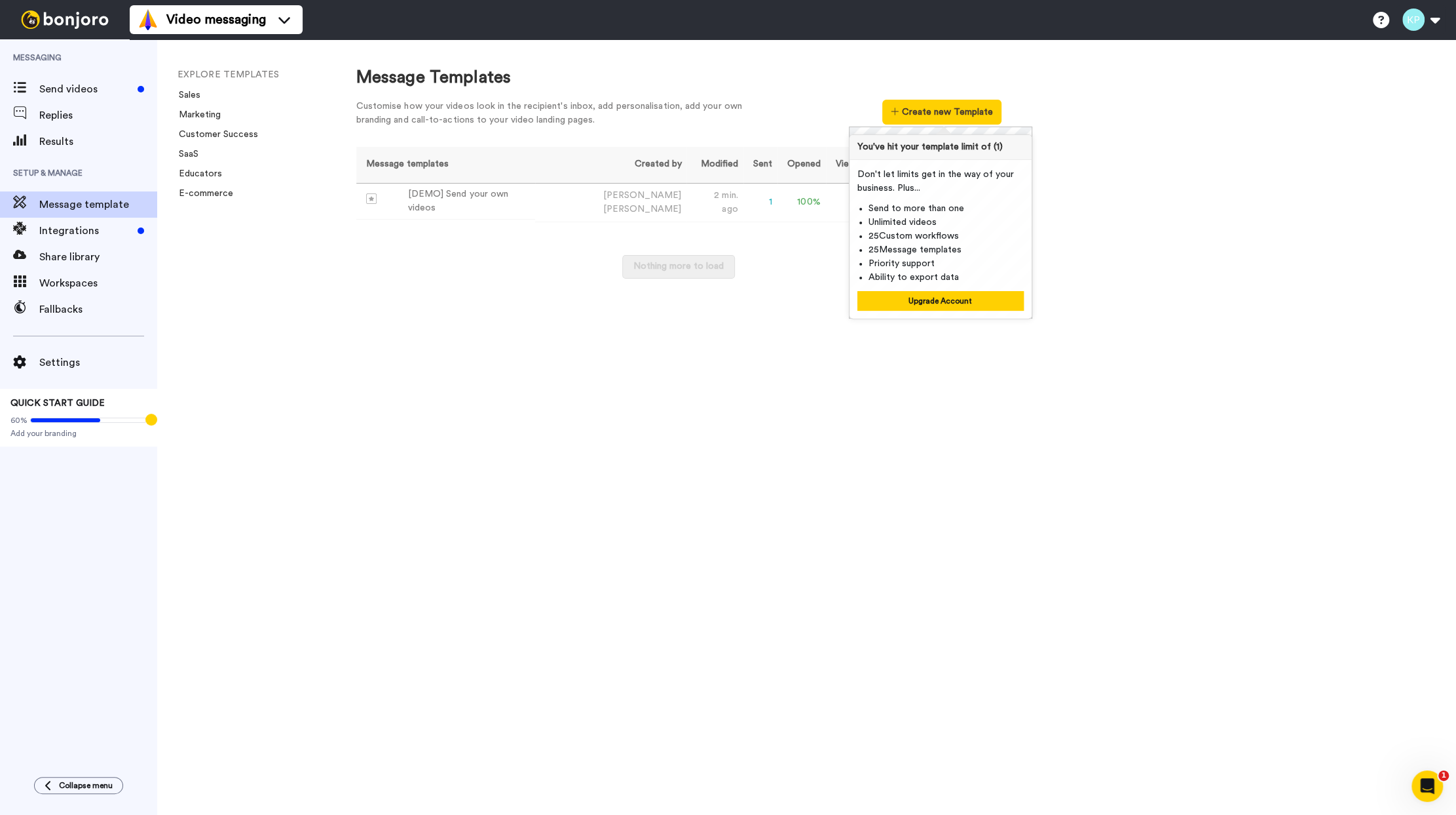
click at [780, 255] on div "Nothing more to load" at bounding box center [679, 274] width 646 height 37
click at [1428, 773] on div "Open Intercom Messenger" at bounding box center [1425, 784] width 43 height 43
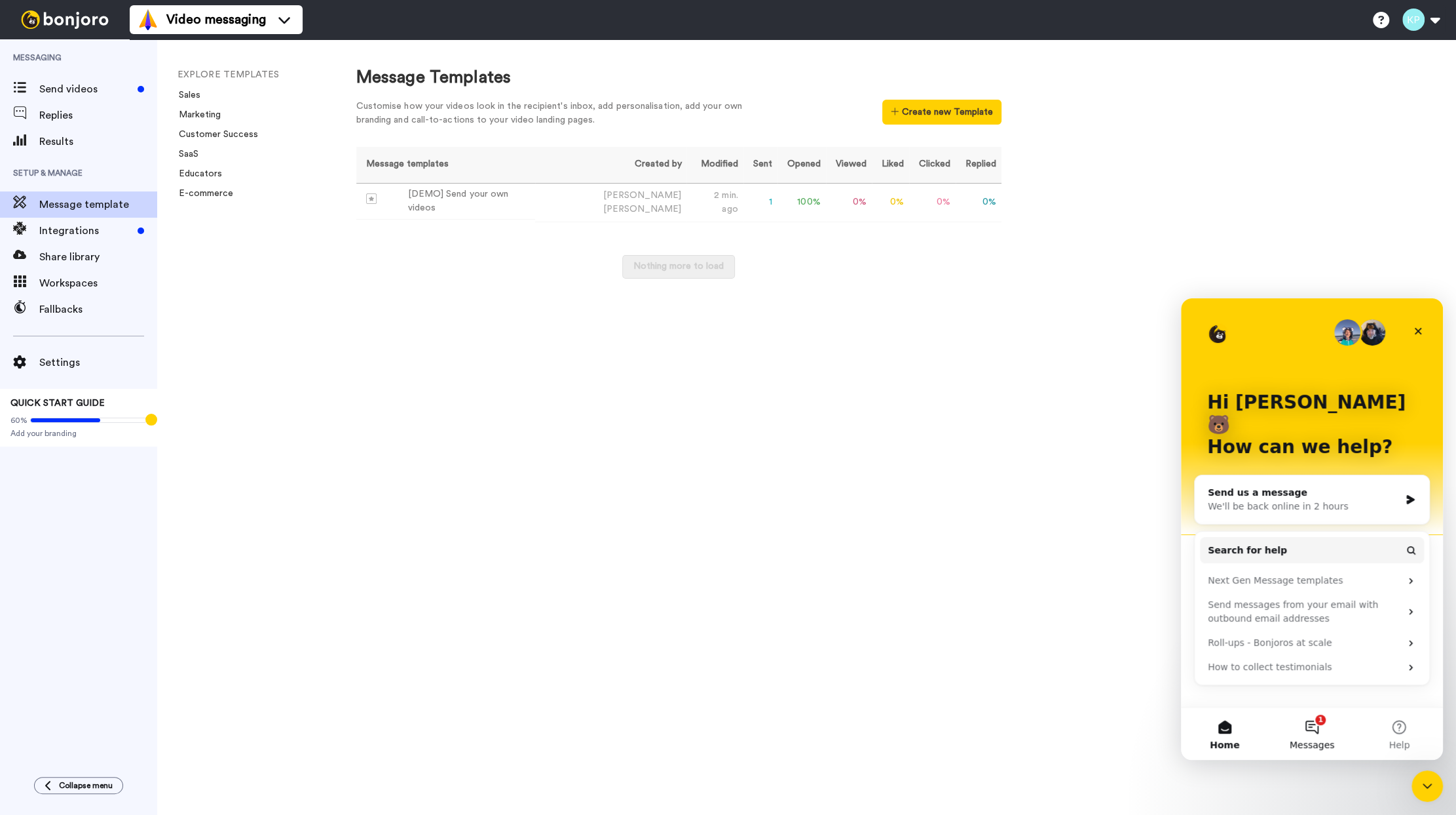
click at [1310, 724] on button "1 Messages" at bounding box center [1312, 733] width 87 height 52
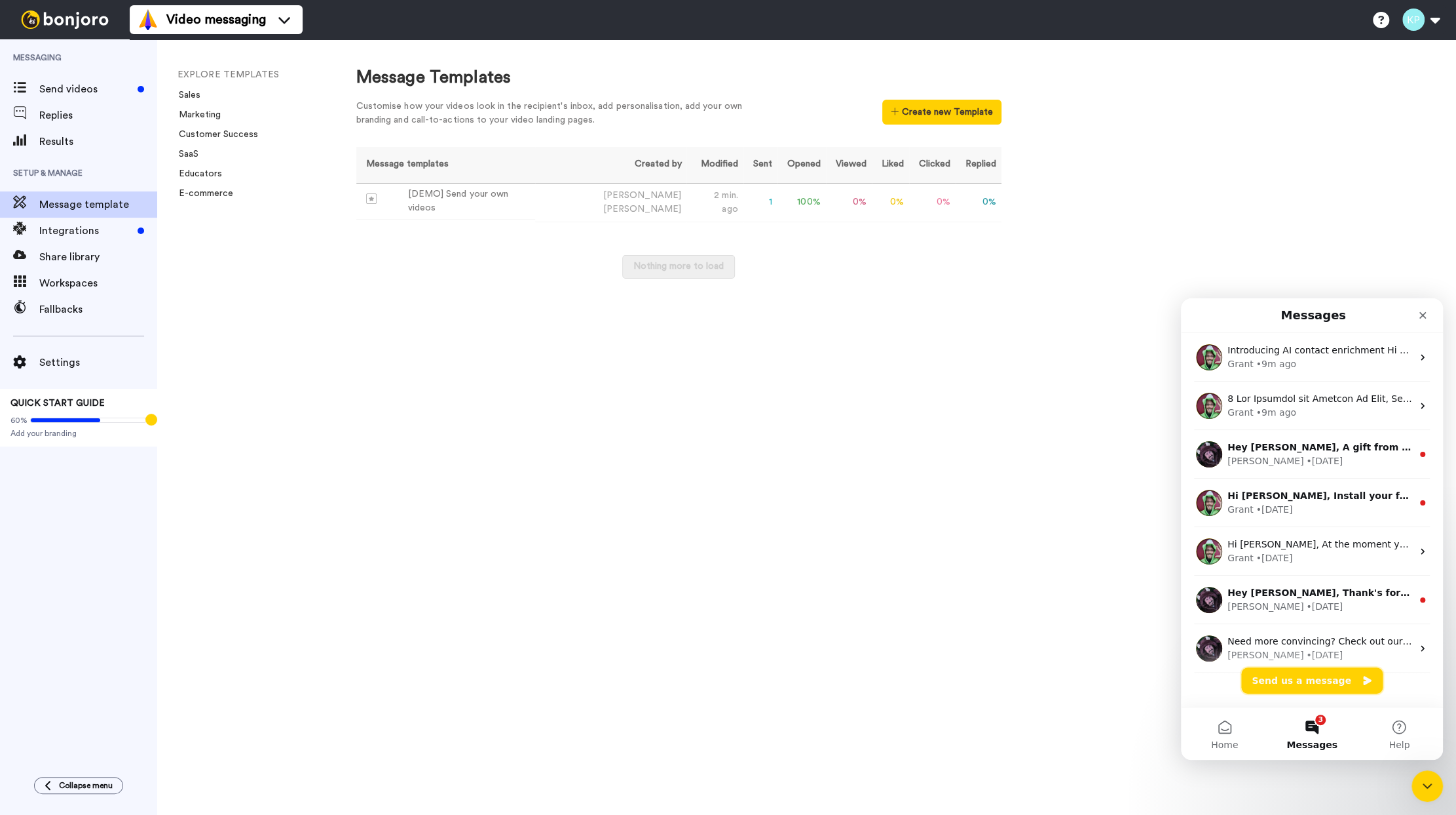
click at [1290, 681] on button "Send us a message" at bounding box center [1312, 680] width 142 height 27
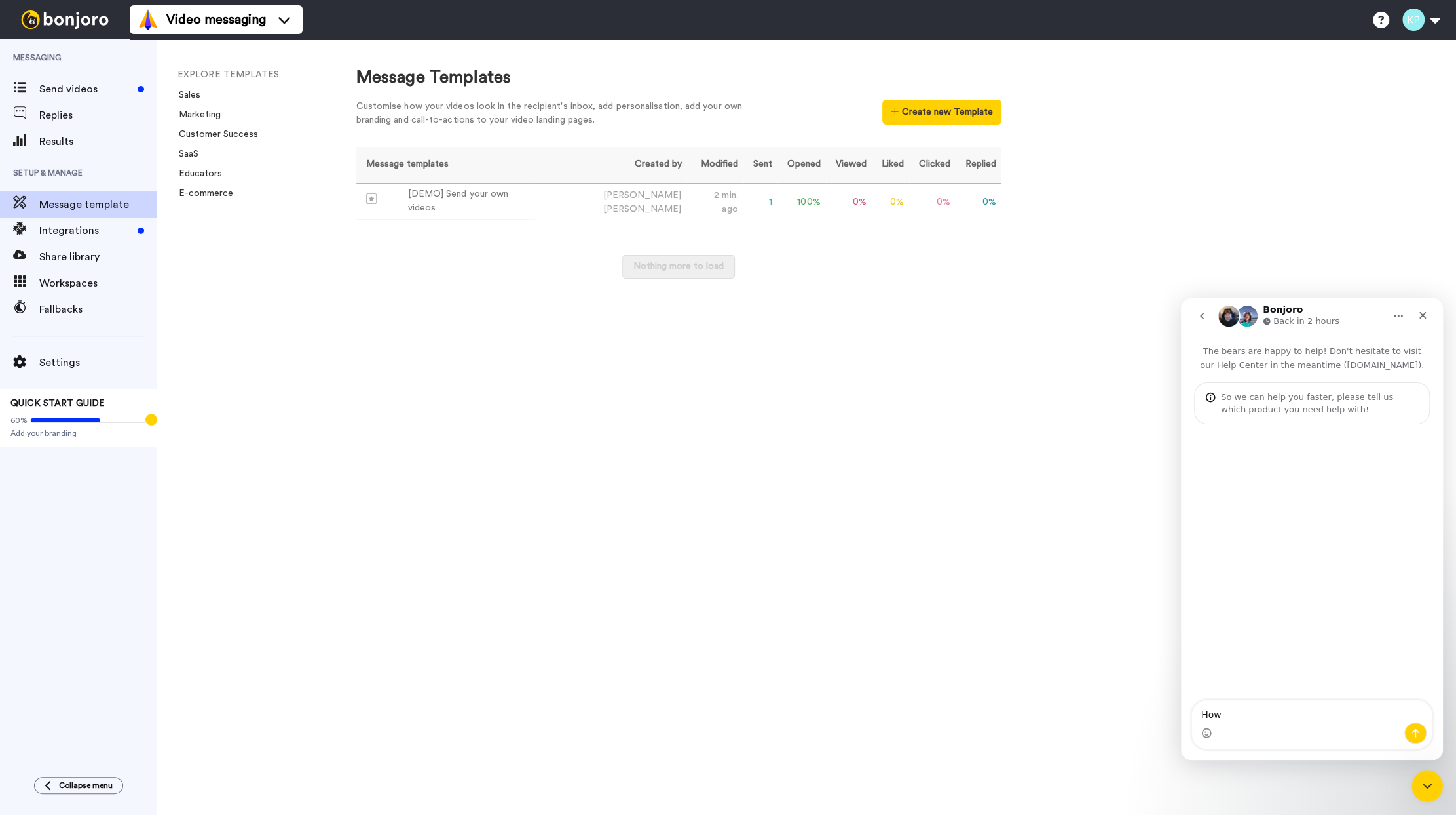
type textarea "How"
click at [1202, 315] on icon "go back" at bounding box center [1202, 316] width 4 height 6
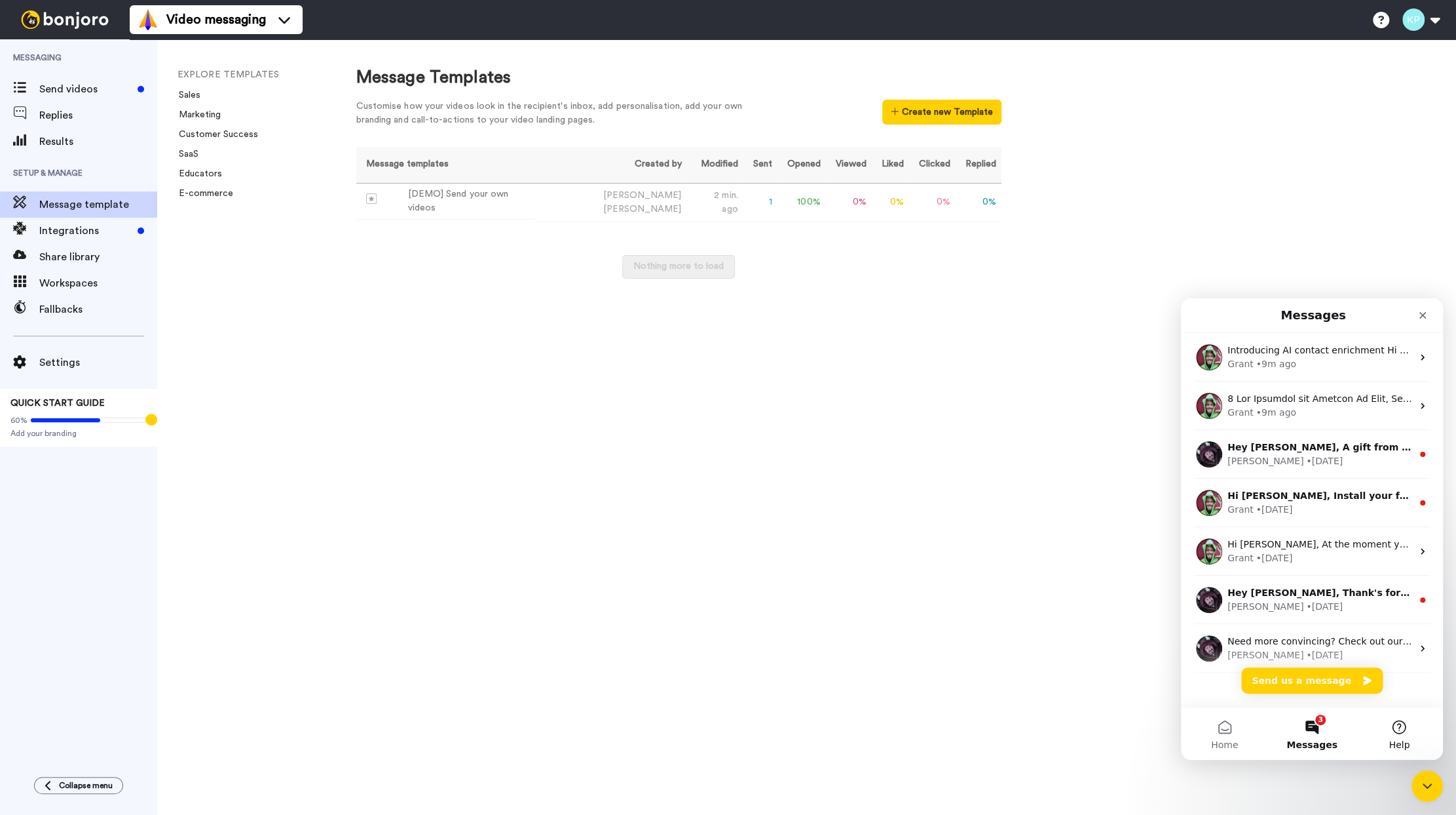
click at [1402, 730] on button "Help" at bounding box center [1400, 733] width 87 height 52
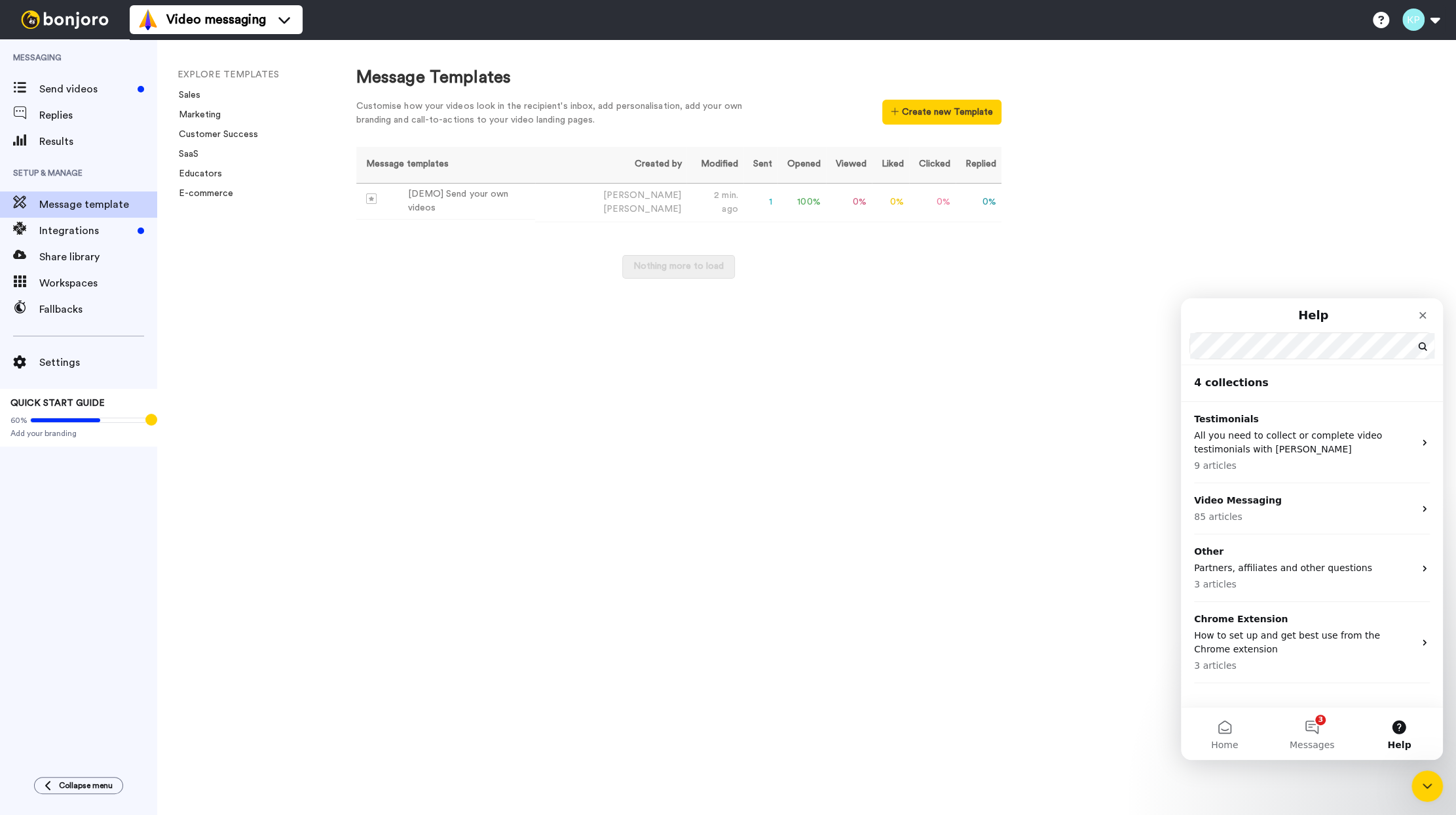
click at [1181, 340] on html "Help Search for help 4 collections Testimonials All you need to collect or comp…" at bounding box center [1312, 528] width 262 height 461
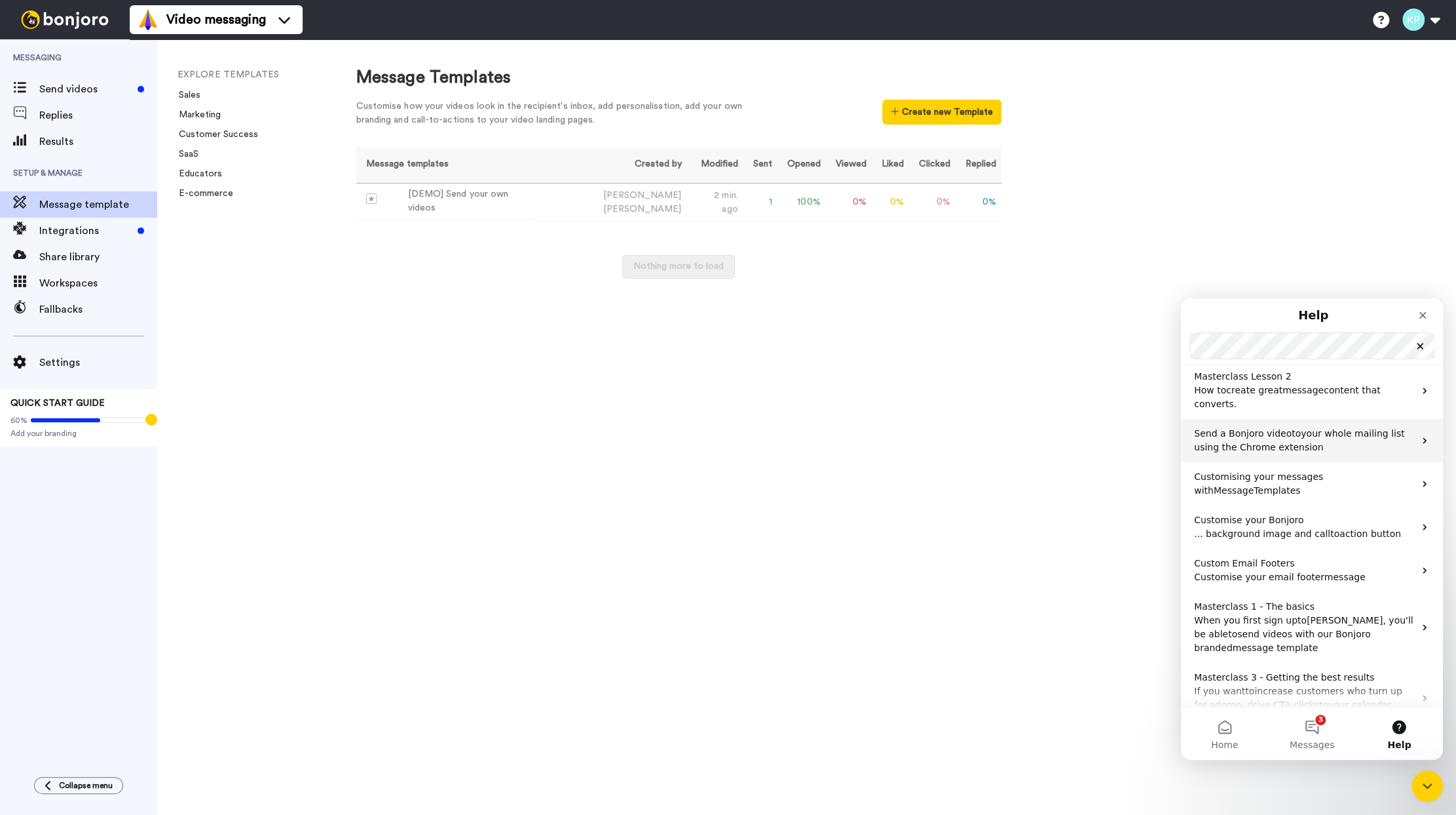
scroll to position [43, 0]
click at [1254, 482] on span "Templates" at bounding box center [1277, 487] width 47 height 10
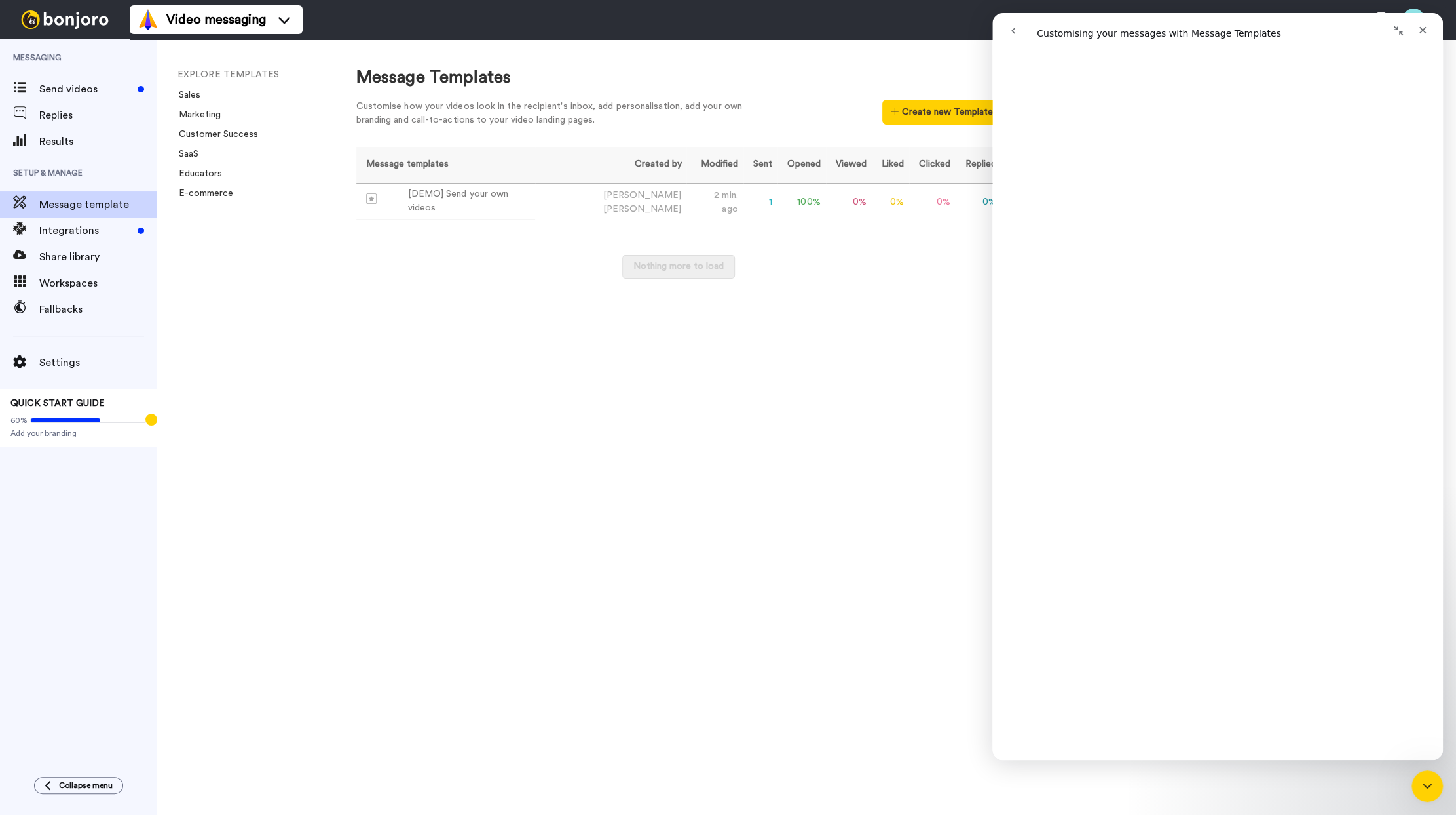
scroll to position [1587, 0]
click at [1011, 30] on icon "go back" at bounding box center [1013, 31] width 10 height 10
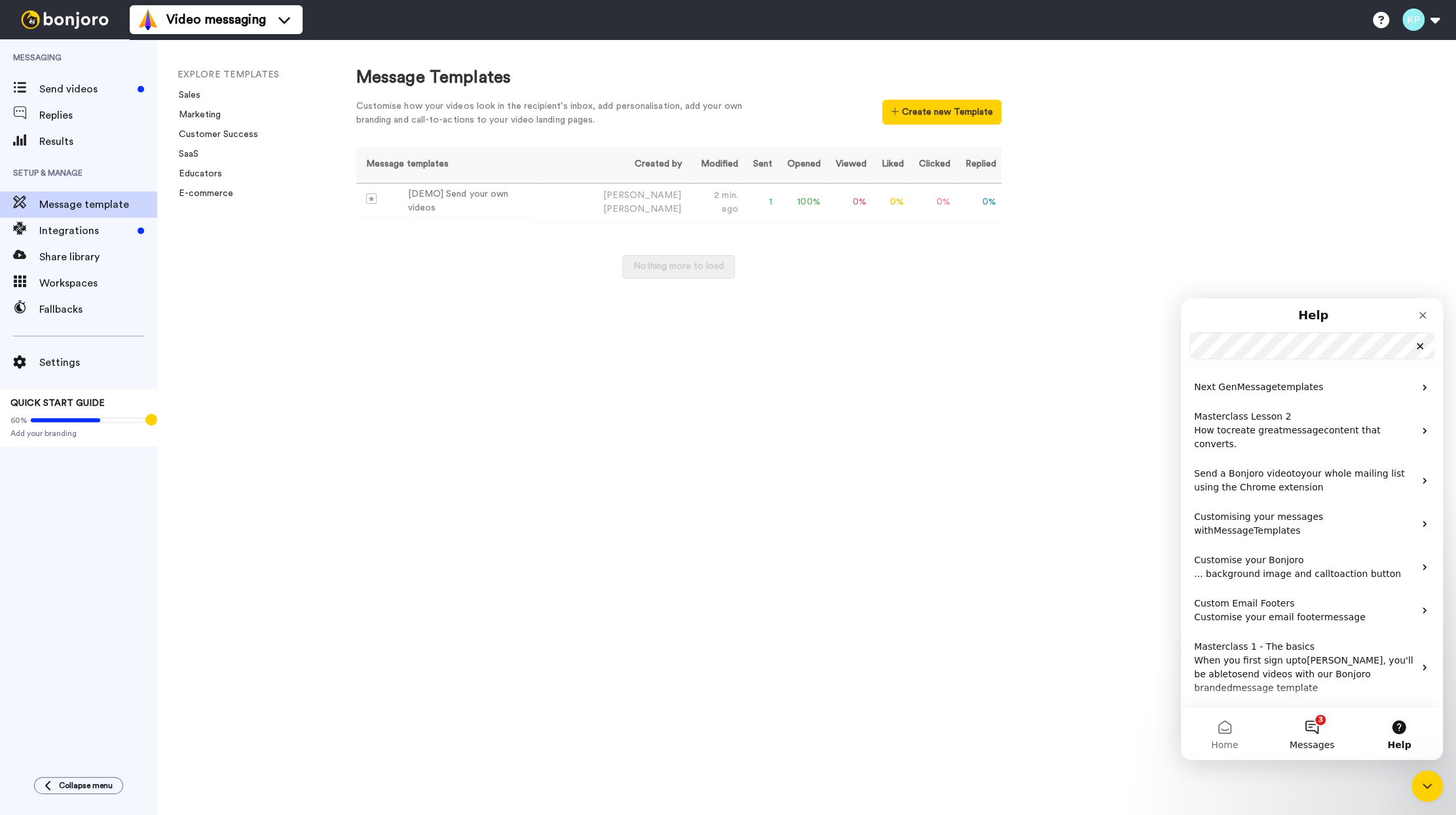
click at [1317, 723] on button "3 Messages" at bounding box center [1312, 733] width 87 height 52
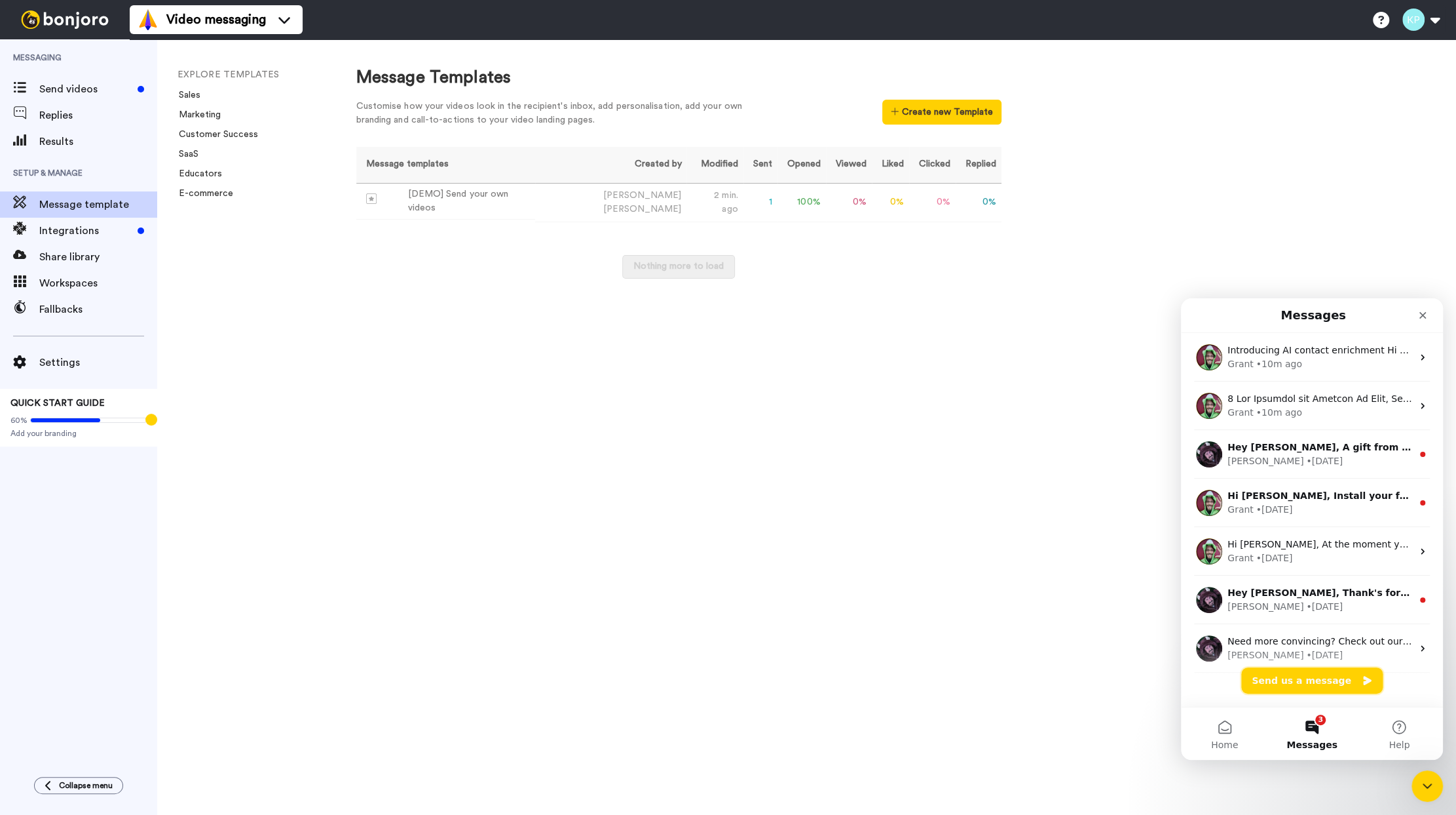
click at [1327, 676] on button "Send us a message" at bounding box center [1312, 680] width 142 height 27
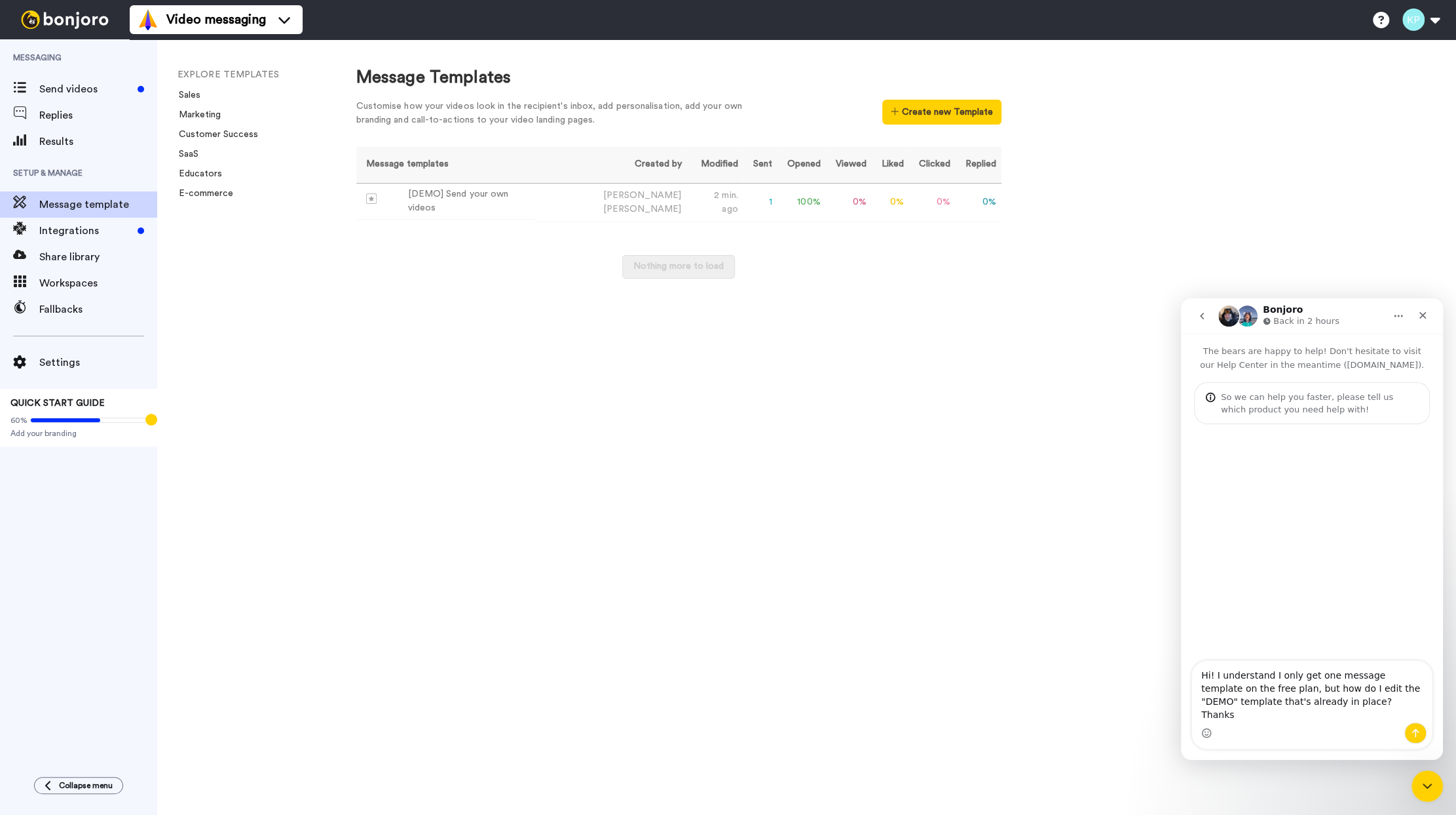
type textarea "Hi! I understand I only get one message template on the free plan, but how do I…"
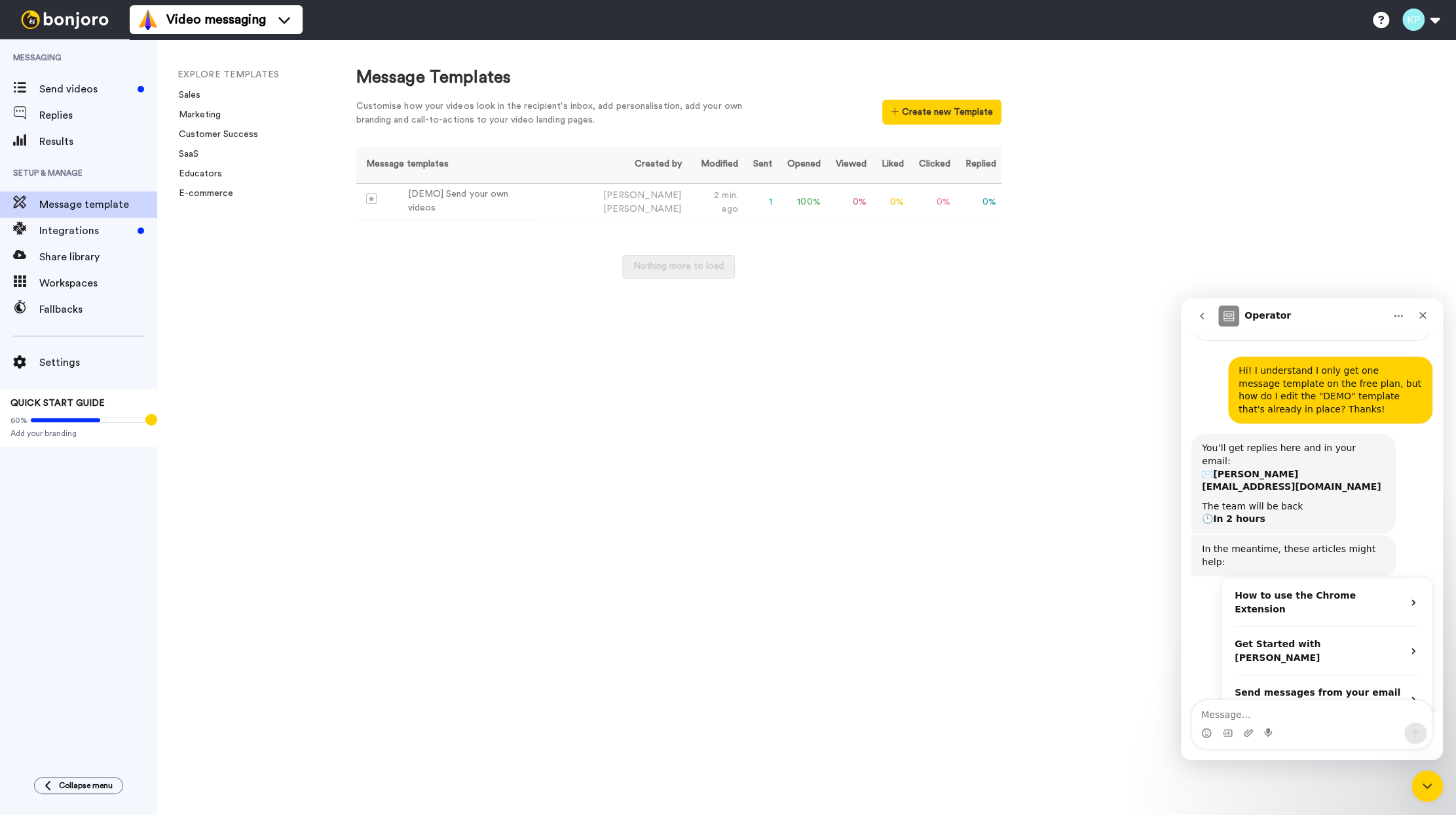
scroll to position [86, 0]
